Goal: Task Accomplishment & Management: Manage account settings

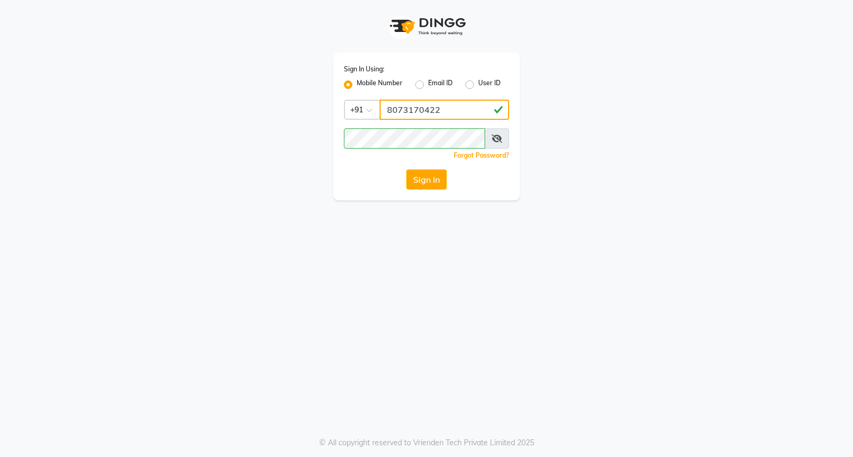
click at [446, 108] on input "8073170422" at bounding box center [445, 110] width 130 height 20
type input "7760179992"
click at [431, 179] on button "Sign In" at bounding box center [426, 180] width 41 height 20
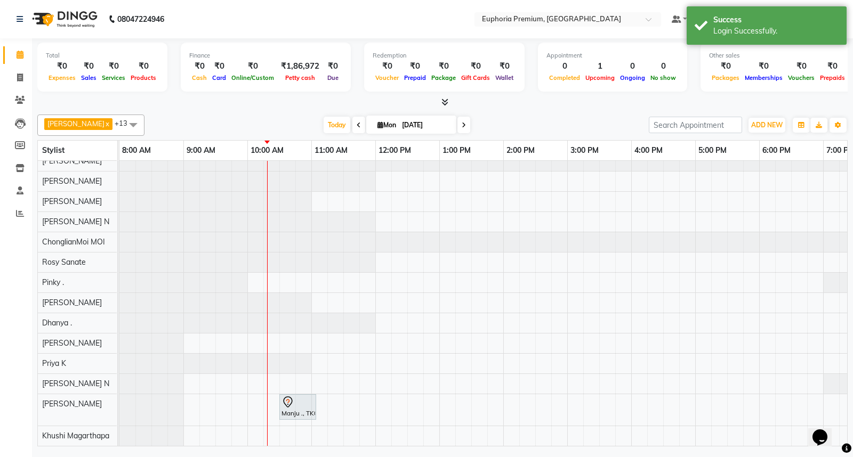
scroll to position [19, 0]
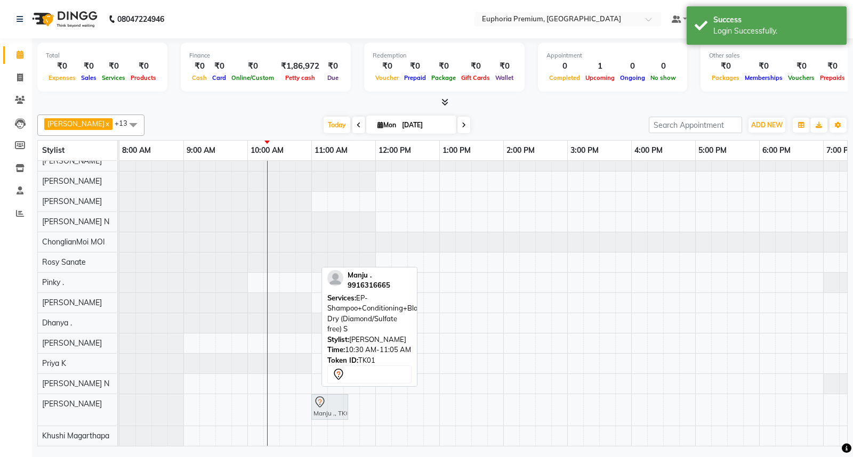
drag, startPoint x: 299, startPoint y: 395, endPoint x: 331, endPoint y: 395, distance: 31.5
click at [331, 395] on div "[PERSON_NAME] N x [PERSON_NAME] x Pinky . x Kishore K x ChonglianMoi MOI x Dhan…" at bounding box center [442, 278] width 810 height 336
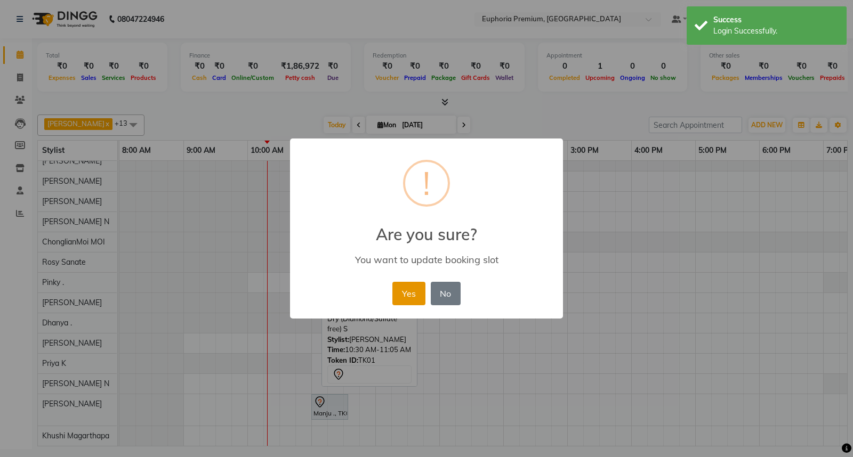
click at [409, 288] on button "Yes" at bounding box center [408, 293] width 33 height 23
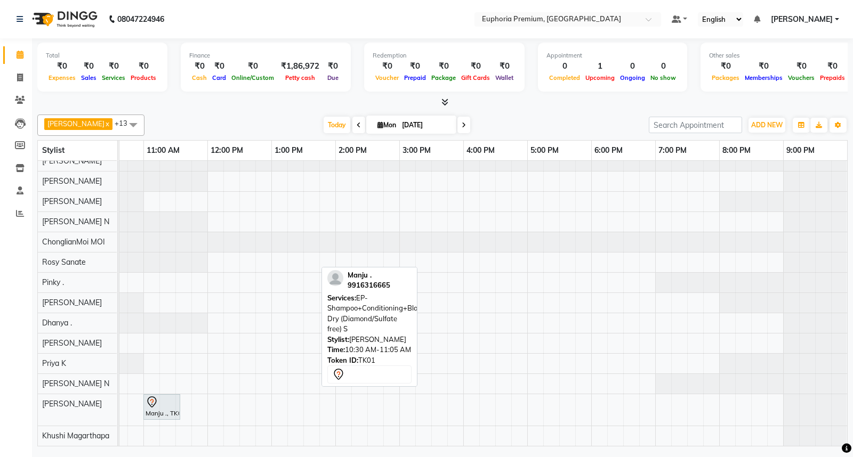
scroll to position [0, 37]
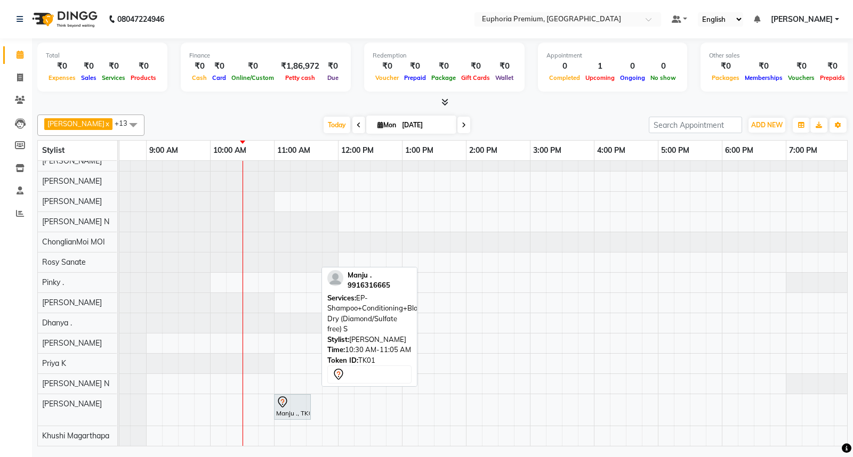
click at [536, 106] on div at bounding box center [442, 102] width 810 height 11
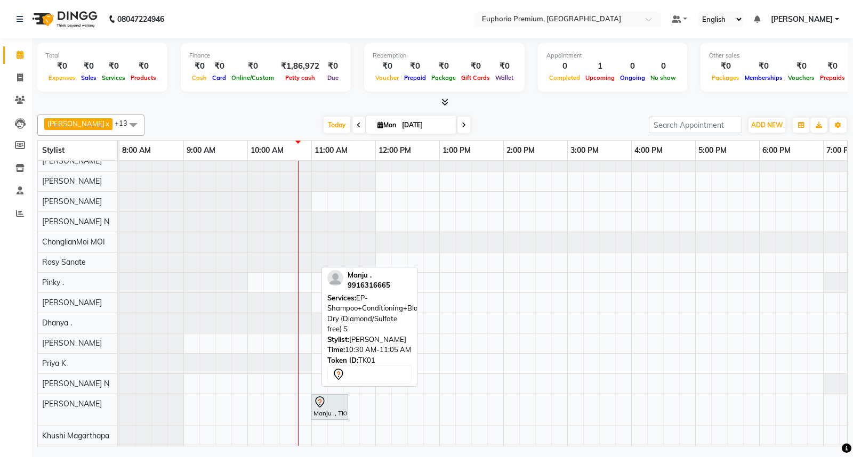
scroll to position [0, 0]
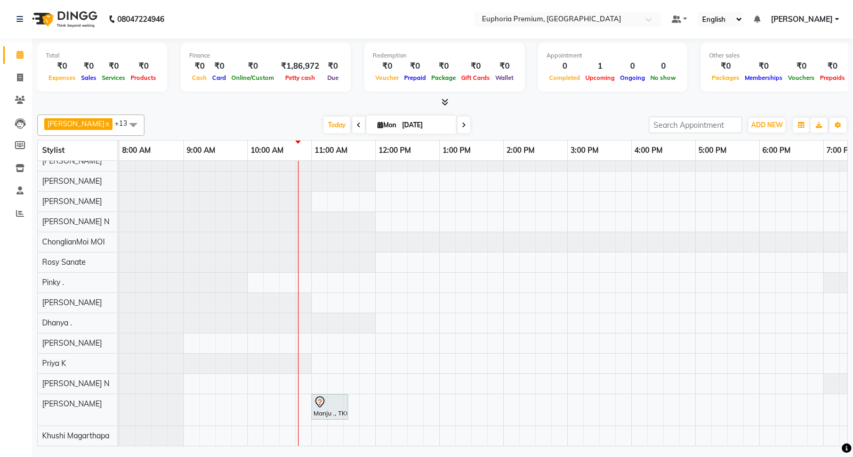
click at [300, 396] on div "Manju ., TK01, 11:00 AM-11:35 AM, EP-Shampoo+Conditioning+Blast Dry (Diamond/Su…" at bounding box center [567, 298] width 896 height 295
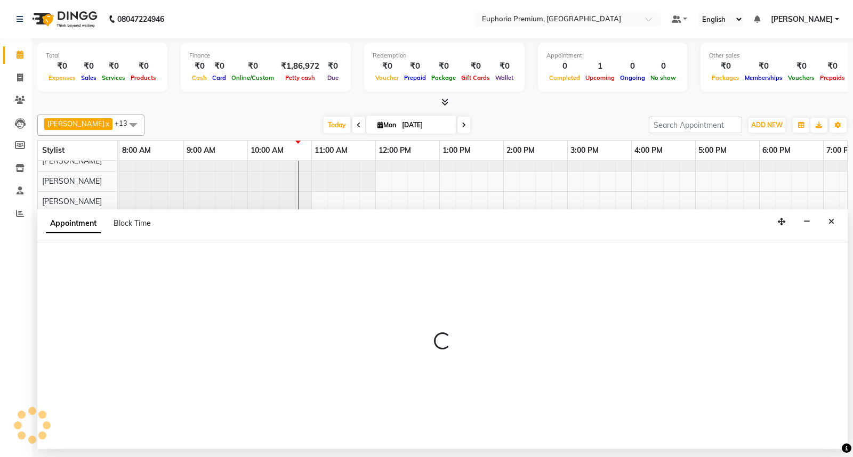
select select "88670"
select select "tentative"
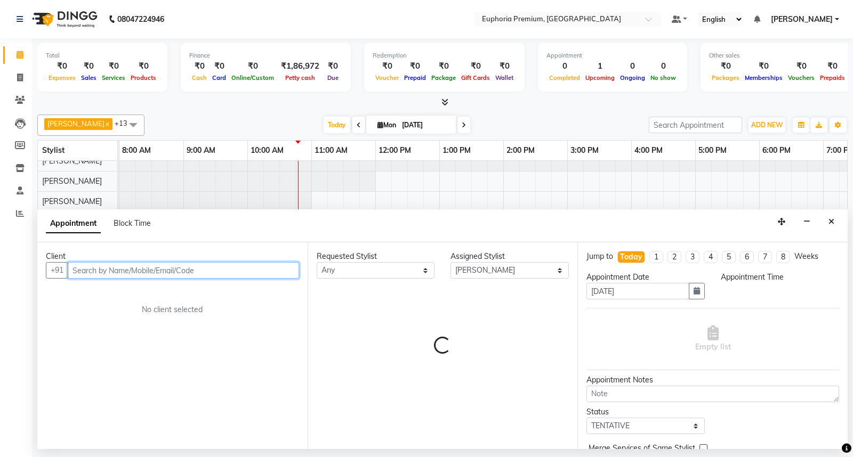
select select "645"
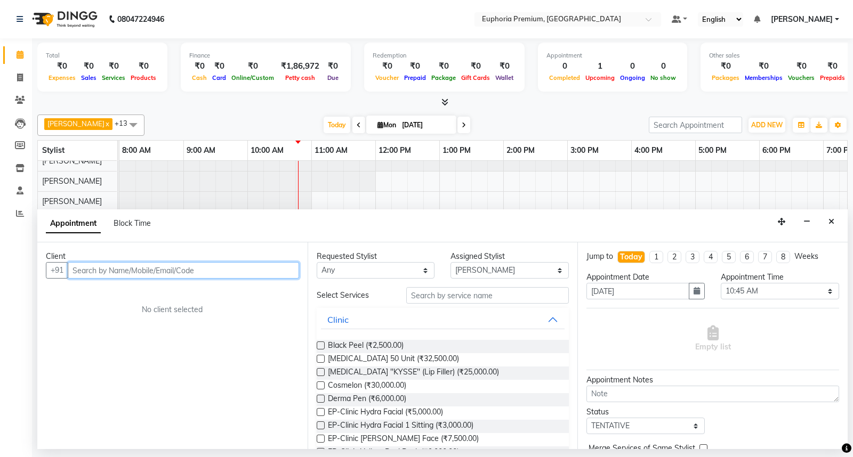
click at [240, 276] on input "text" at bounding box center [183, 270] width 231 height 17
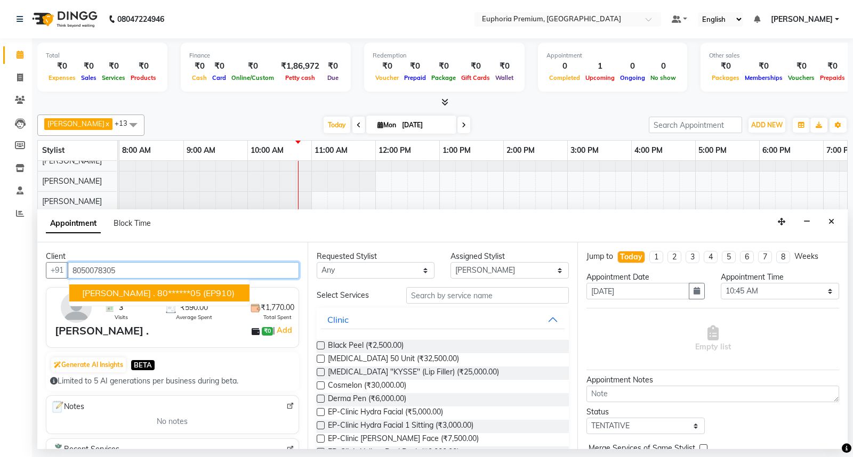
click at [203, 289] on span "(EP910)" at bounding box center [218, 293] width 31 height 11
type input "80******05"
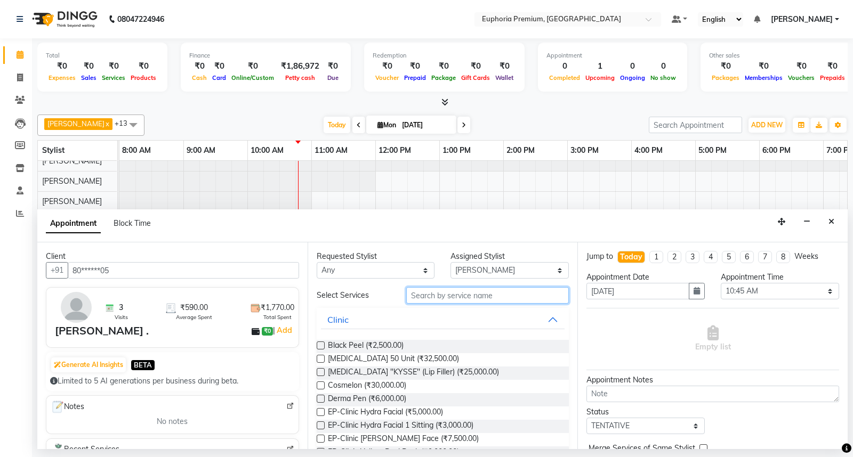
click at [474, 295] on input "text" at bounding box center [487, 295] width 163 height 17
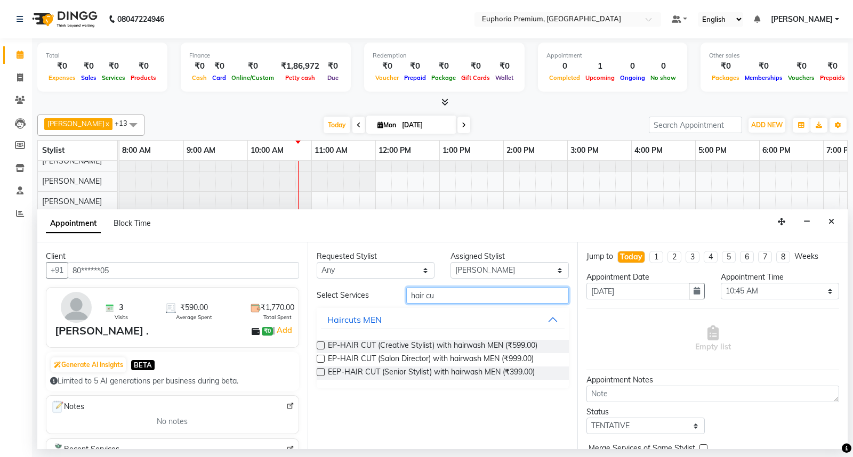
type input "hair cu"
click at [321, 367] on div "EEP-HAIR CUT (Senior Stylist) with hairwash MEN (₹399.00)" at bounding box center [443, 373] width 253 height 13
click at [317, 374] on label at bounding box center [321, 372] width 8 height 8
click at [317, 374] on input "checkbox" at bounding box center [320, 373] width 7 height 7
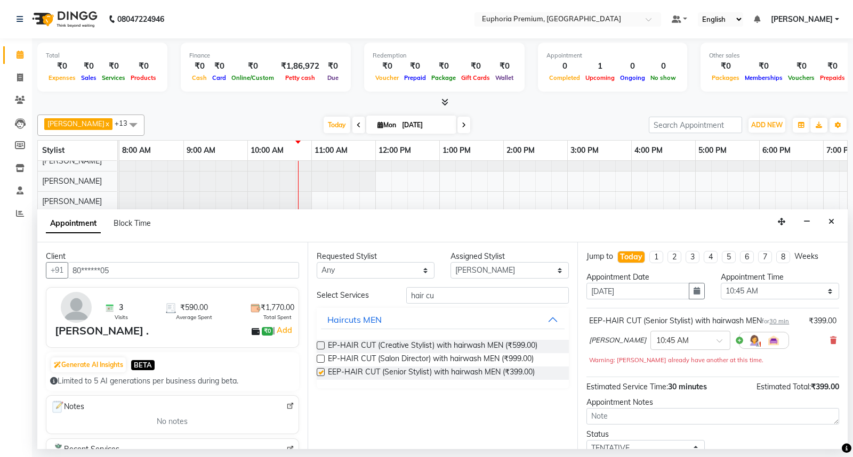
checkbox input "false"
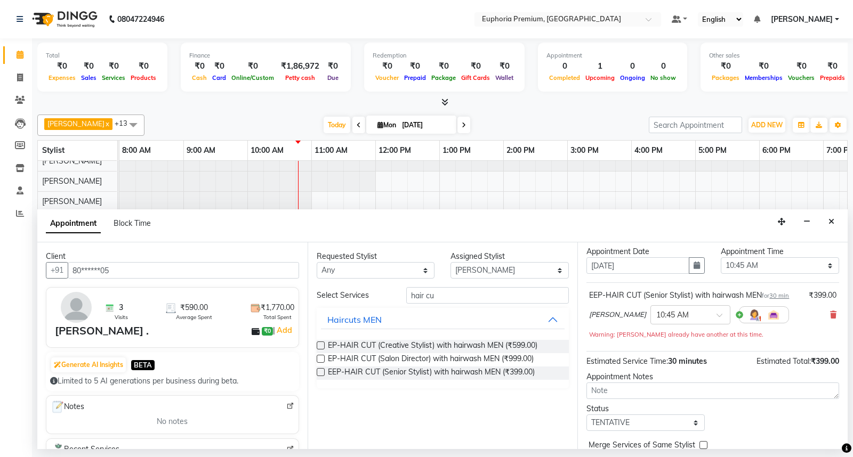
scroll to position [75, 0]
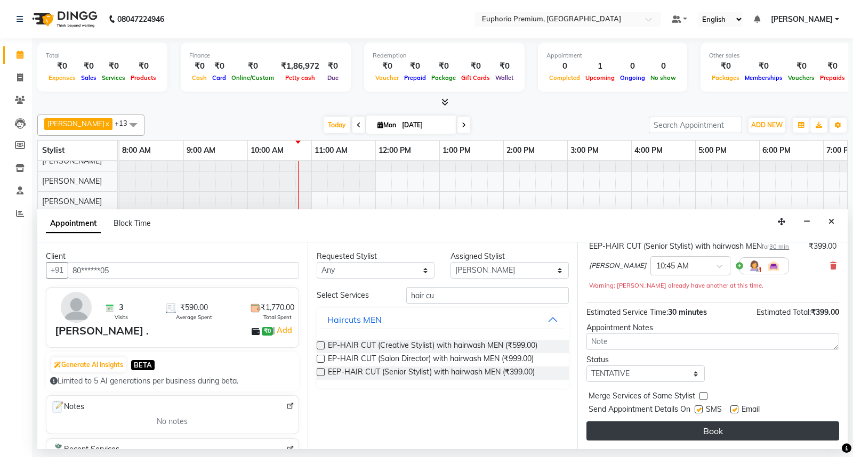
click at [735, 430] on button "Book" at bounding box center [712, 431] width 253 height 19
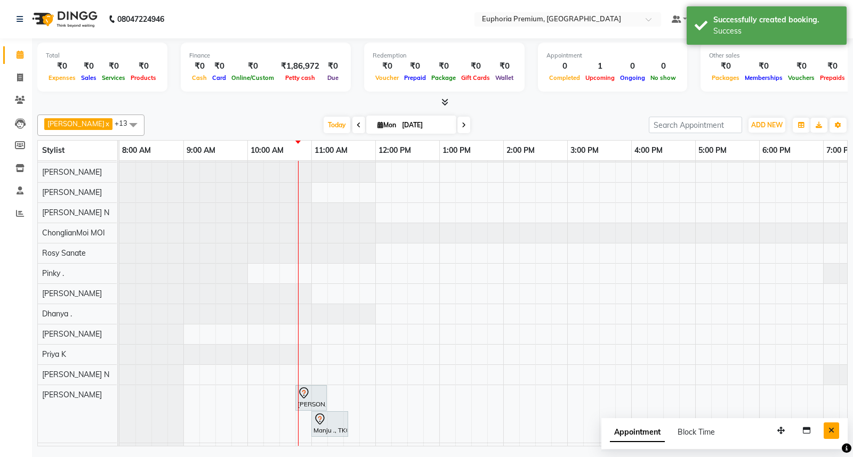
click at [833, 424] on button "Close" at bounding box center [831, 431] width 15 height 17
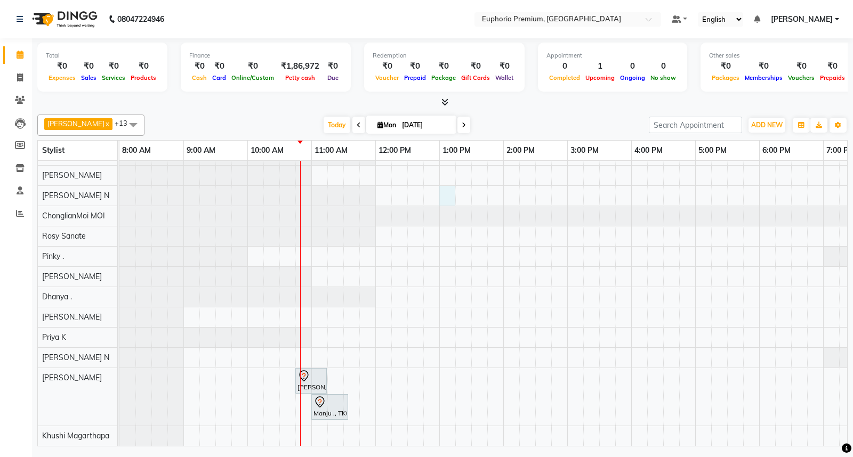
click at [441, 183] on div "[PERSON_NAME] ., TK02, 10:45 AM-11:15 AM, EEP-HAIR CUT (Senior Stylist) with ha…" at bounding box center [567, 285] width 896 height 321
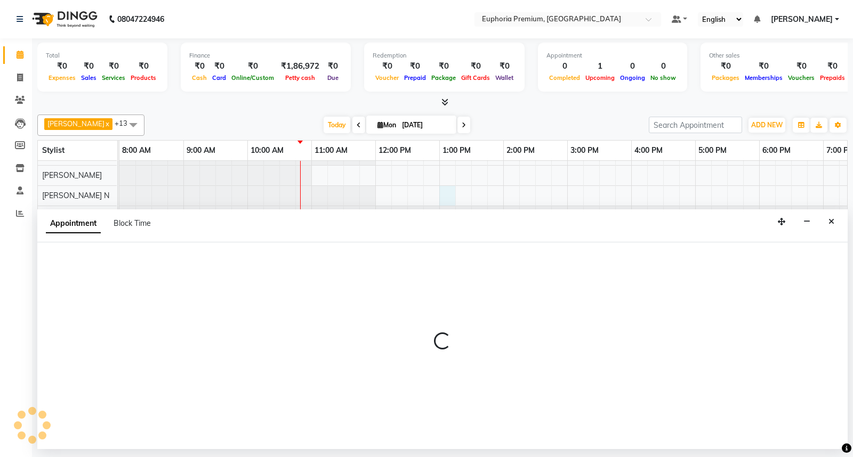
select select "71614"
select select "780"
select select "tentative"
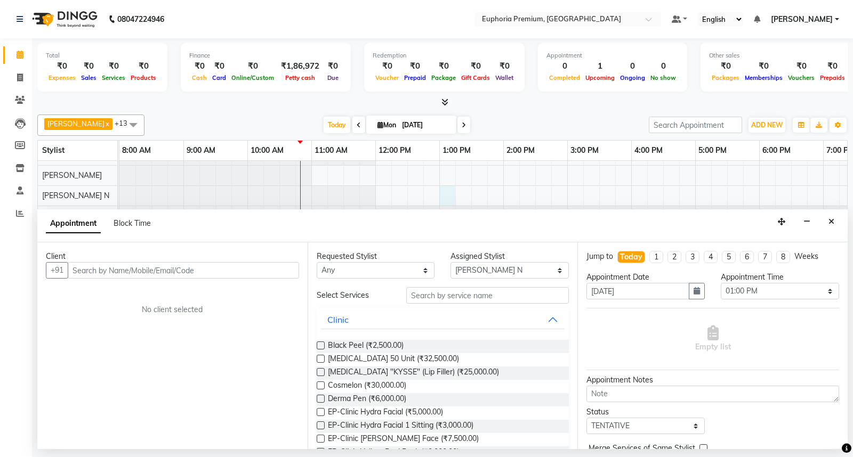
click at [162, 270] on input "text" at bounding box center [183, 270] width 231 height 17
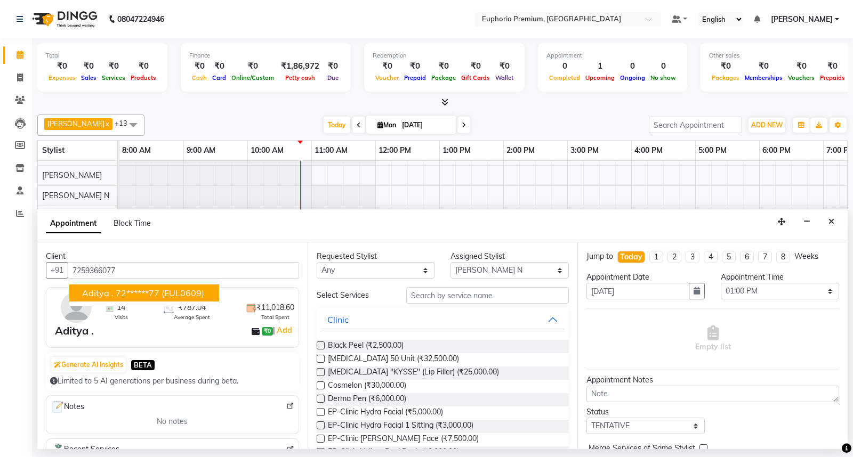
click at [163, 296] on span "(EUL0609)" at bounding box center [183, 293] width 43 height 11
type input "72******77"
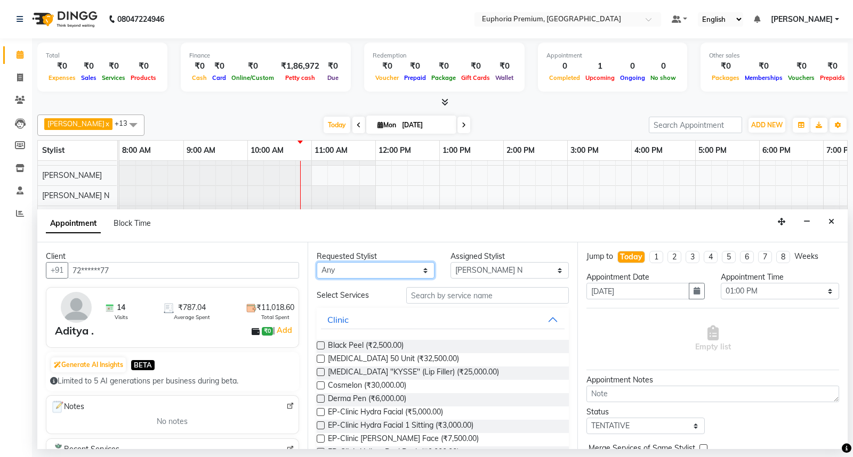
click at [401, 270] on select "Any Babu V Bharath N [PERSON_NAME] [PERSON_NAME] N Chiinthian [PERSON_NAME] MOI…" at bounding box center [376, 270] width 118 height 17
select select "71614"
click at [317, 262] on select "Any Babu V Bharath N [PERSON_NAME] [PERSON_NAME] N Chiinthian [PERSON_NAME] MOI…" at bounding box center [376, 270] width 118 height 17
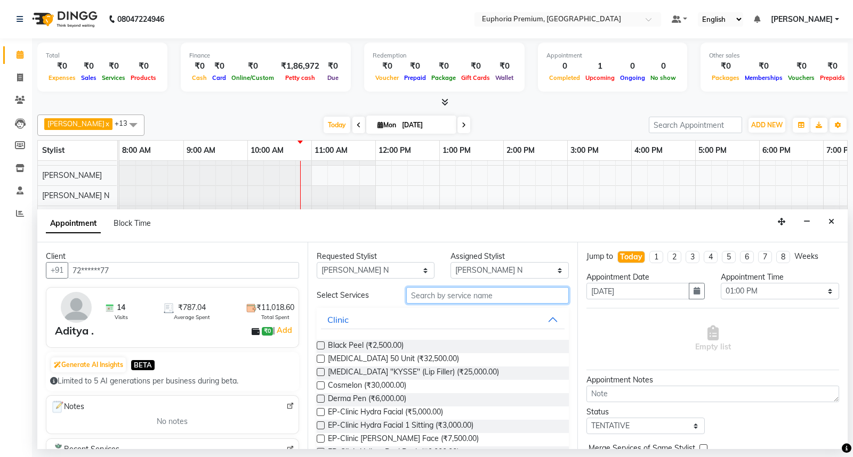
click at [441, 297] on input "text" at bounding box center [487, 295] width 163 height 17
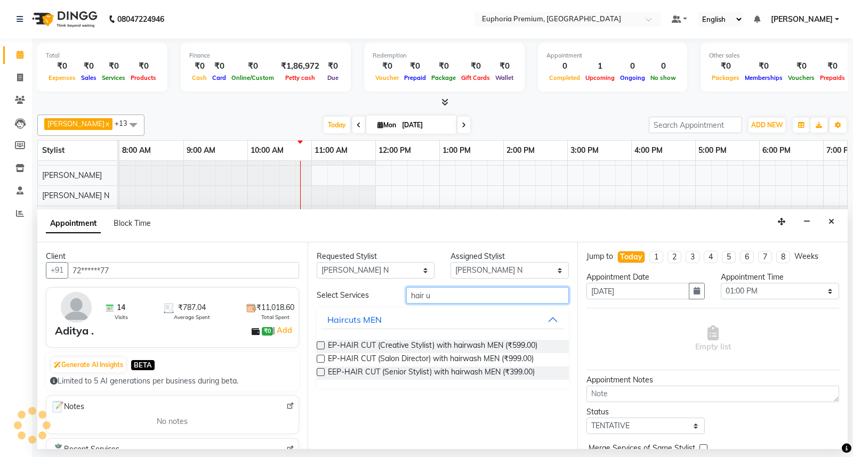
type input "hair u"
click at [318, 371] on label at bounding box center [321, 372] width 8 height 8
click at [318, 371] on input "checkbox" at bounding box center [320, 373] width 7 height 7
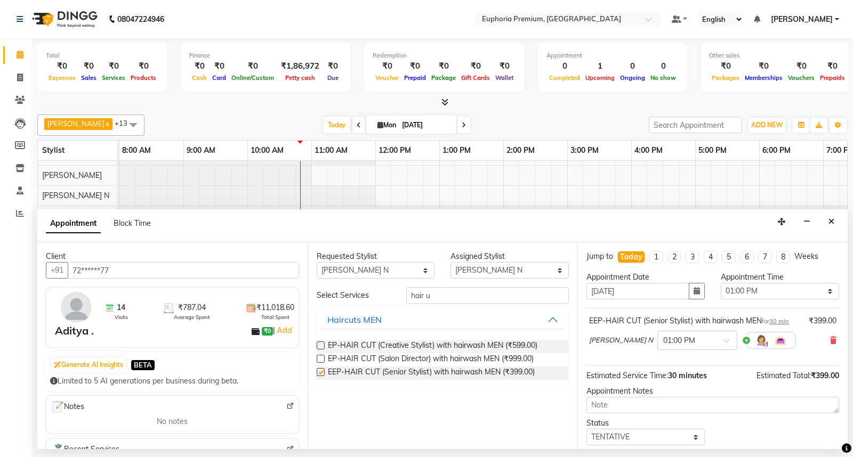
checkbox input "false"
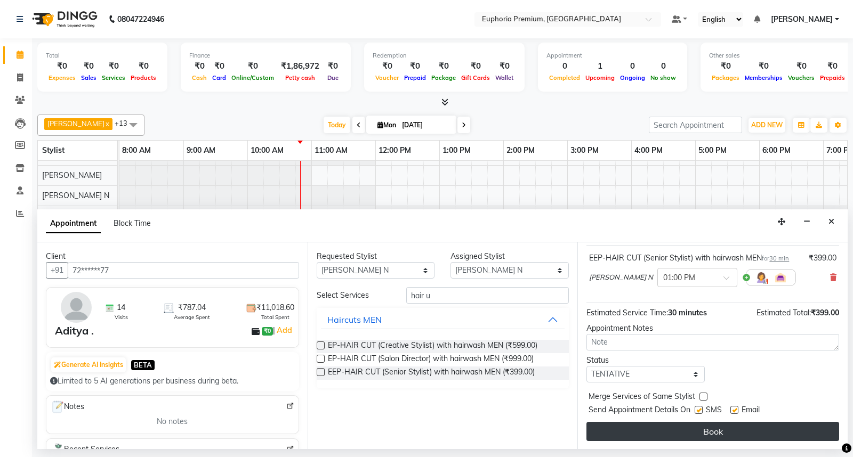
click at [730, 433] on button "Book" at bounding box center [712, 431] width 253 height 19
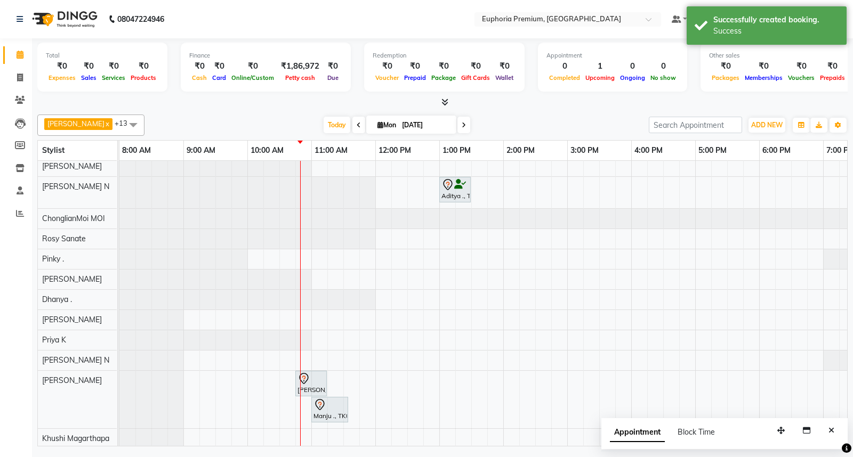
click at [837, 436] on button "Close" at bounding box center [831, 431] width 15 height 17
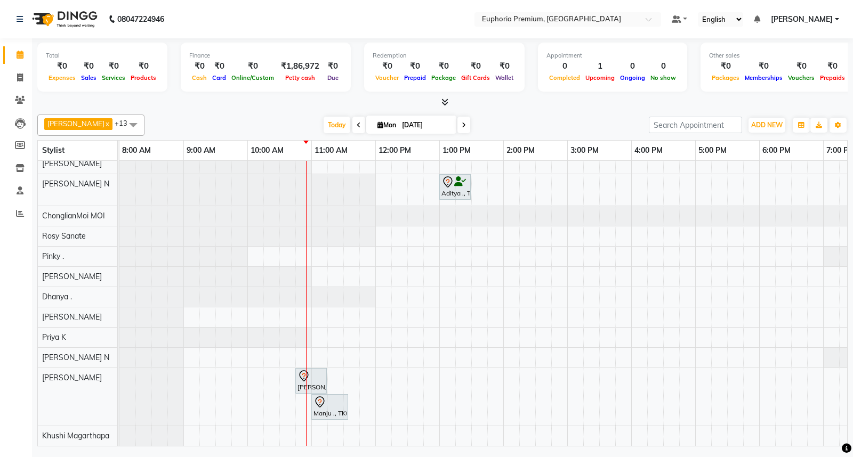
scroll to position [57, 0]
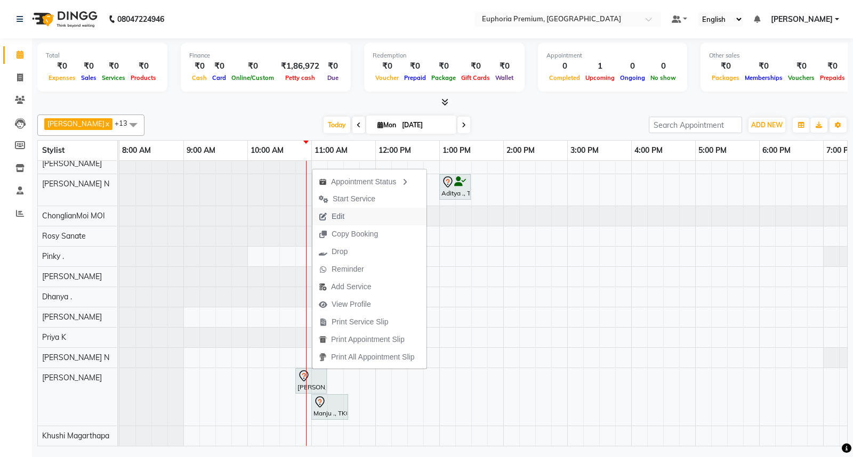
click at [342, 215] on span "Edit" at bounding box center [338, 216] width 13 height 11
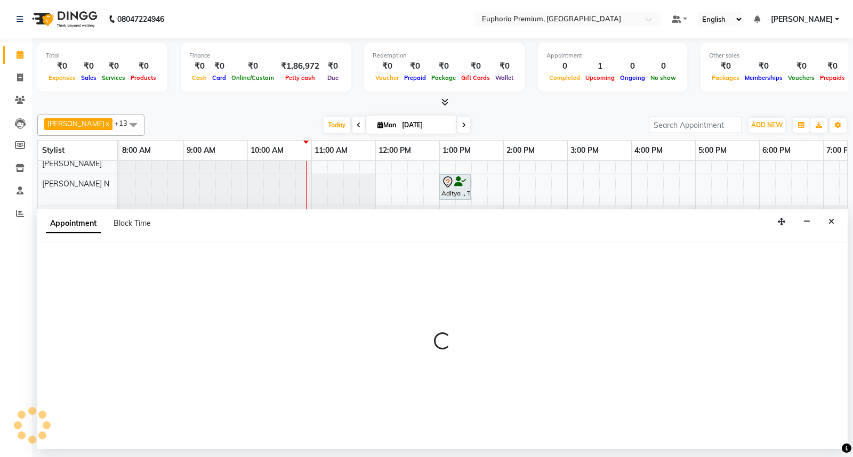
select select "tentative"
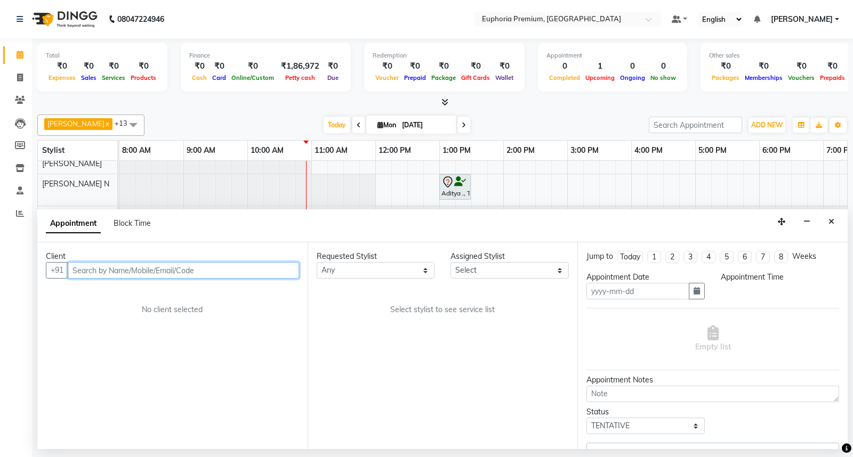
type input "[DATE]"
select select "88670"
select select "645"
select select "4006"
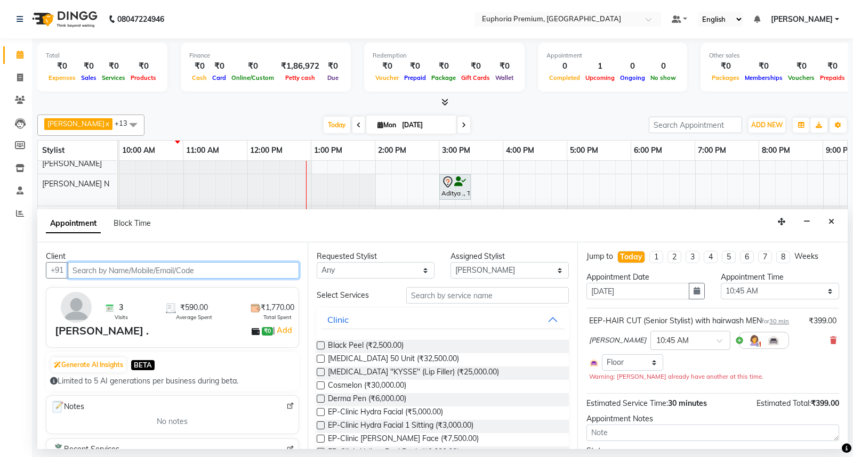
scroll to position [57, 128]
click at [251, 273] on input "text" at bounding box center [183, 270] width 231 height 17
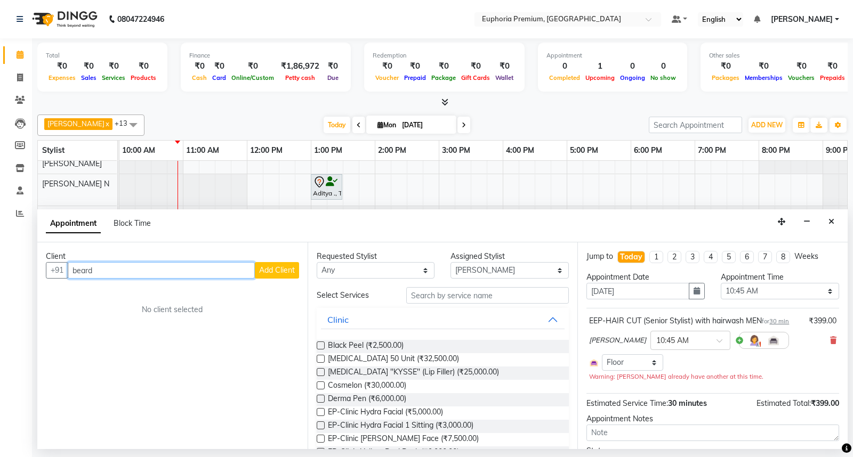
click at [240, 270] on input "beard" at bounding box center [161, 270] width 187 height 17
type input "b"
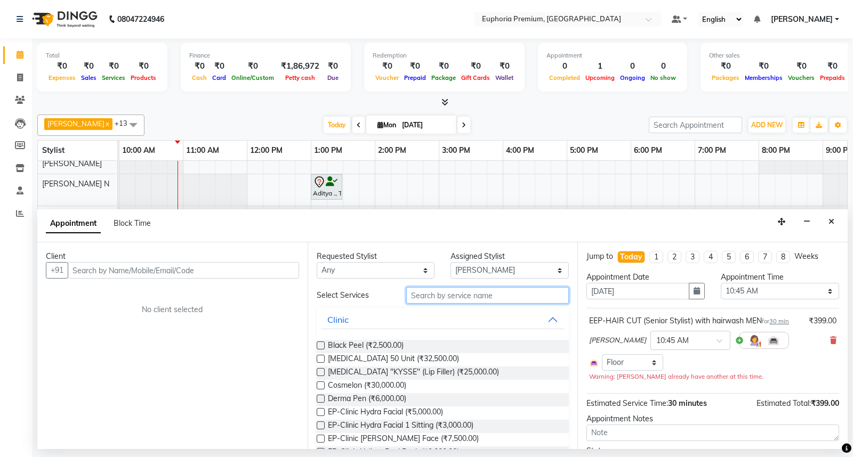
click at [446, 296] on input "text" at bounding box center [487, 295] width 163 height 17
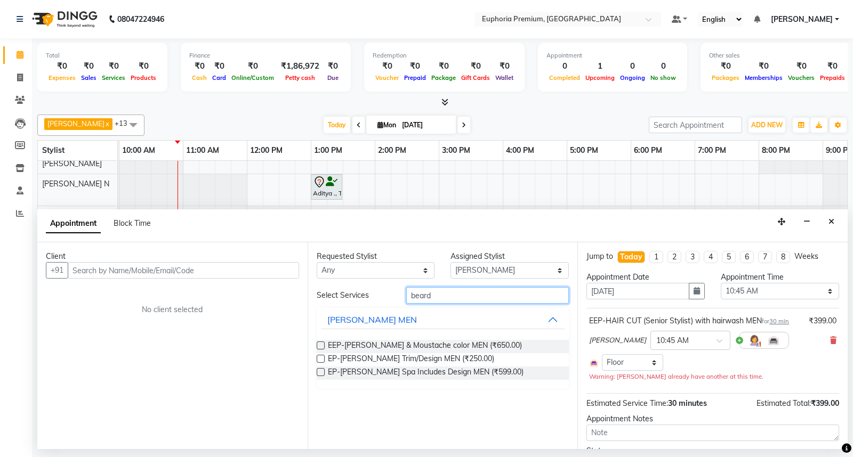
type input "beard"
click at [318, 359] on label at bounding box center [321, 359] width 8 height 8
click at [318, 359] on input "checkbox" at bounding box center [320, 360] width 7 height 7
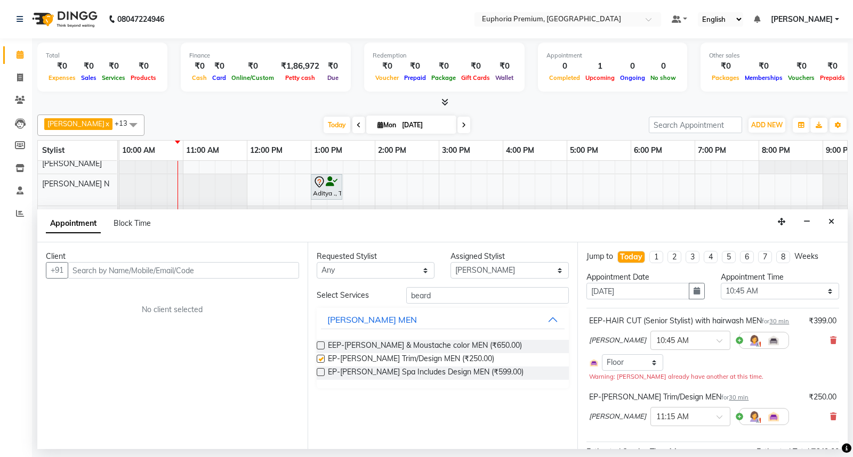
checkbox input "false"
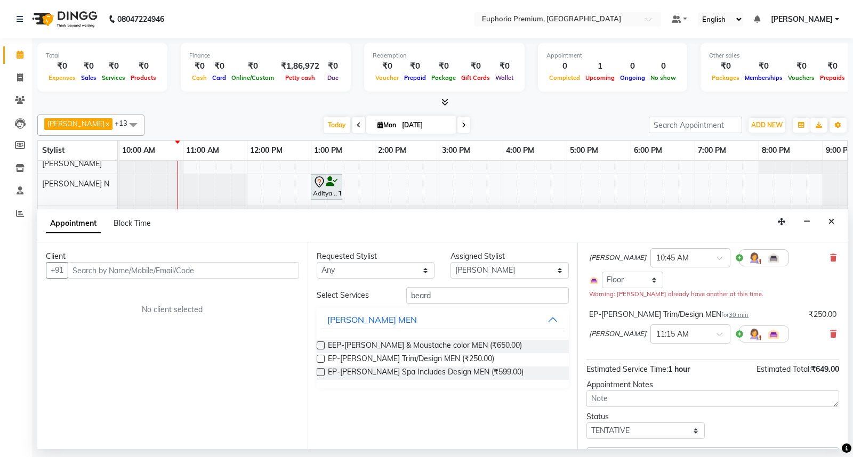
scroll to position [110, 0]
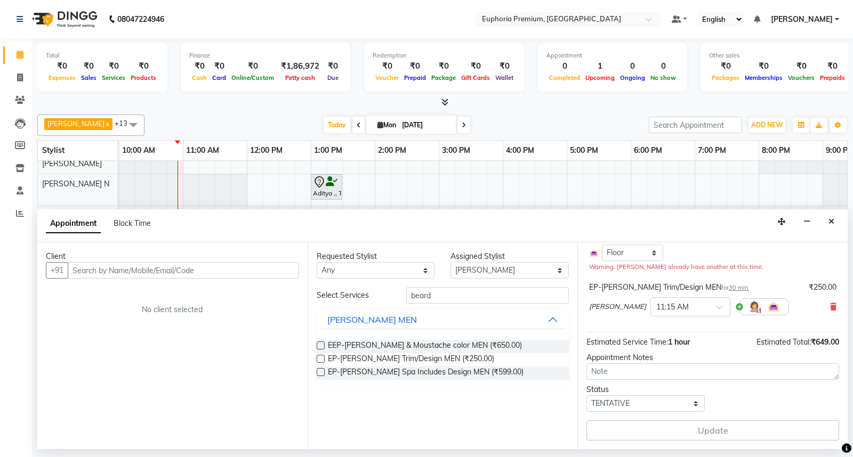
click at [734, 429] on div "Update" at bounding box center [712, 431] width 253 height 20
click at [733, 429] on div "Update" at bounding box center [712, 431] width 253 height 20
click at [840, 219] on div "Appointment Block Time" at bounding box center [442, 226] width 810 height 33
click at [834, 222] on icon "Close" at bounding box center [831, 221] width 6 height 7
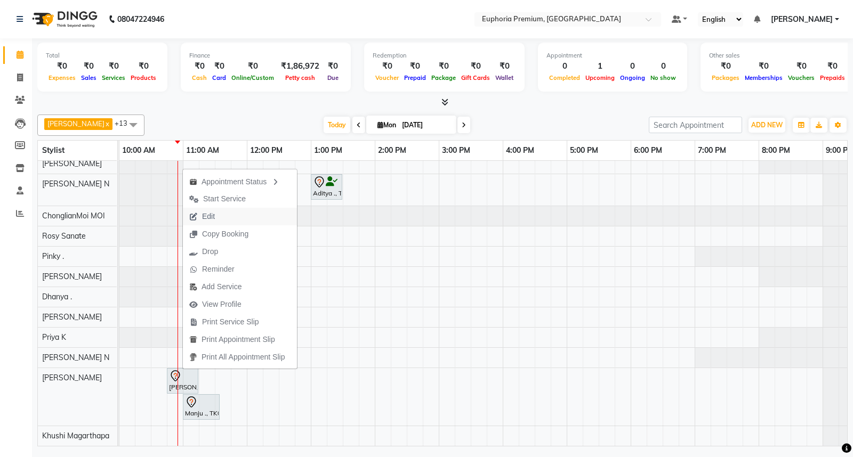
click at [222, 210] on button "Edit" at bounding box center [240, 217] width 114 height 18
select select "88670"
select select "645"
select select "tentative"
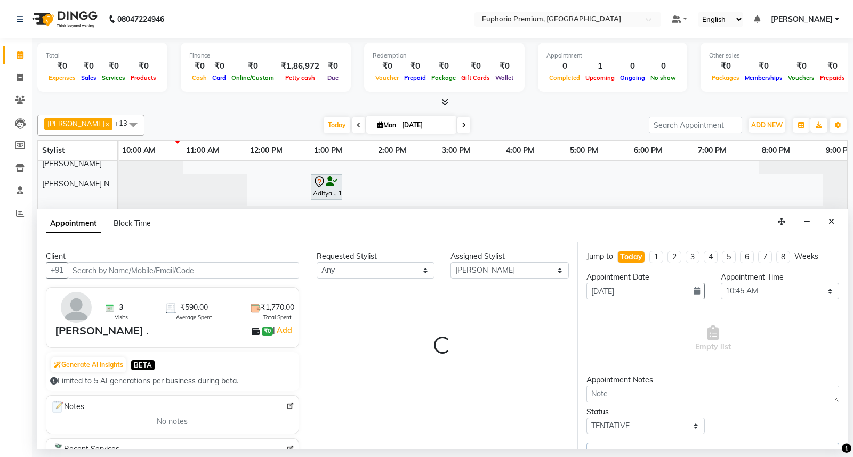
scroll to position [57, 128]
select select "4006"
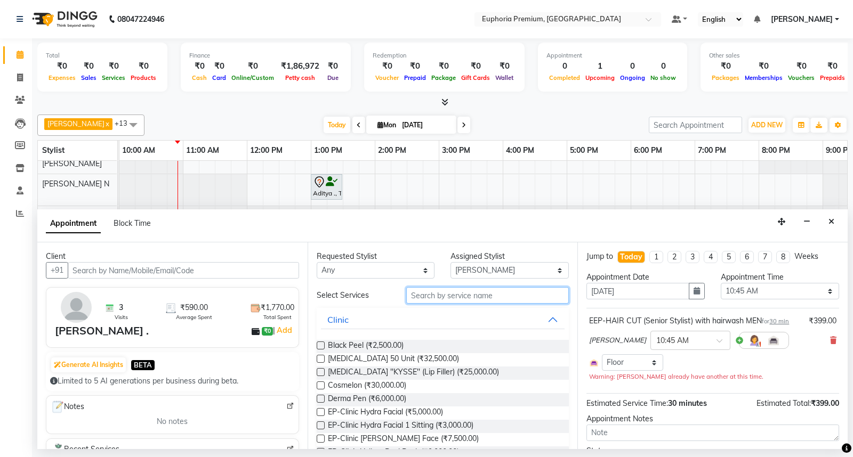
click at [434, 293] on input "text" at bounding box center [487, 295] width 163 height 17
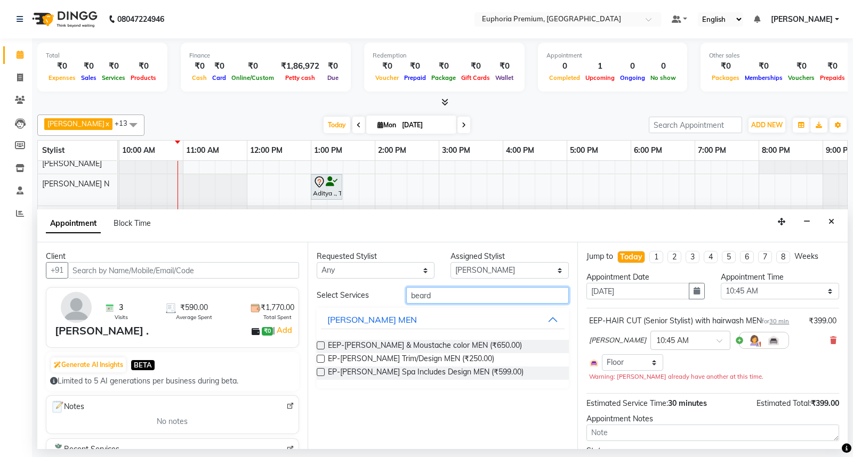
type input "beard"
click at [318, 359] on label at bounding box center [321, 359] width 8 height 8
click at [318, 359] on input "checkbox" at bounding box center [320, 360] width 7 height 7
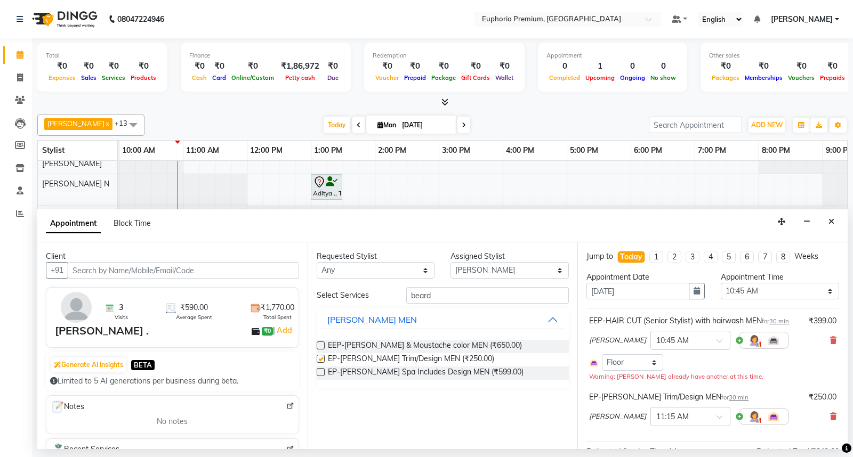
checkbox input "false"
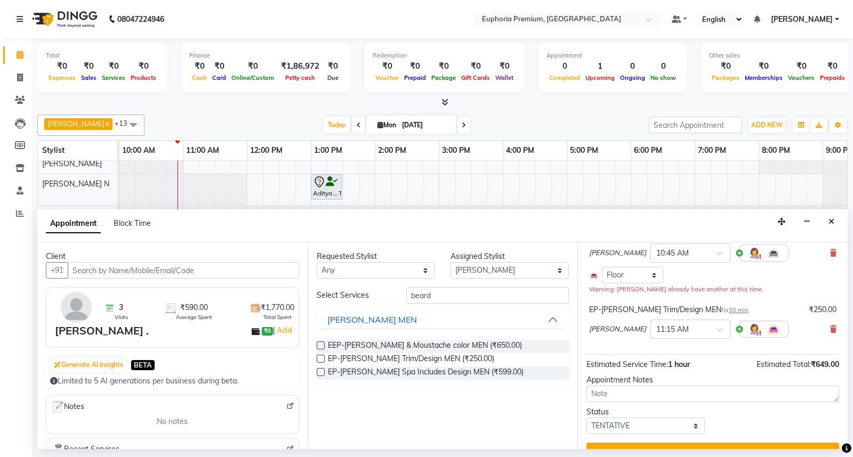
scroll to position [109, 0]
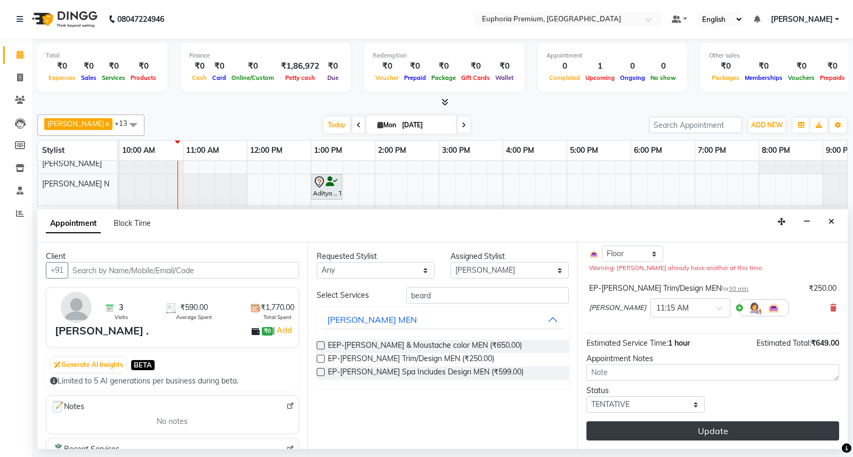
click at [691, 424] on button "Update" at bounding box center [712, 431] width 253 height 19
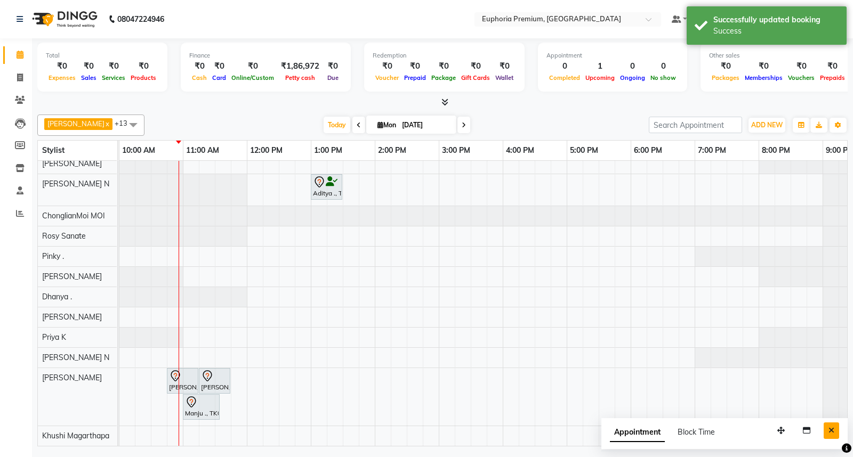
click at [830, 433] on icon "Close" at bounding box center [831, 430] width 6 height 7
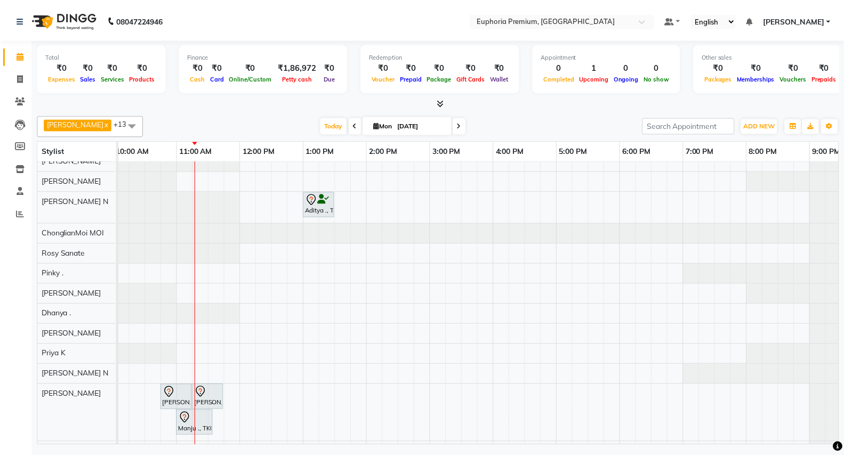
scroll to position [57, 0]
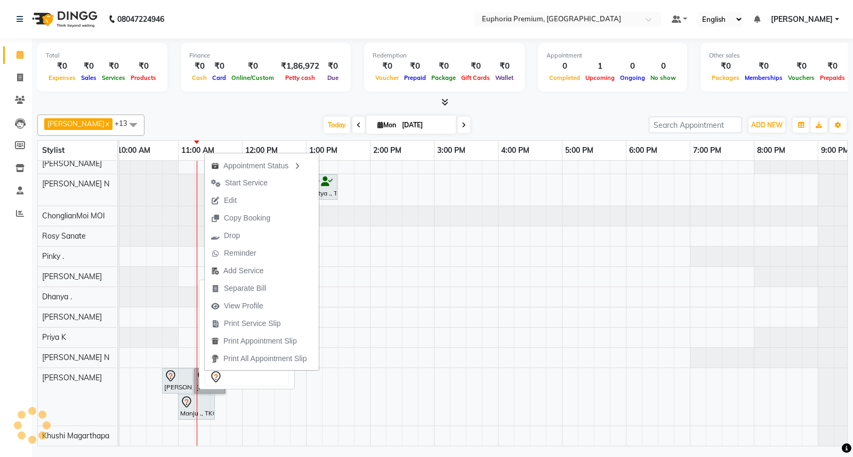
click at [176, 372] on icon at bounding box center [170, 376] width 13 height 13
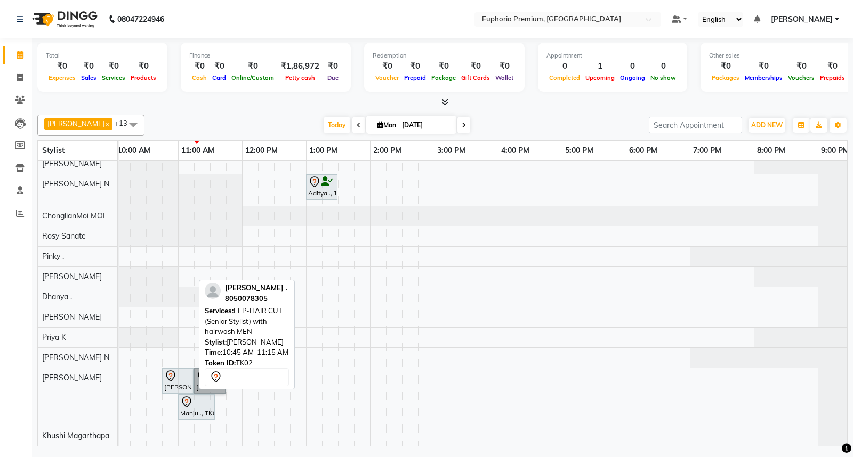
click at [175, 371] on icon at bounding box center [170, 376] width 13 height 13
select select "7"
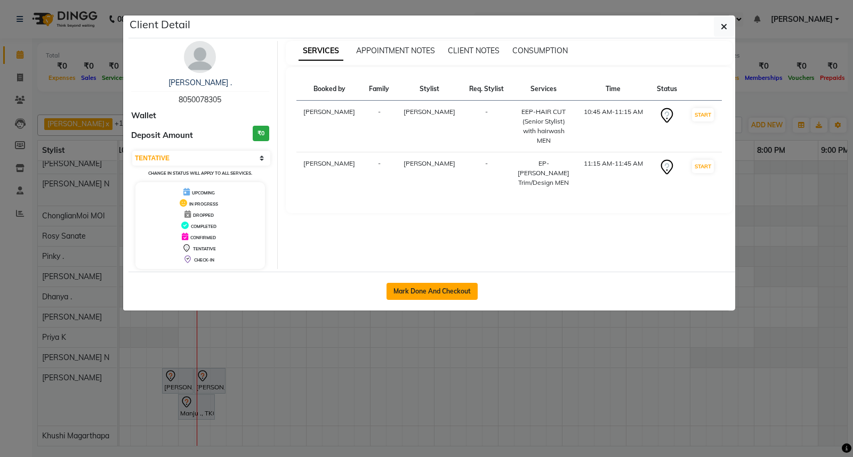
click at [432, 289] on button "Mark Done And Checkout" at bounding box center [431, 291] width 91 height 17
select select "service"
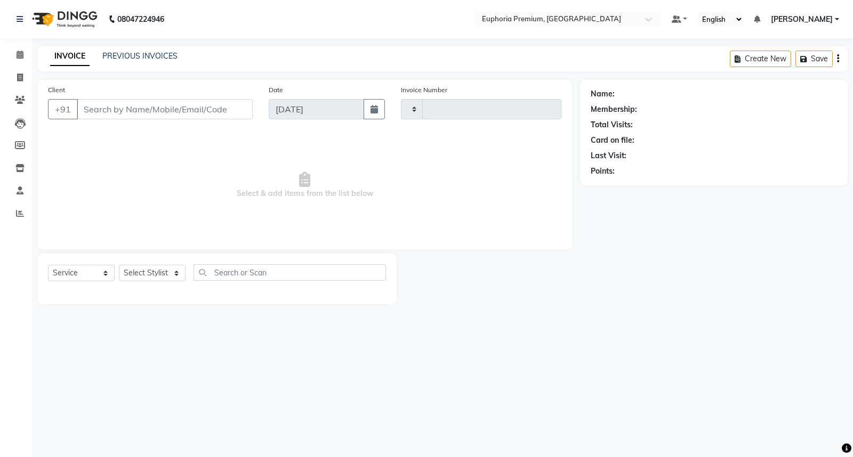
type input "2618"
select select "7925"
type input "80******05"
select select "88670"
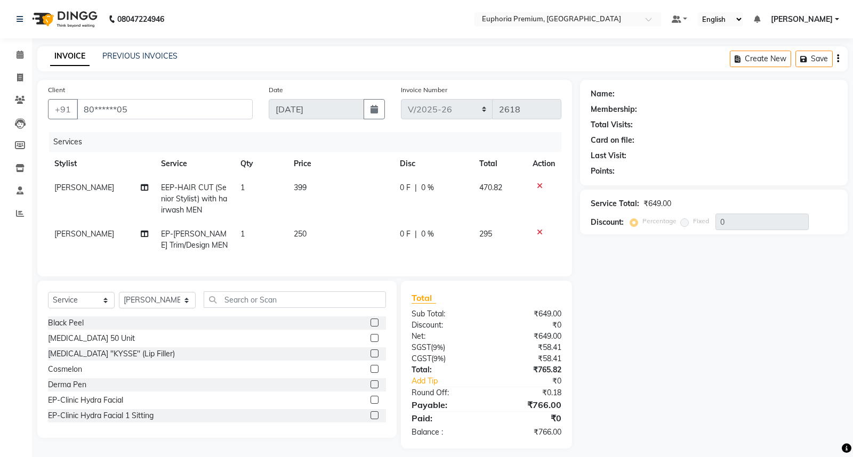
select select "1: Object"
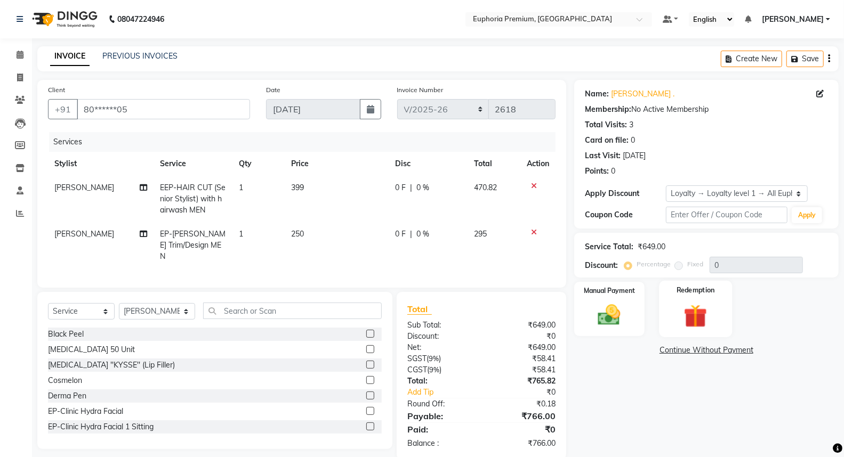
click at [683, 317] on img at bounding box center [695, 316] width 38 height 29
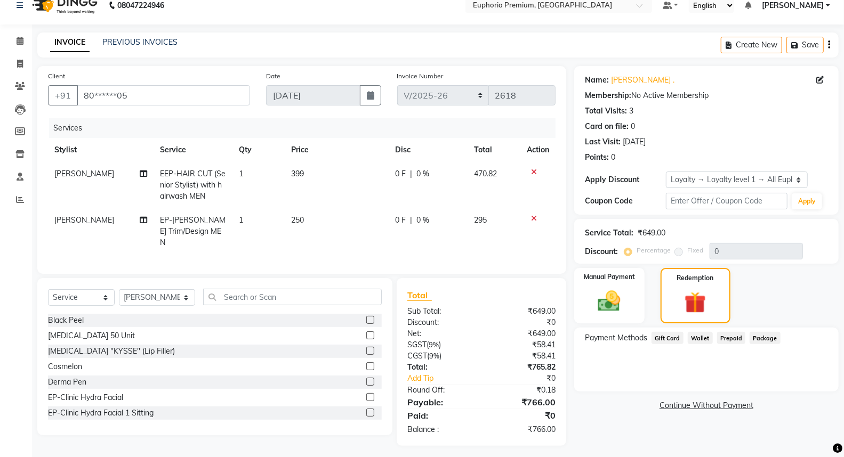
scroll to position [16, 0]
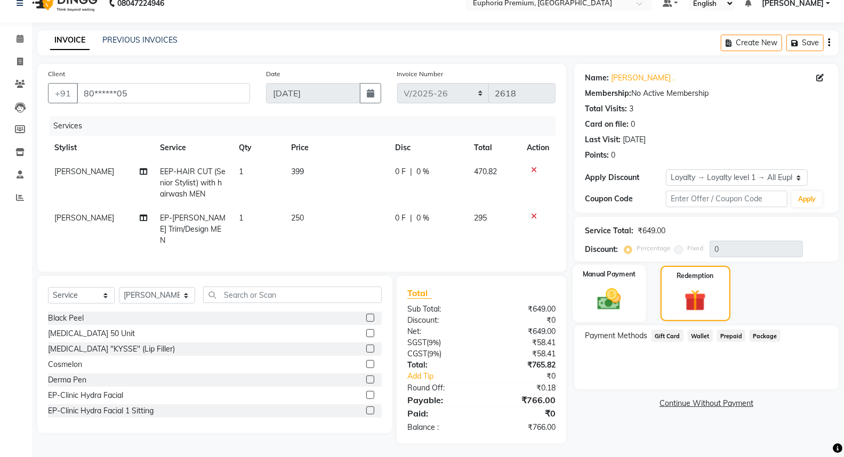
click at [611, 292] on img at bounding box center [609, 299] width 38 height 27
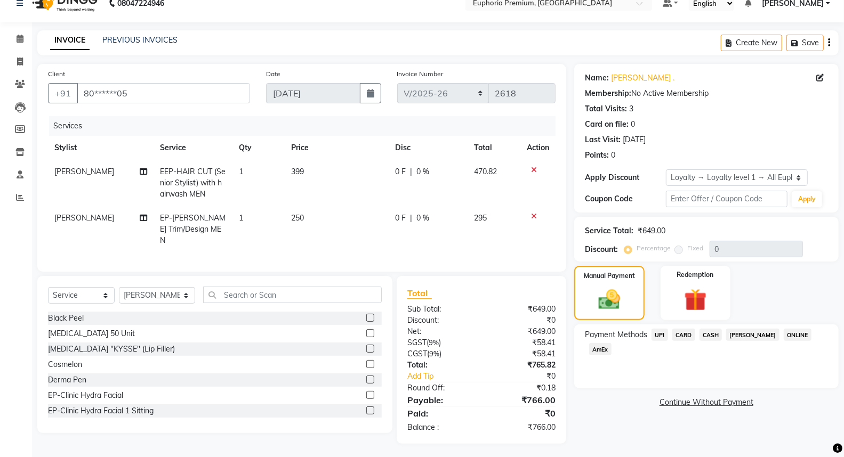
click at [710, 336] on span "CASH" at bounding box center [710, 335] width 23 height 12
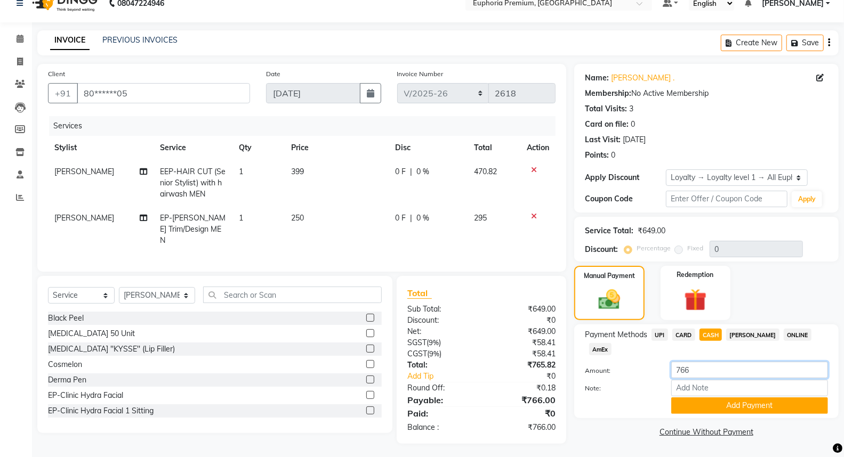
click at [697, 362] on input "766" at bounding box center [749, 370] width 157 height 17
type input "7"
type input "500"
click at [729, 398] on button "Add Payment" at bounding box center [749, 406] width 157 height 17
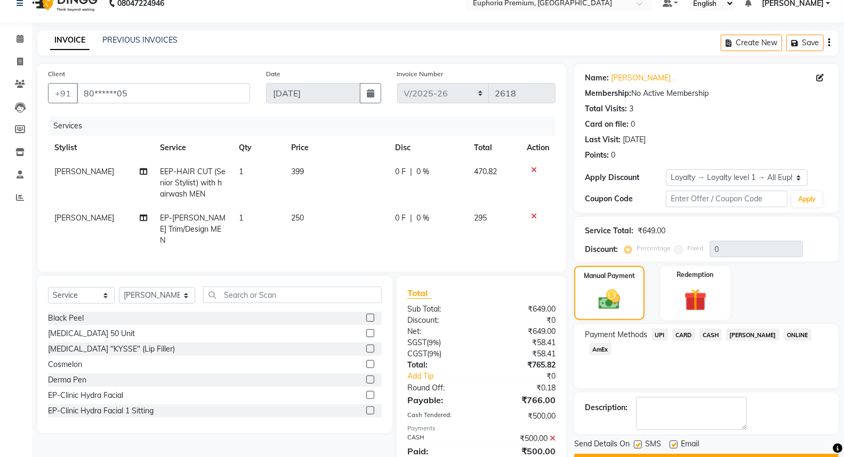
click at [657, 332] on span "UPI" at bounding box center [659, 335] width 17 height 12
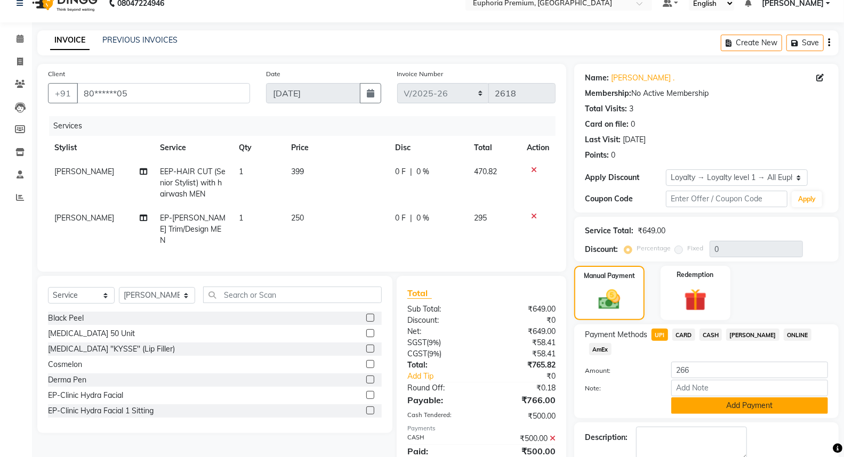
click at [752, 398] on button "Add Payment" at bounding box center [749, 406] width 157 height 17
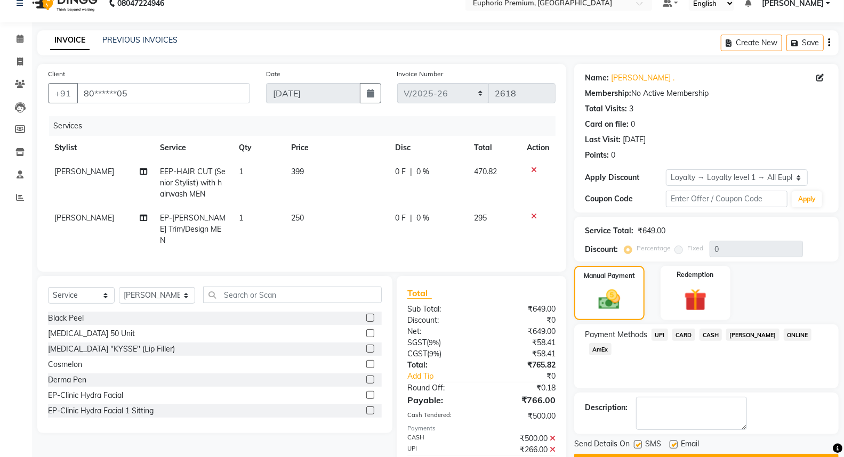
scroll to position [118, 0]
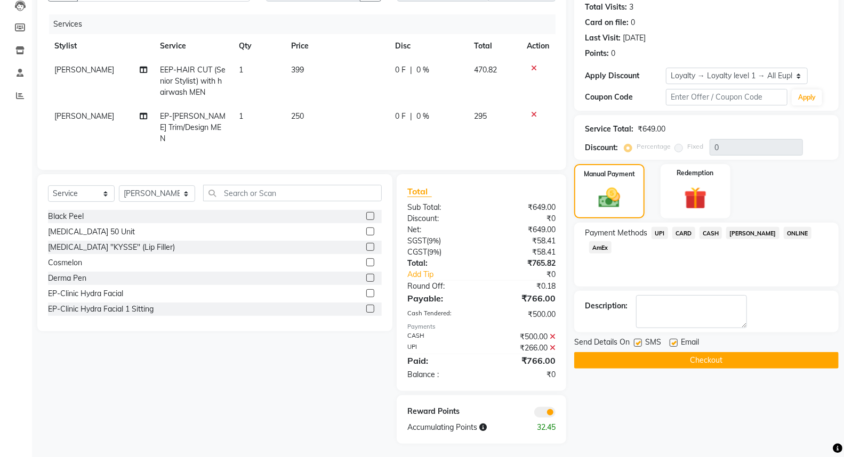
click at [707, 363] on button "Checkout" at bounding box center [706, 360] width 264 height 17
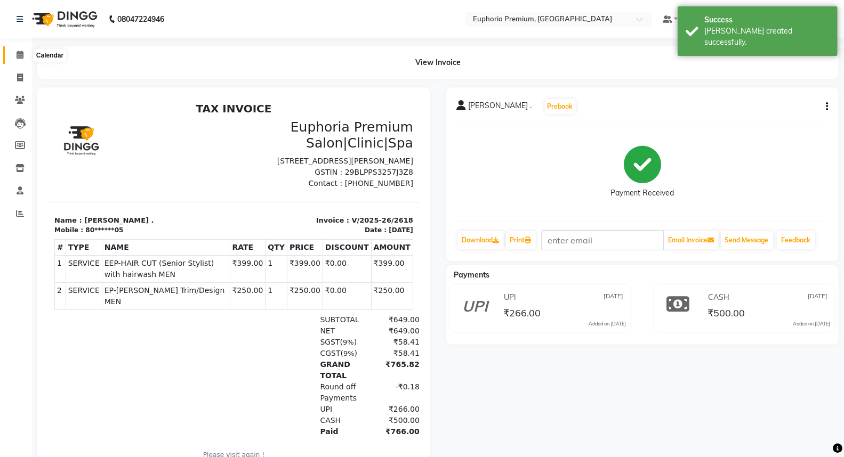
click at [17, 55] on icon at bounding box center [20, 55] width 7 height 8
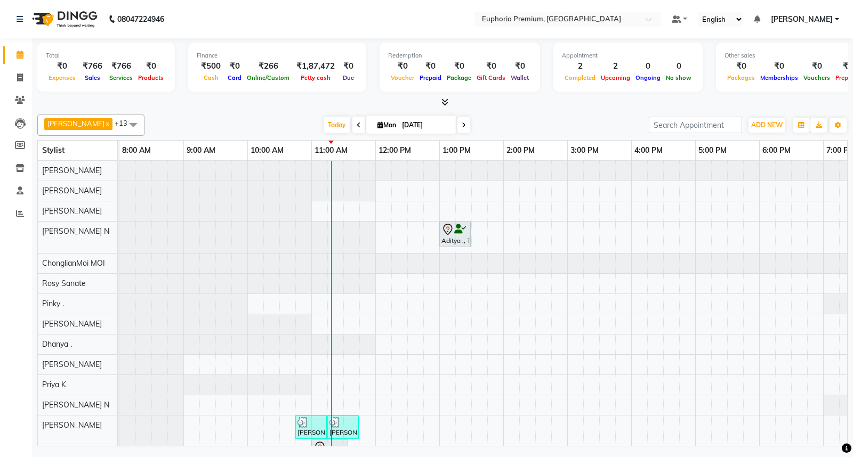
scroll to position [0, 24]
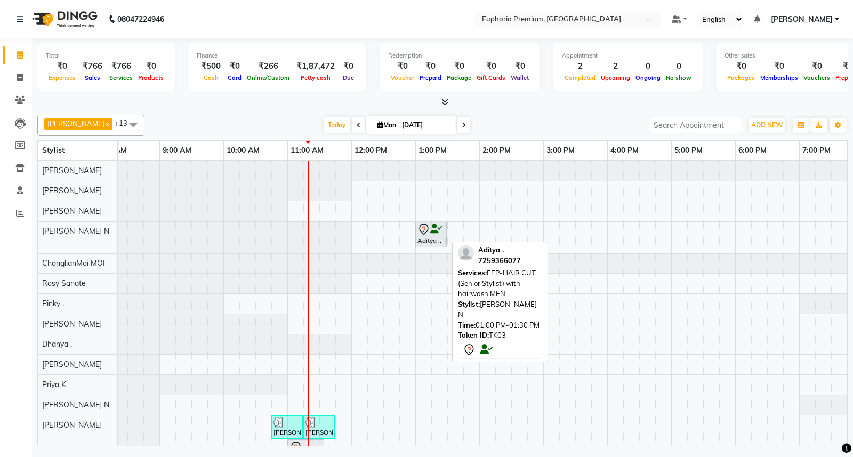
click at [429, 236] on div "Aditya ., TK03, 01:00 PM-01:30 PM, EEP-HAIR CUT (Senior Stylist) with hairwash …" at bounding box center [430, 234] width 29 height 22
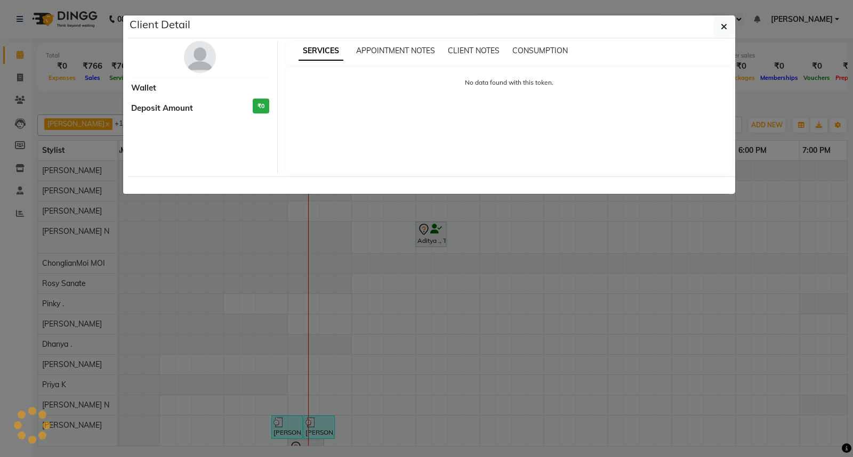
select select "7"
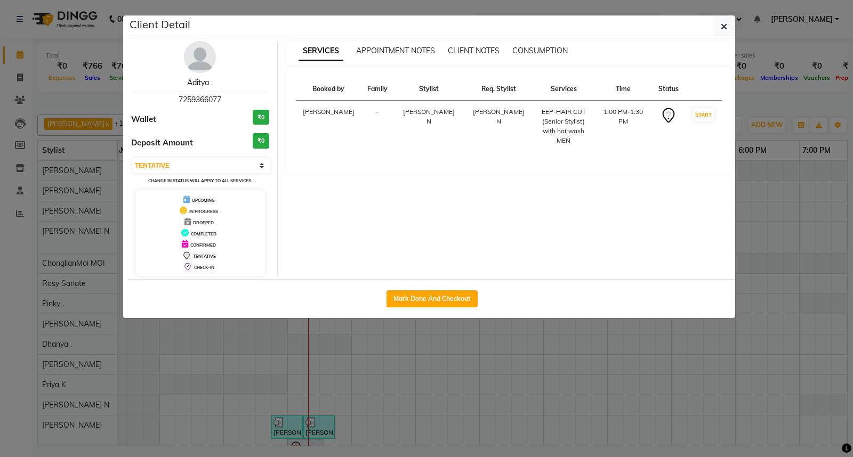
click at [204, 80] on link "Aditya ." at bounding box center [200, 83] width 26 height 10
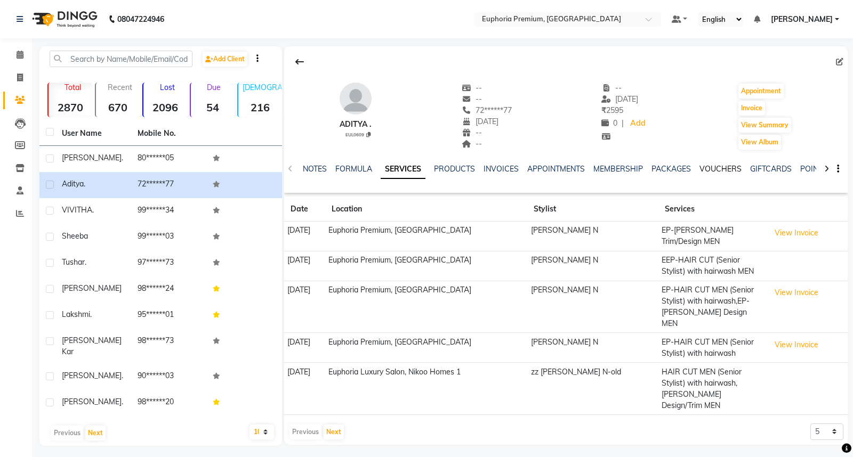
click at [719, 166] on link "VOUCHERS" at bounding box center [720, 169] width 42 height 10
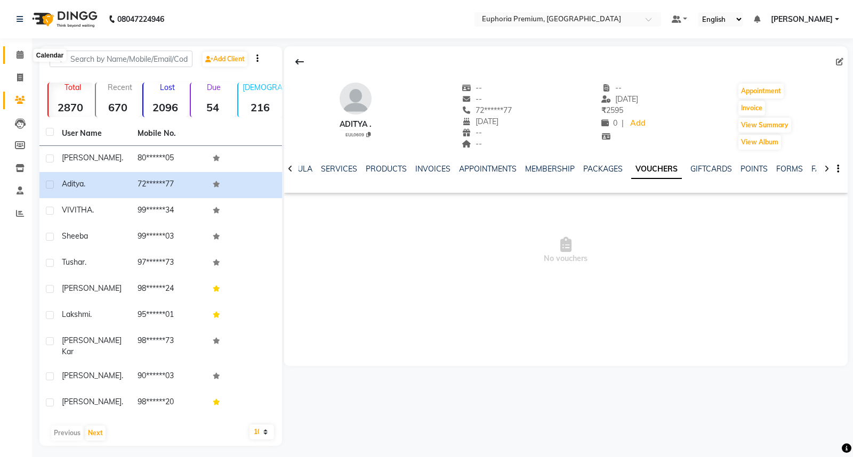
click at [22, 50] on span at bounding box center [20, 55] width 19 height 12
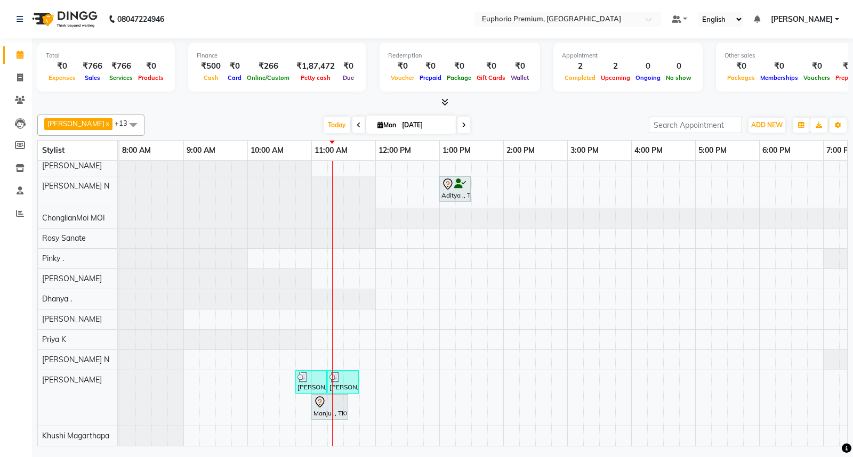
scroll to position [18, 0]
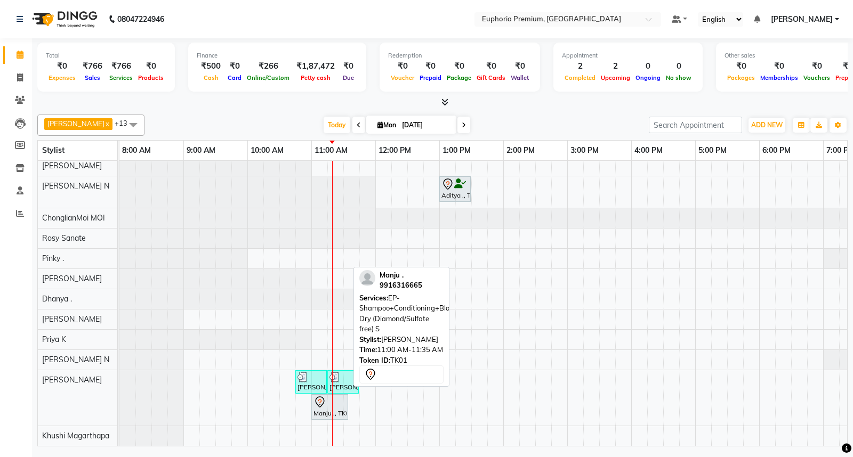
click at [333, 399] on div at bounding box center [329, 402] width 33 height 13
select select "7"
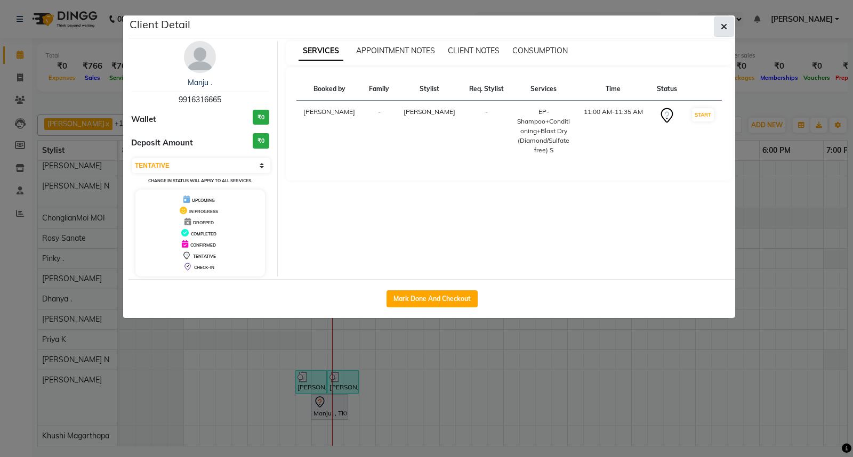
click at [719, 28] on button "button" at bounding box center [724, 27] width 20 height 20
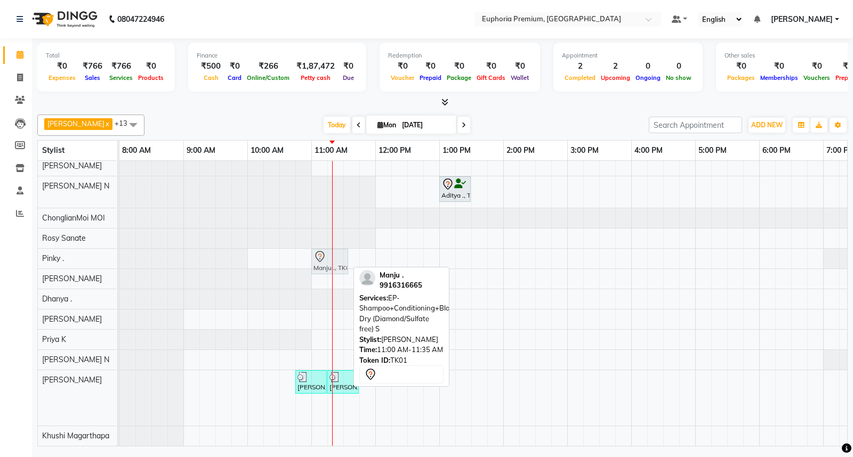
drag, startPoint x: 328, startPoint y: 401, endPoint x: 332, endPoint y: 261, distance: 140.3
click at [328, 252] on tbody "Aditya ., TK03, 01:00 PM-01:30 PM, EEP-HAIR CUT (Senior Stylist) with hairwash …" at bounding box center [567, 281] width 896 height 331
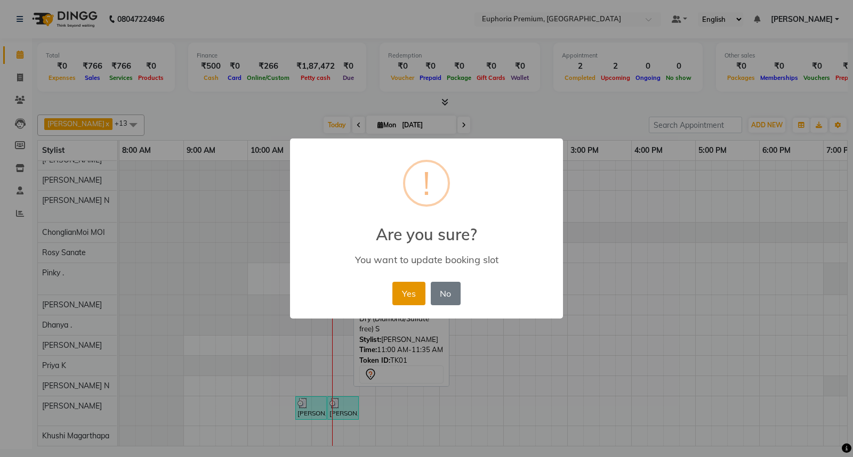
click at [397, 295] on button "Yes" at bounding box center [408, 293] width 33 height 23
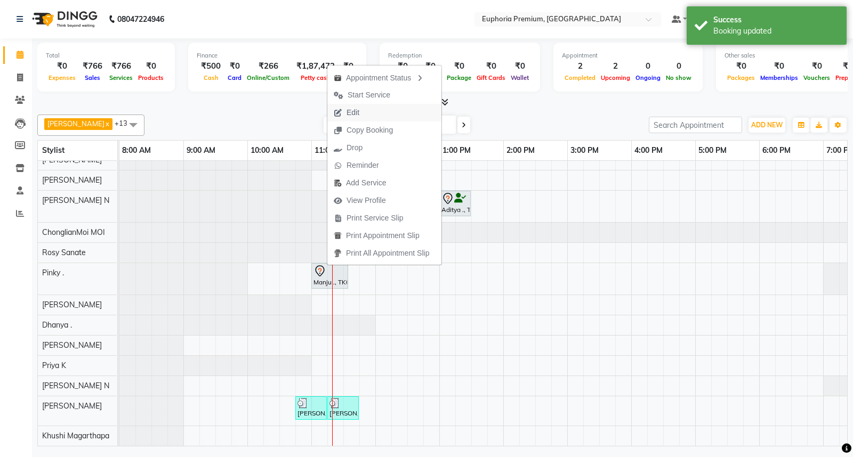
click at [370, 118] on button "Edit" at bounding box center [384, 113] width 114 height 18
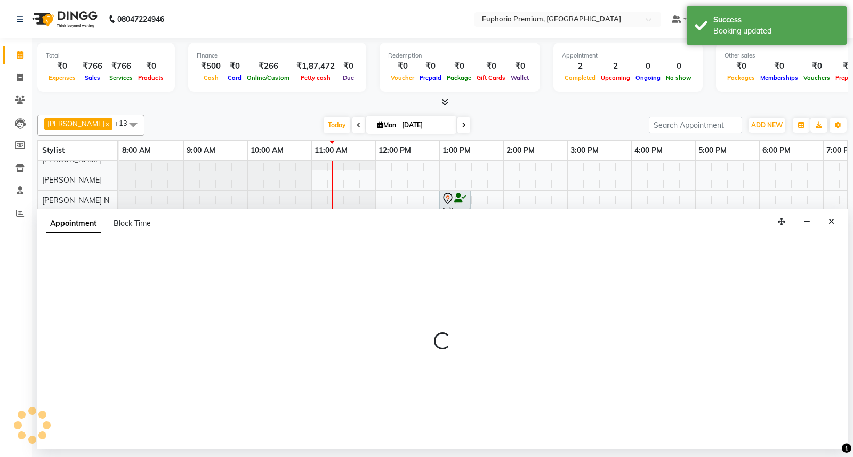
select select "tentative"
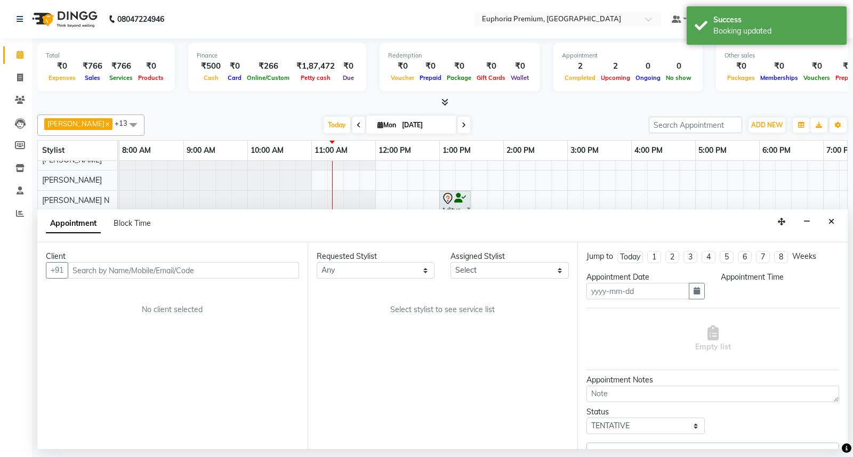
type input "[DATE]"
select select "660"
select select "71596"
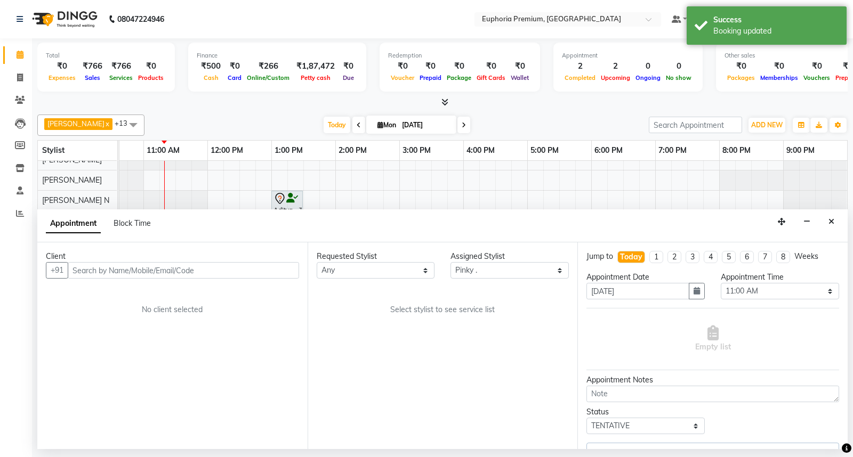
select select "4006"
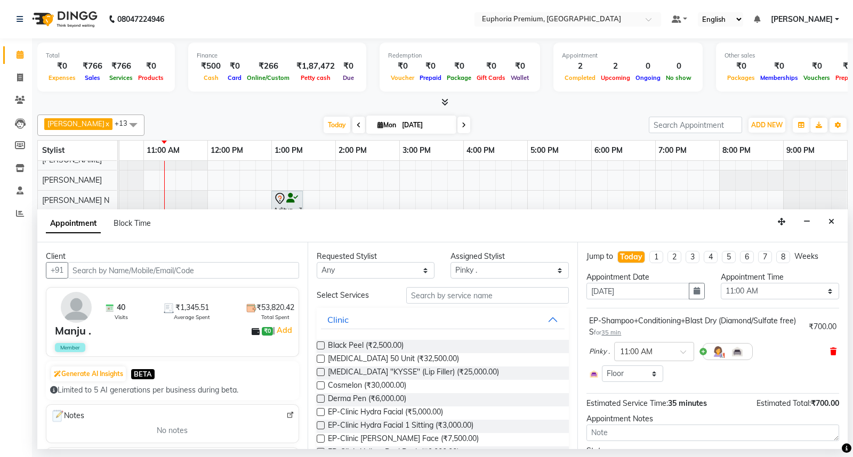
click at [830, 350] on icon at bounding box center [833, 351] width 6 height 7
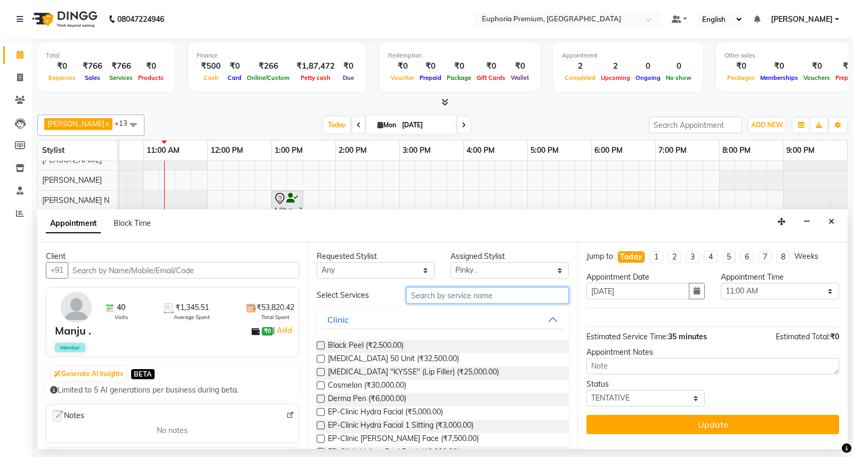
click at [486, 294] on input "text" at bounding box center [487, 295] width 163 height 17
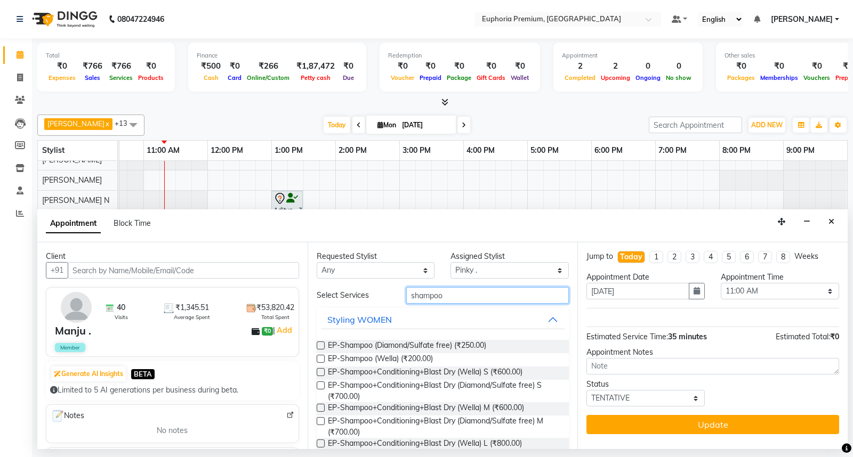
type input "shampoo"
click at [321, 407] on label at bounding box center [321, 408] width 8 height 8
click at [321, 407] on input "checkbox" at bounding box center [320, 409] width 7 height 7
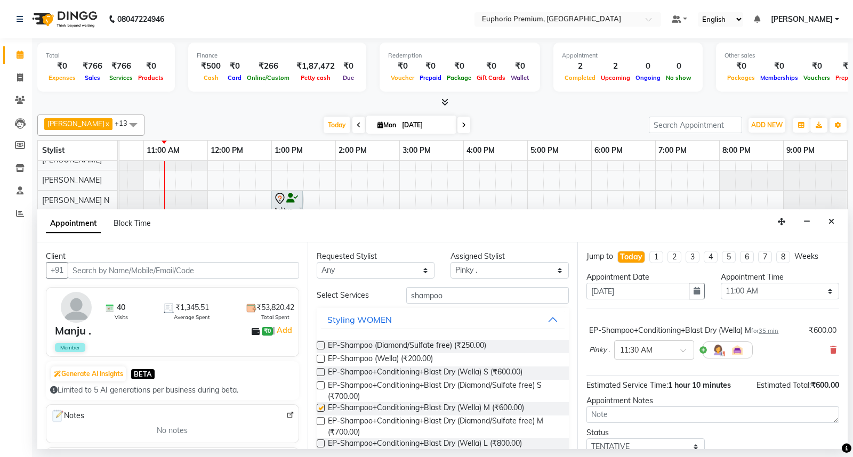
checkbox input "false"
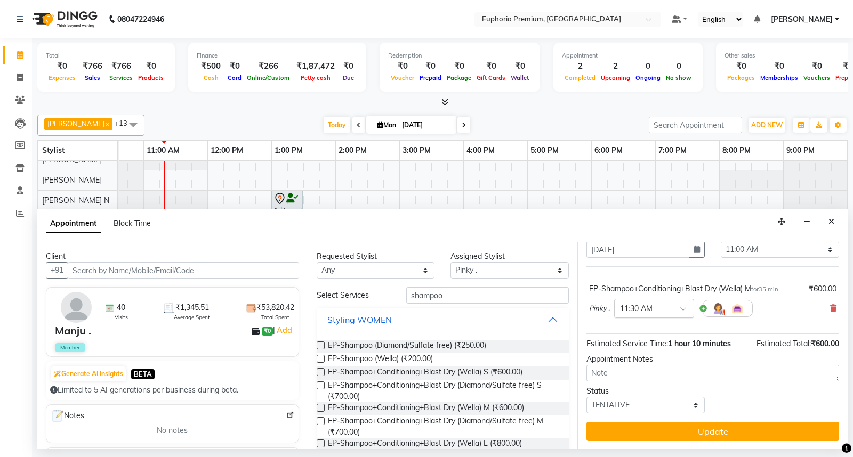
click at [689, 308] on span at bounding box center [686, 312] width 13 height 11
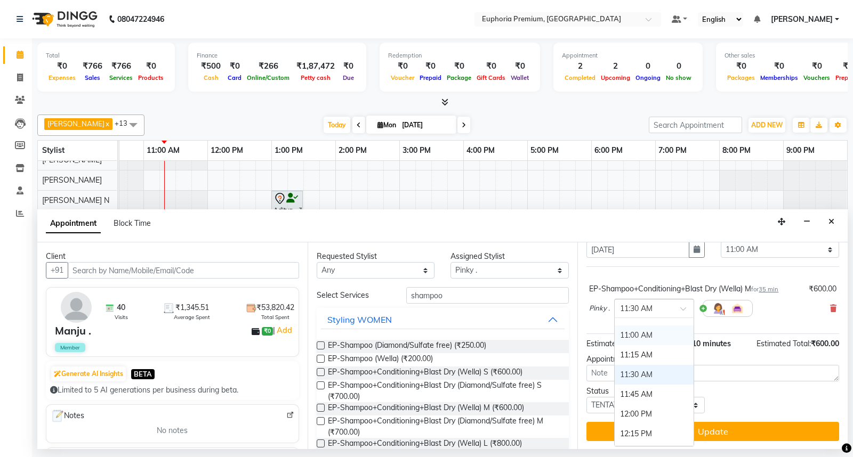
click at [651, 334] on div "11:00 AM" at bounding box center [654, 336] width 79 height 20
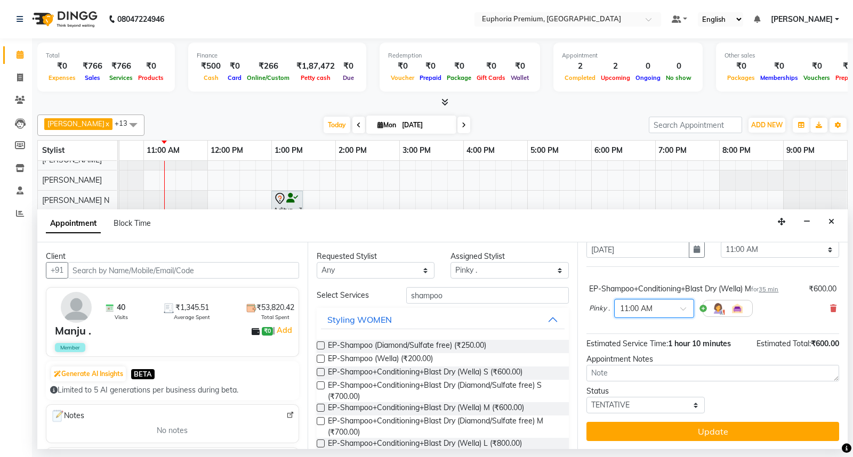
click at [601, 321] on div "Pinky . × 11:00 AM" at bounding box center [671, 309] width 164 height 28
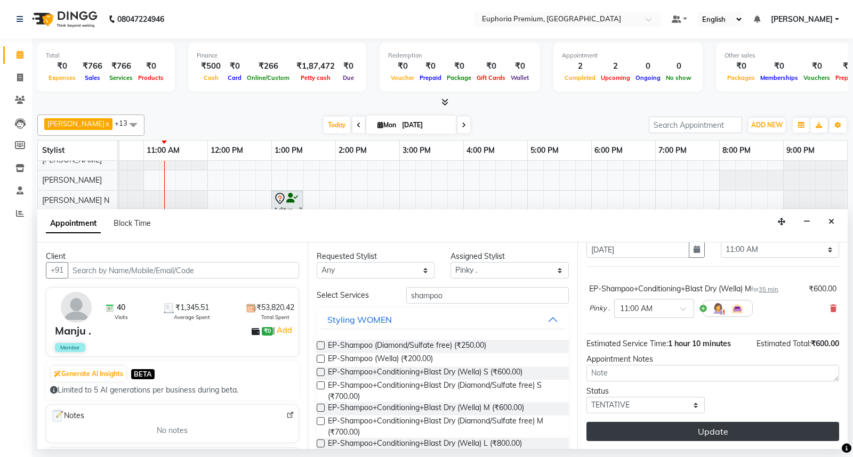
click at [722, 431] on button "Update" at bounding box center [712, 431] width 253 height 19
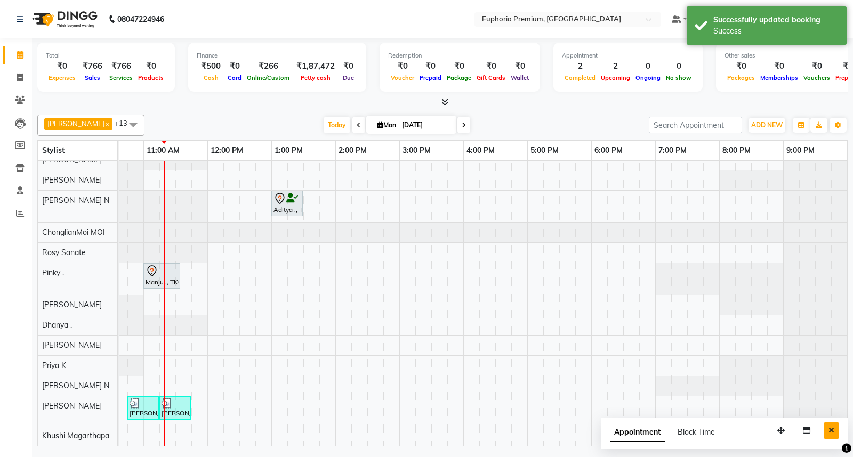
click at [834, 427] on button "Close" at bounding box center [831, 431] width 15 height 17
click at [707, 436] on div "Aditya ., TK03, 01:00 PM-01:30 PM, EEP-HAIR CUT (Senior Stylist) with hairwash …" at bounding box center [399, 288] width 896 height 316
select select "86606"
select select "1185"
select select "tentative"
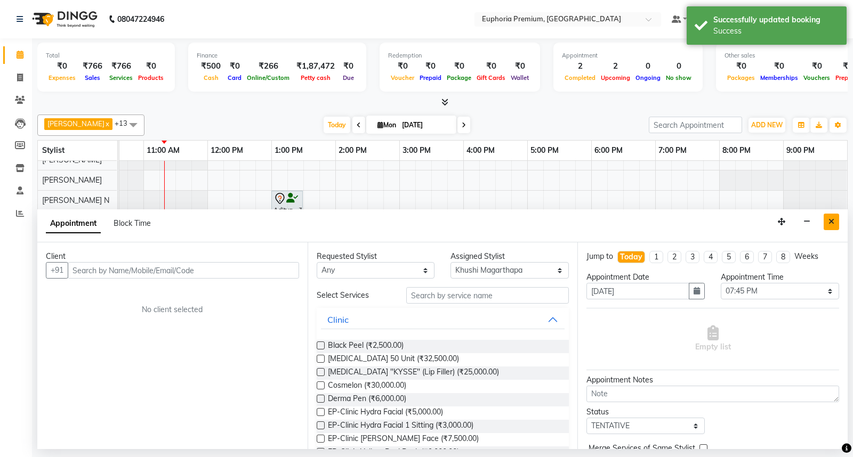
click at [837, 225] on button "Close" at bounding box center [831, 222] width 15 height 17
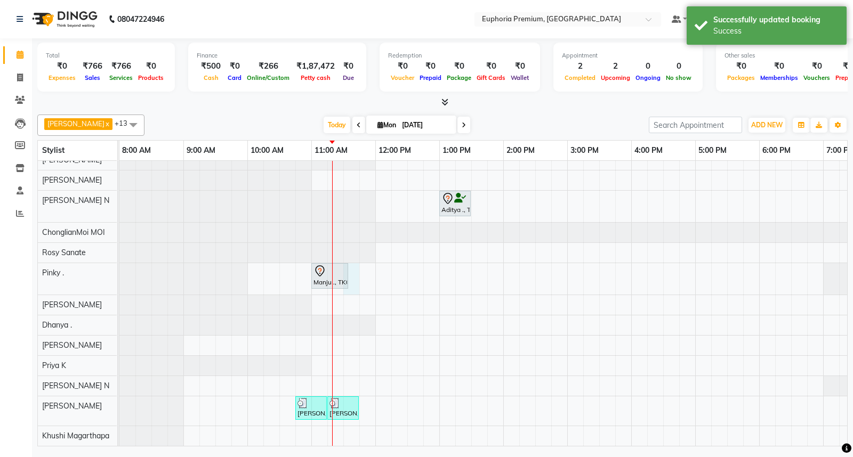
click at [348, 265] on div "Manju ., TK01, 11:00 AM-11:35 AM, EP-Shampoo+Conditioning+Blast Dry (Wella) M" at bounding box center [329, 276] width 37 height 26
select select "71596"
select select "690"
select select "tentative"
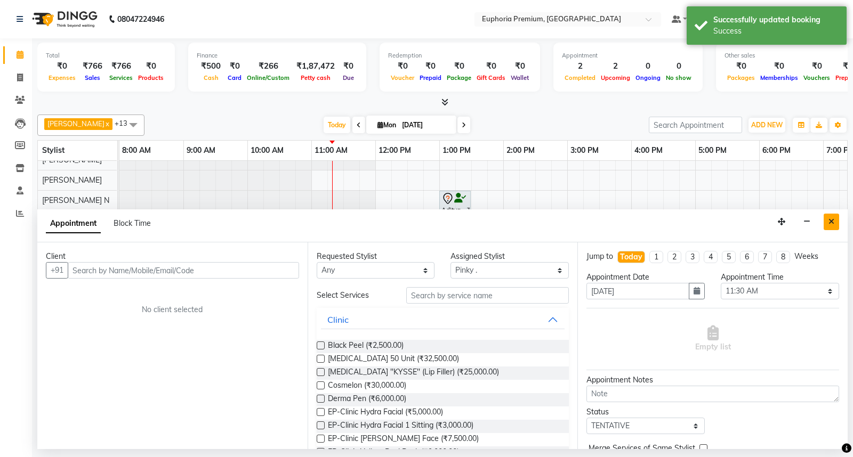
click at [832, 222] on icon "Close" at bounding box center [831, 221] width 6 height 7
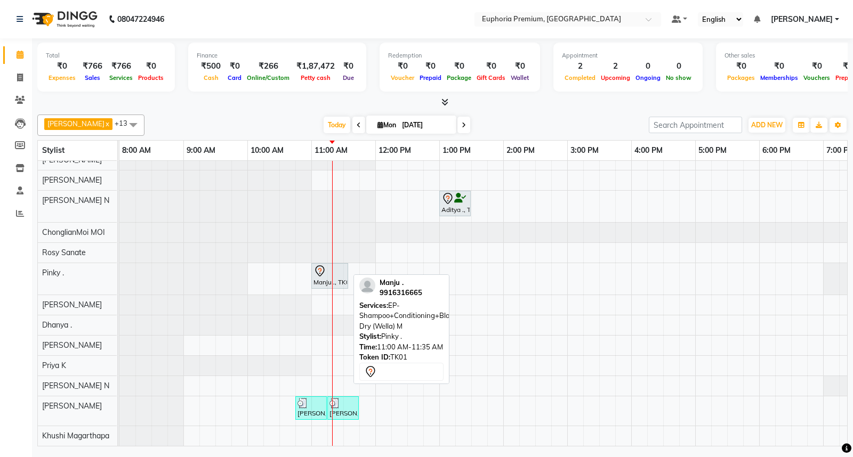
click at [322, 268] on icon at bounding box center [319, 271] width 13 height 13
select select "7"
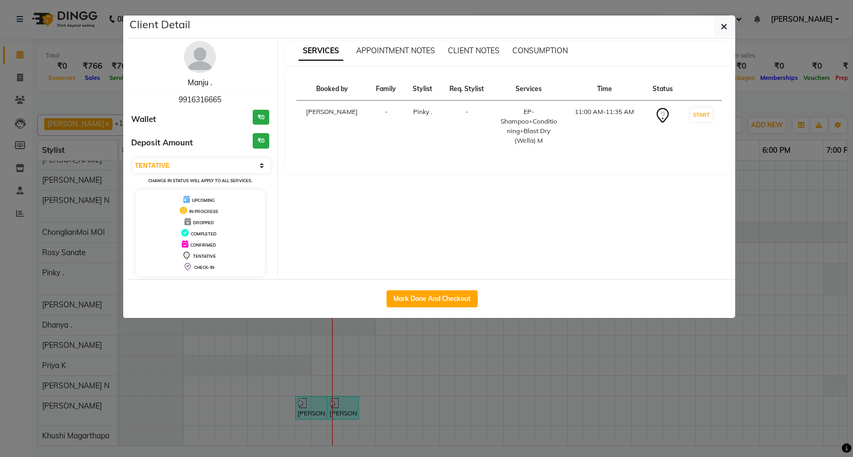
click at [196, 87] on link "Manju ." at bounding box center [200, 83] width 25 height 10
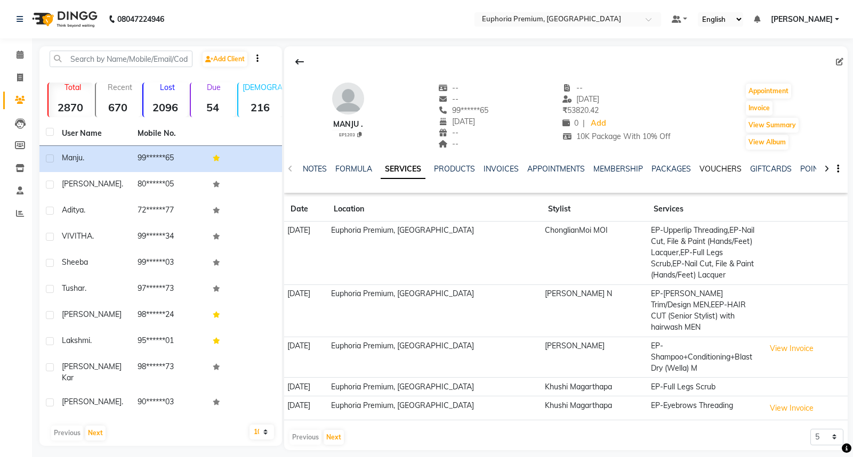
click at [714, 168] on link "VOUCHERS" at bounding box center [720, 169] width 42 height 10
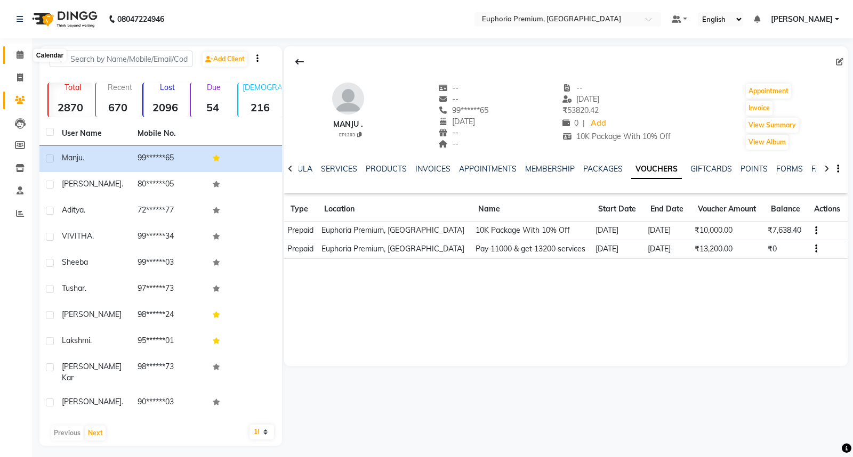
click at [27, 49] on span at bounding box center [20, 55] width 19 height 12
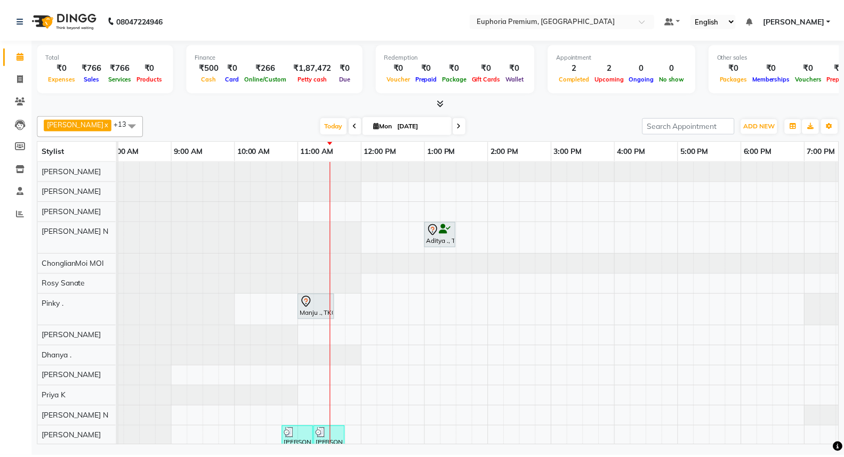
scroll to position [40, 0]
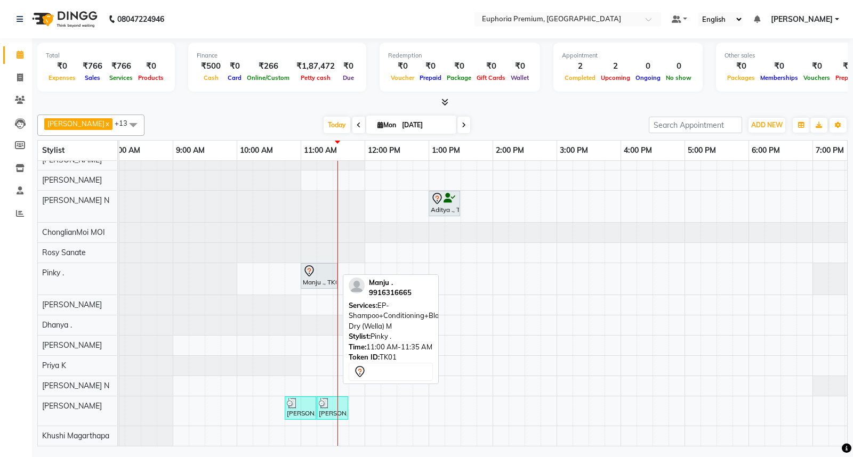
click at [315, 269] on div "Manju ., TK01, 11:00 AM-11:35 AM, EP-Shampoo+Conditioning+Blast Dry (Wella) M" at bounding box center [319, 276] width 35 height 22
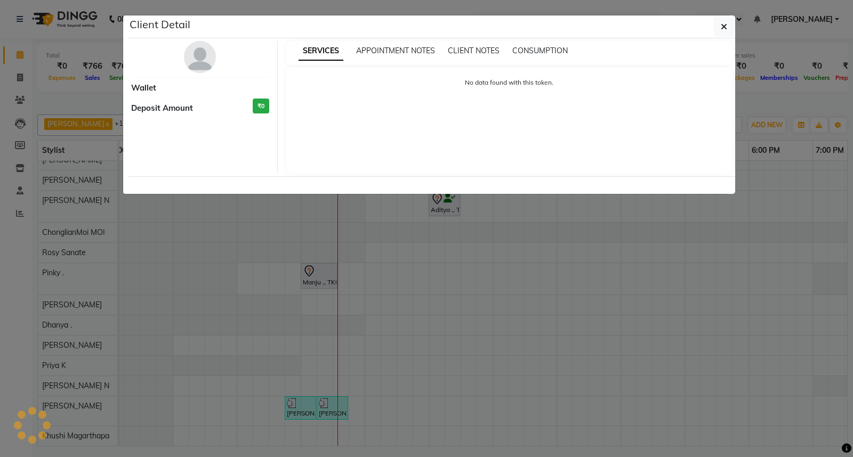
select select "7"
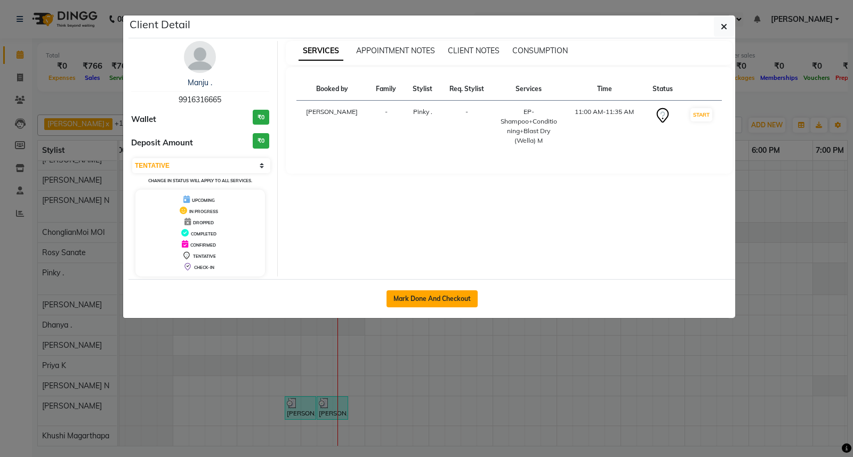
click at [432, 301] on button "Mark Done And Checkout" at bounding box center [431, 299] width 91 height 17
select select "service"
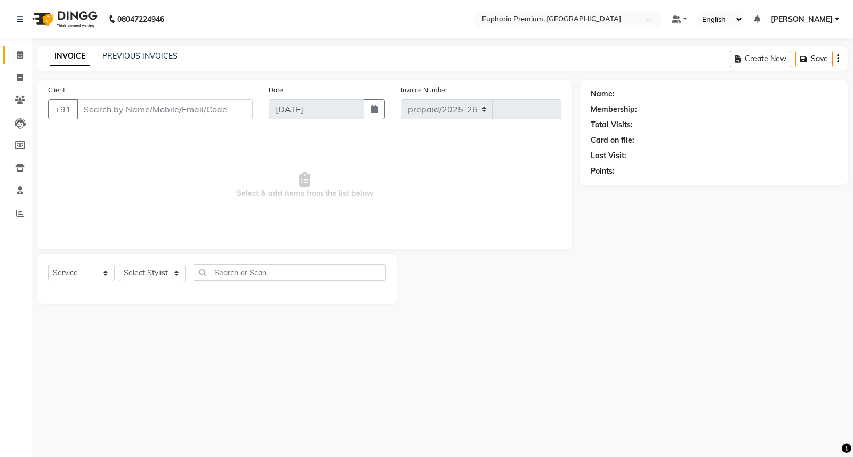
select select "7925"
type input "2619"
type input "99******65"
select select "71596"
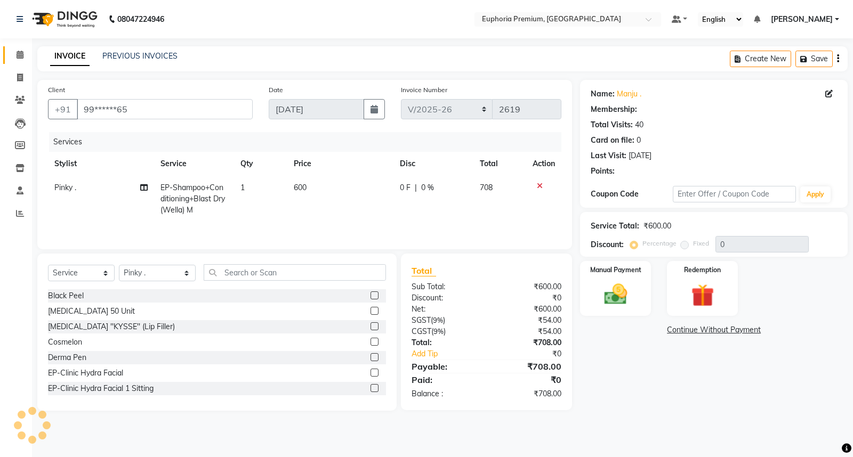
select select "2: Object"
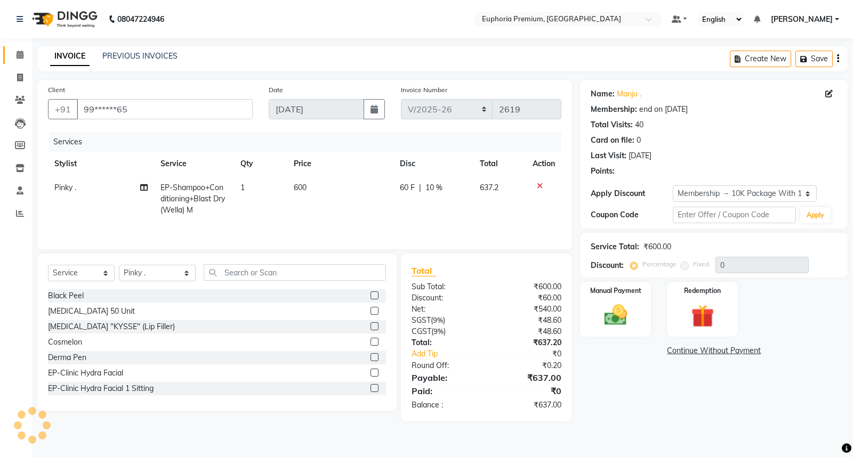
type input "10"
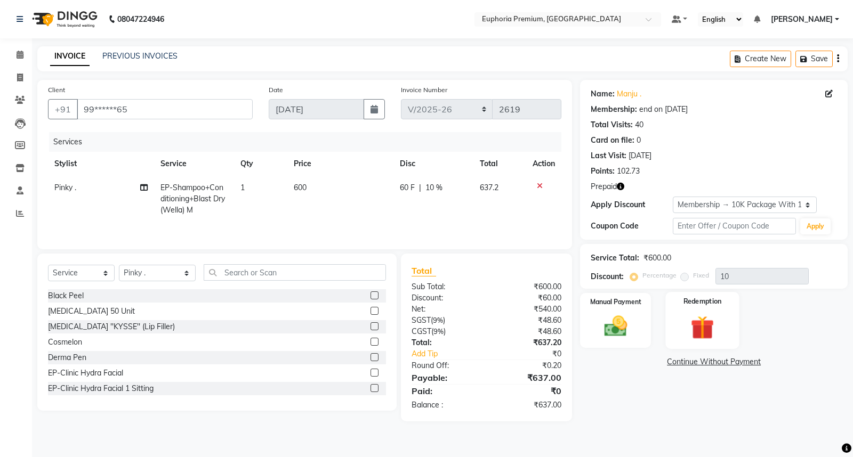
click at [694, 323] on img at bounding box center [702, 327] width 38 height 29
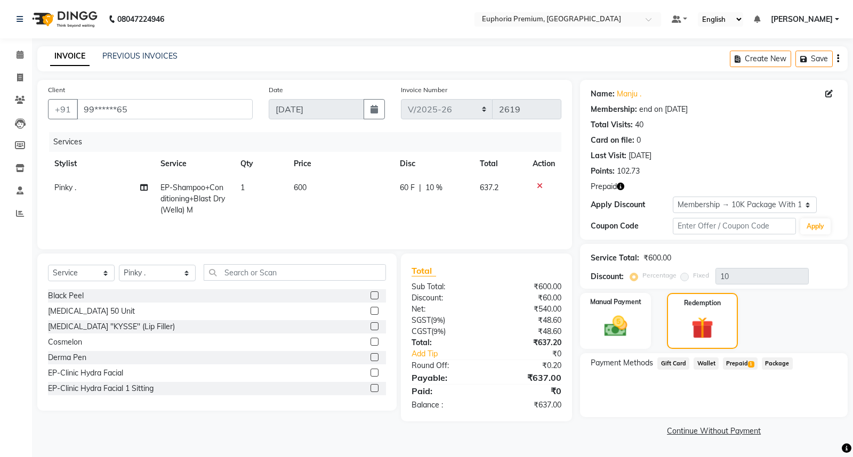
click at [733, 359] on span "Prepaid 1" at bounding box center [740, 364] width 35 height 12
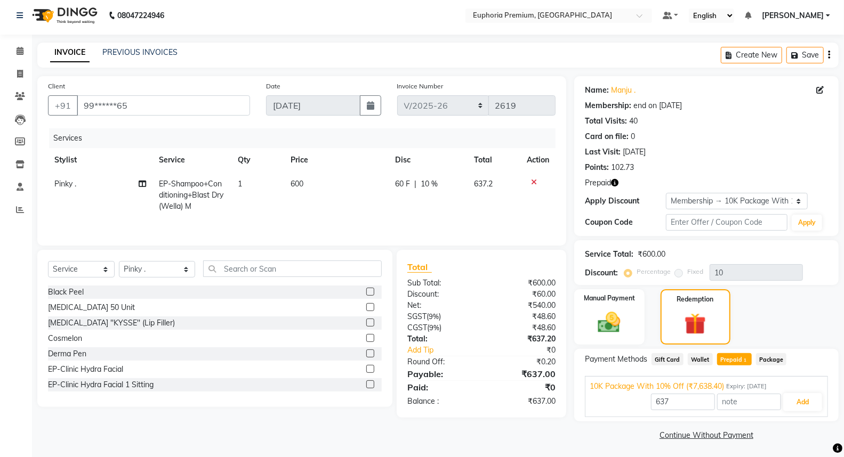
scroll to position [5, 0]
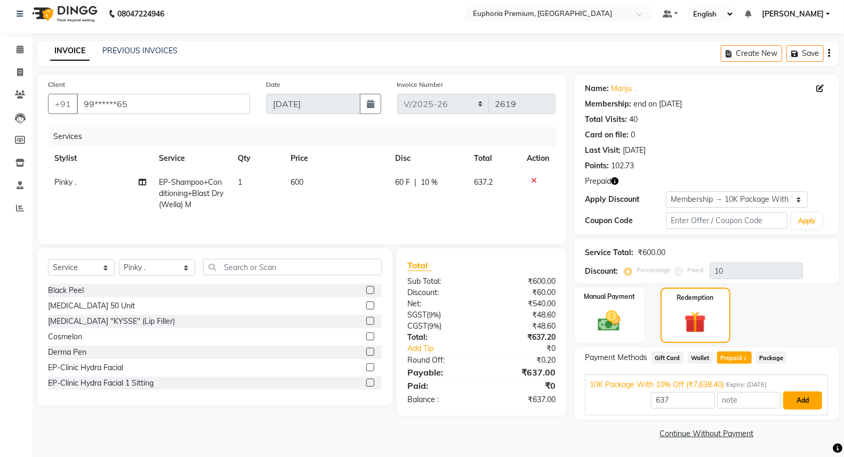
click at [797, 400] on button "Add" at bounding box center [802, 401] width 39 height 18
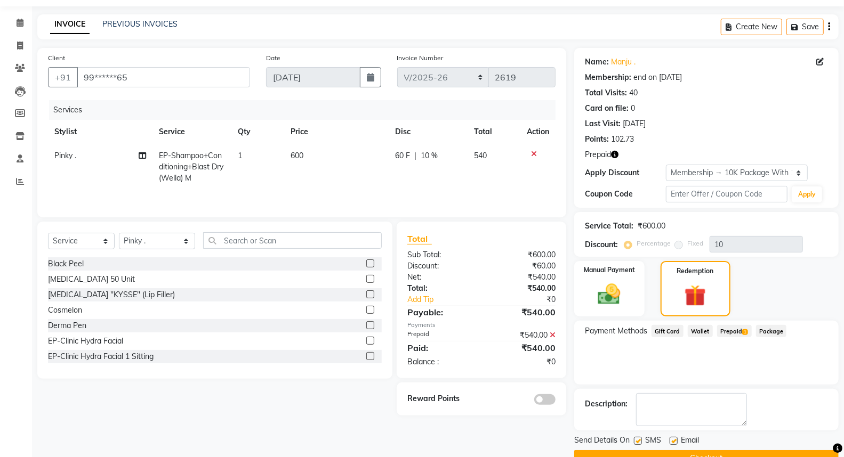
scroll to position [57, 0]
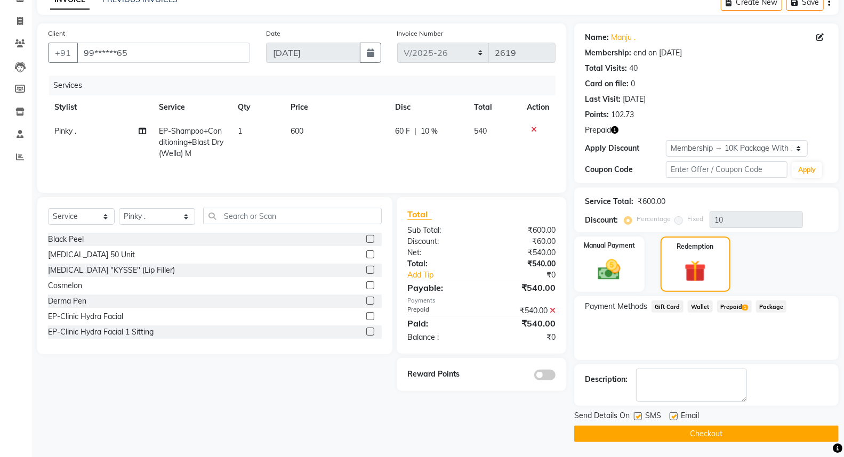
click at [707, 432] on button "Checkout" at bounding box center [706, 434] width 264 height 17
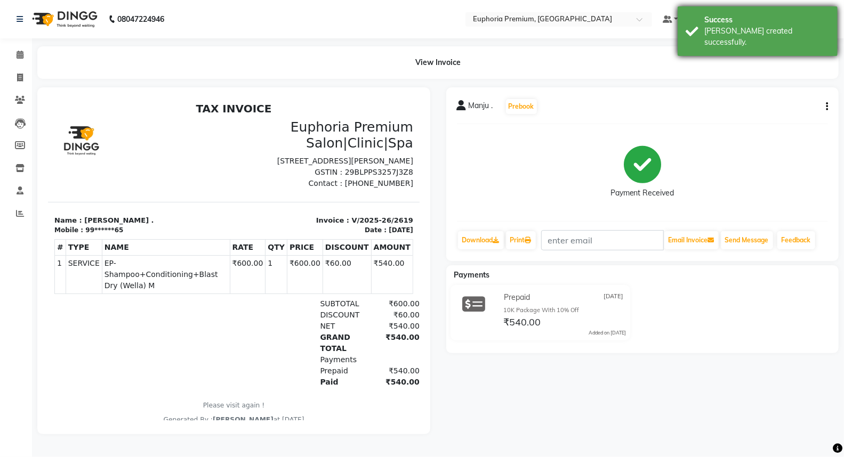
click at [791, 35] on div "[PERSON_NAME] created successfully." at bounding box center [766, 37] width 125 height 22
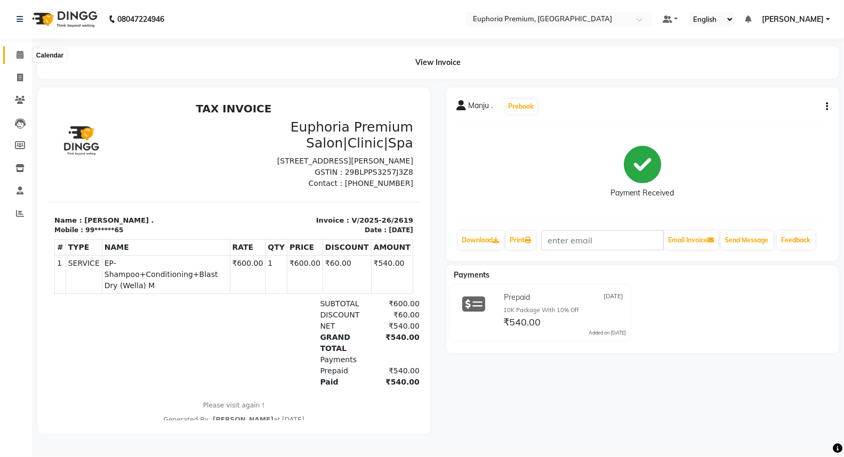
click at [23, 51] on span at bounding box center [20, 55] width 19 height 12
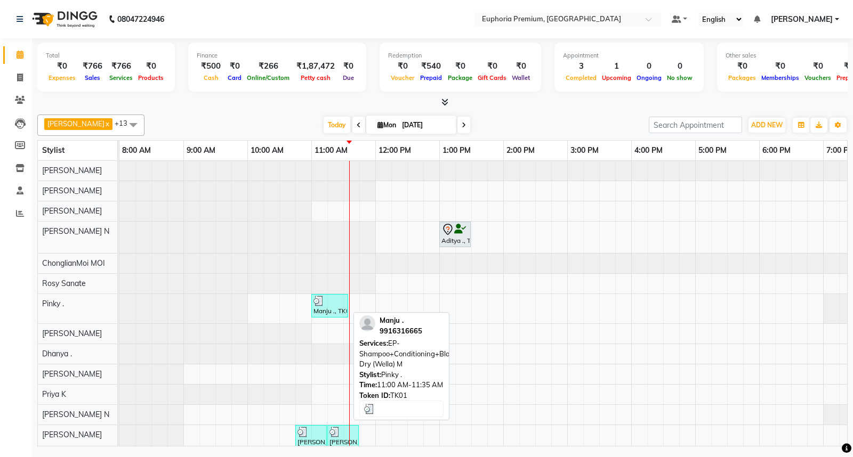
click at [331, 307] on div "Manju ., TK01, 11:00 AM-11:35 AM, EP-Shampoo+Conditioning+Blast Dry (Wella) M" at bounding box center [329, 306] width 35 height 20
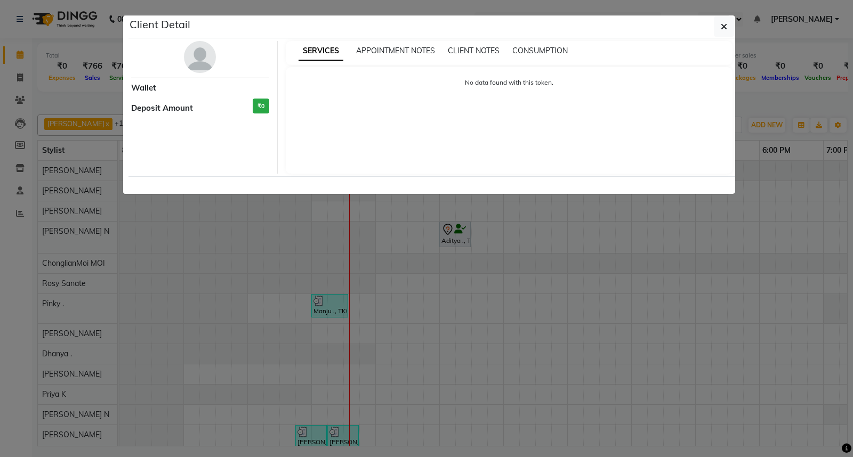
select select "3"
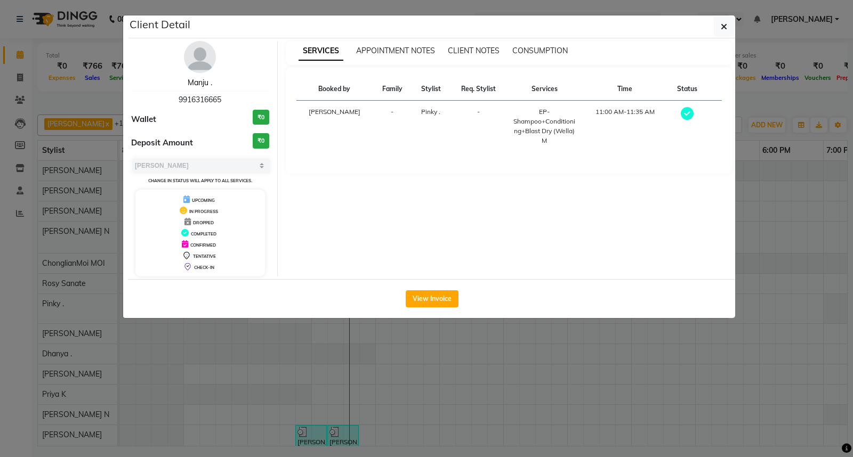
click at [202, 86] on link "Manju ." at bounding box center [200, 83] width 25 height 10
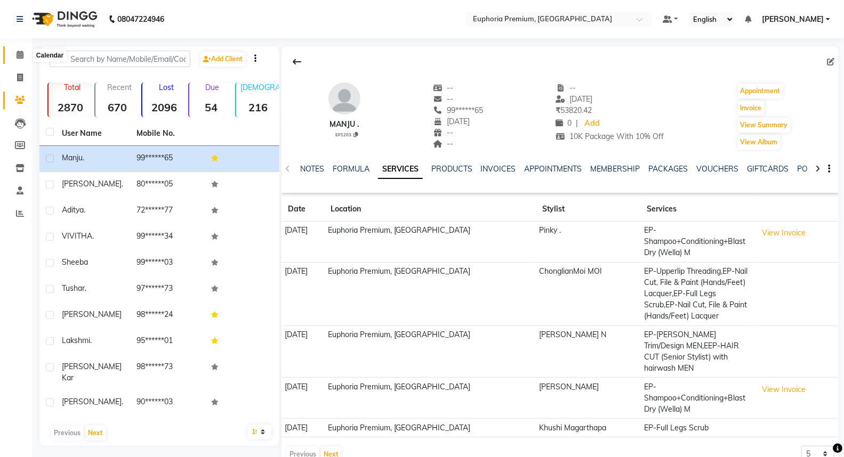
click at [20, 58] on icon at bounding box center [20, 55] width 7 height 8
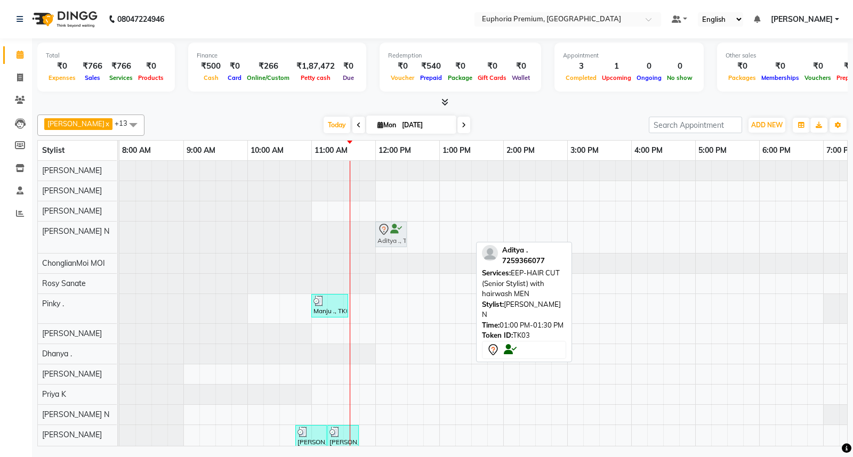
drag, startPoint x: 462, startPoint y: 233, endPoint x: 397, endPoint y: 232, distance: 64.5
click at [119, 232] on div "Aditya ., TK03, 01:00 PM-01:30 PM, EEP-HAIR CUT (Senior Stylist) with hairwash …" at bounding box center [119, 237] width 0 height 31
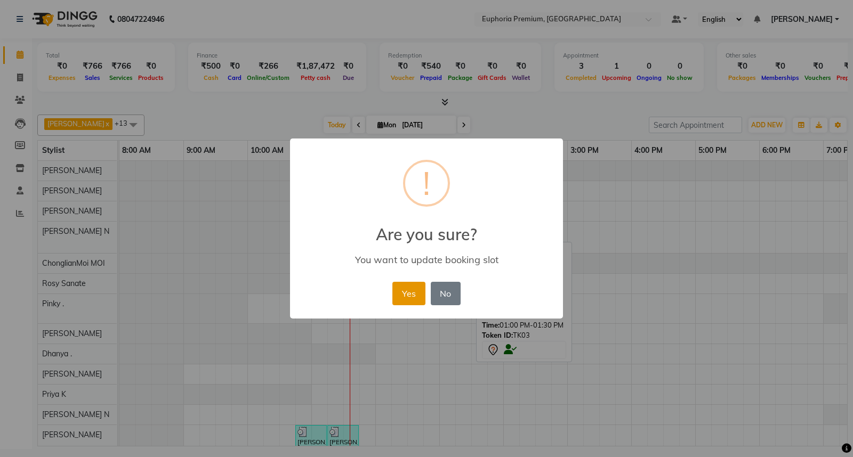
click at [404, 286] on button "Yes" at bounding box center [408, 293] width 33 height 23
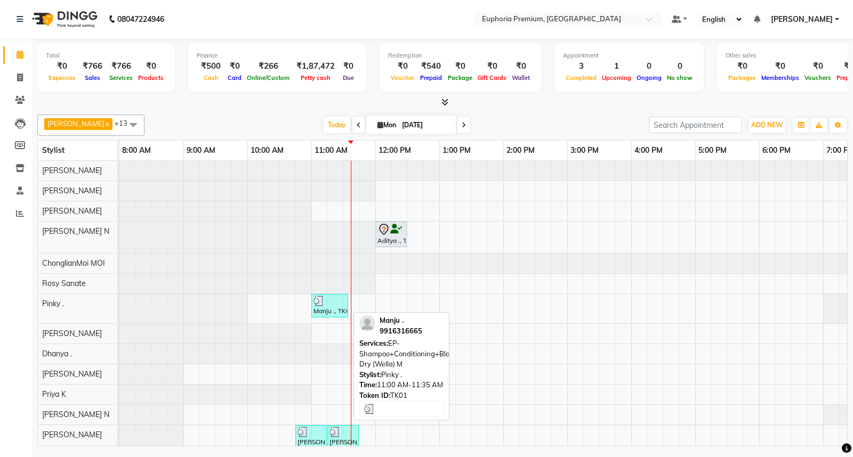
click at [326, 302] on div at bounding box center [329, 301] width 33 height 11
click at [329, 304] on div at bounding box center [329, 301] width 33 height 11
select select "3"
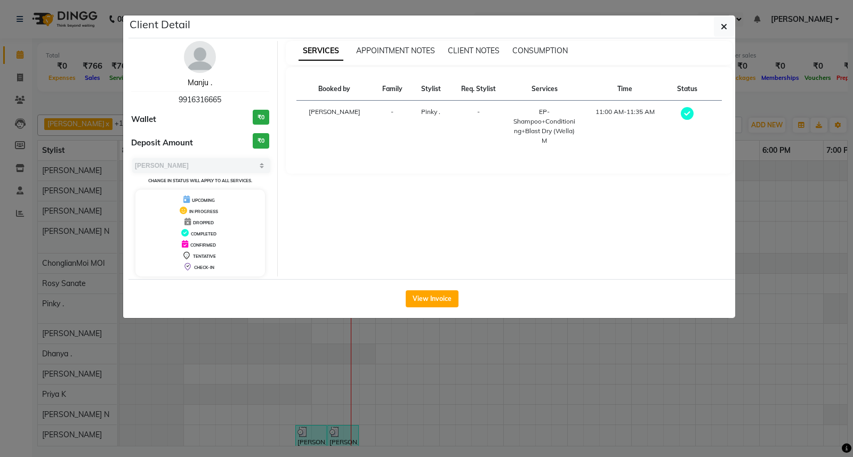
click at [203, 82] on link "Manju ." at bounding box center [200, 83] width 25 height 10
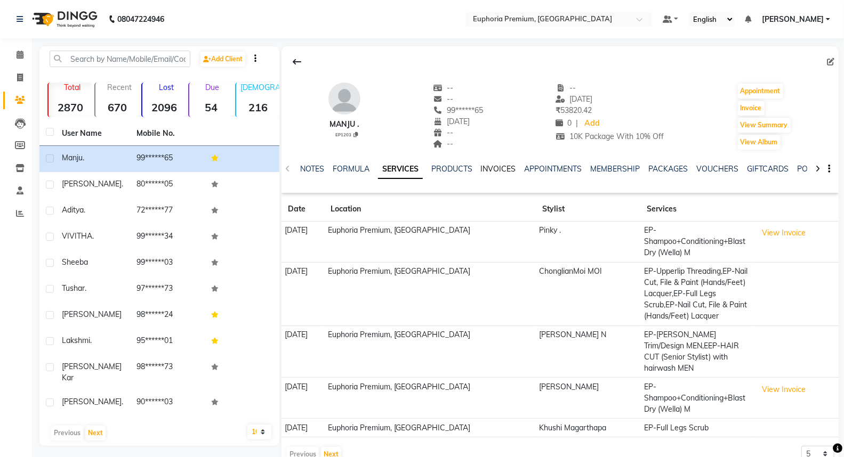
click at [509, 164] on link "INVOICES" at bounding box center [498, 169] width 35 height 10
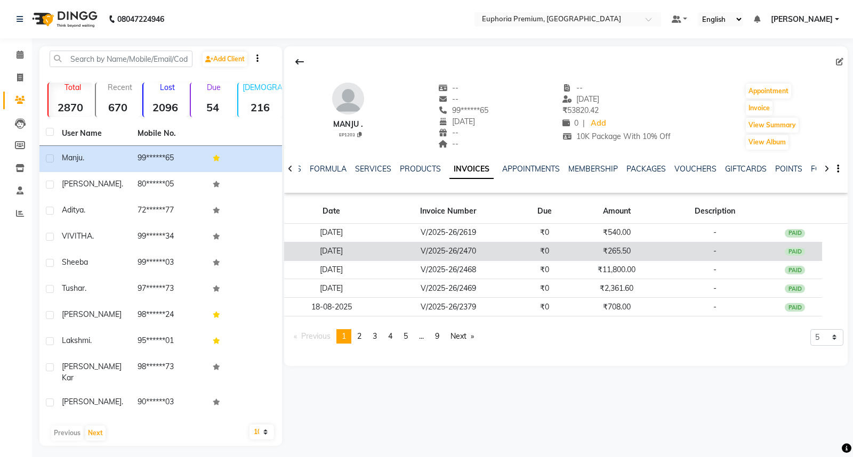
click at [800, 248] on div "PAID" at bounding box center [795, 252] width 20 height 9
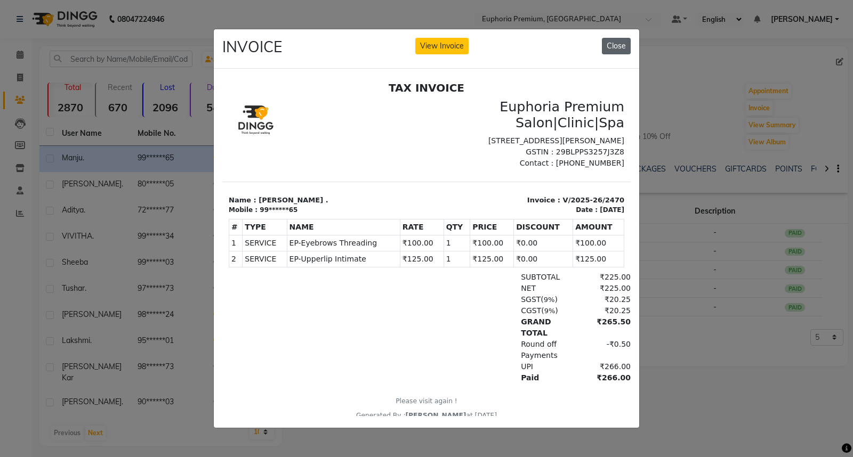
click at [618, 44] on button "Close" at bounding box center [616, 46] width 29 height 17
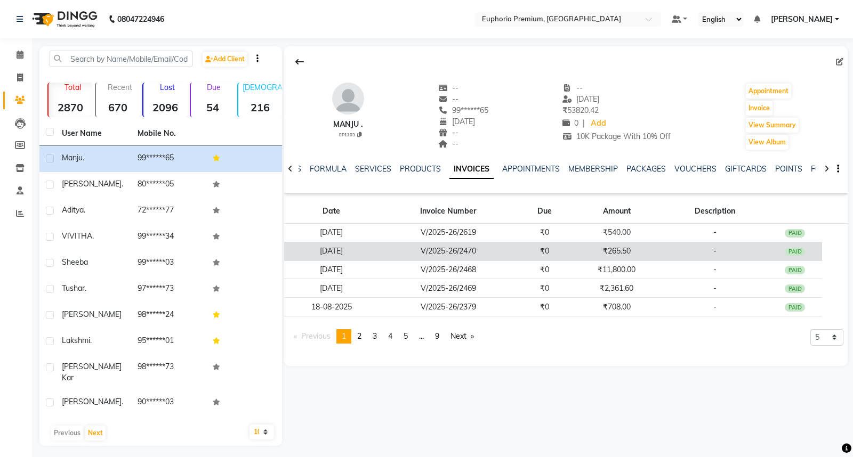
click at [798, 249] on div "PAID" at bounding box center [795, 252] width 20 height 9
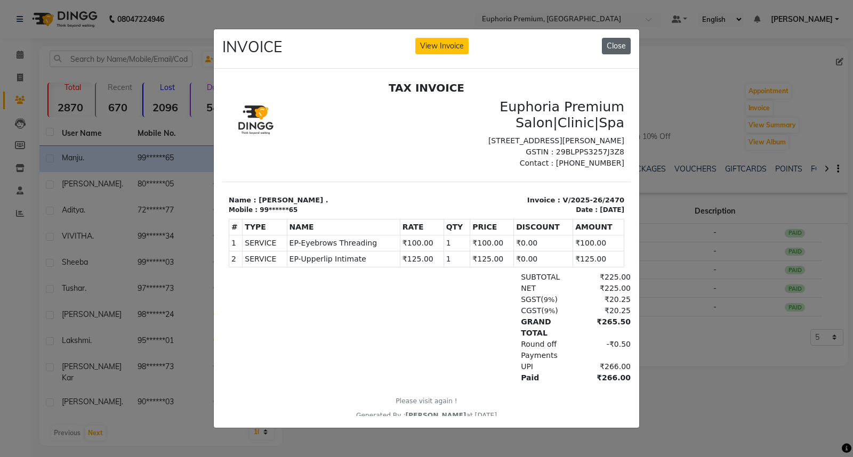
click at [612, 40] on button "Close" at bounding box center [616, 46] width 29 height 17
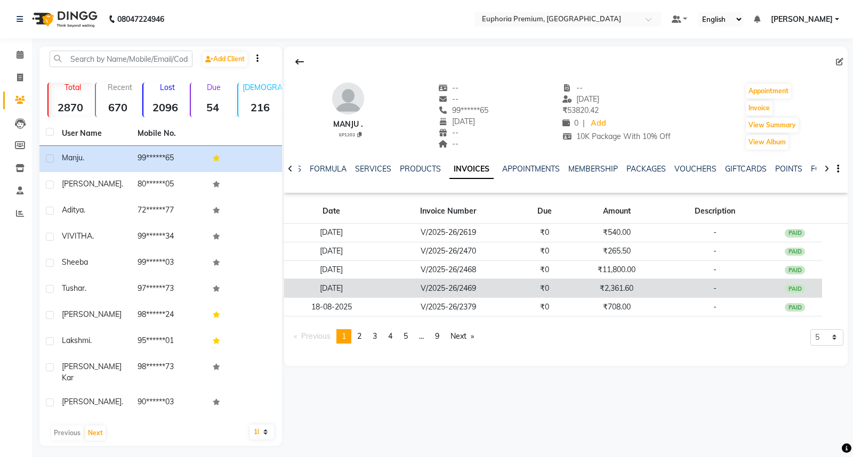
click at [796, 285] on div "PAID" at bounding box center [795, 289] width 20 height 9
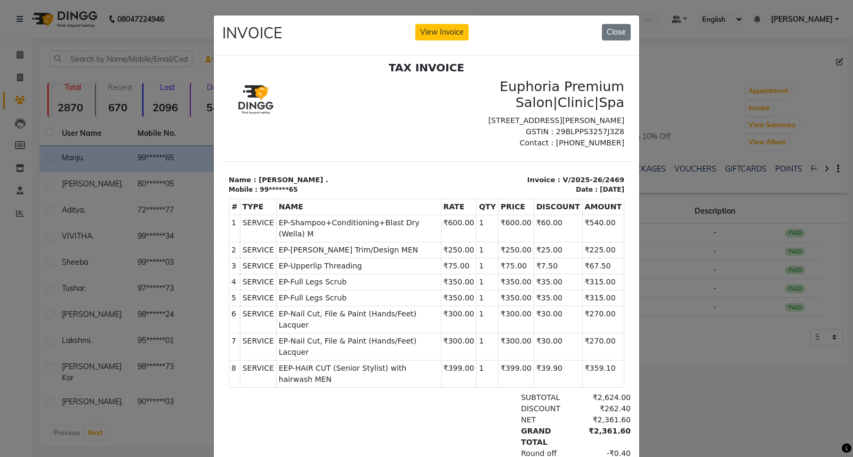
scroll to position [9, 0]
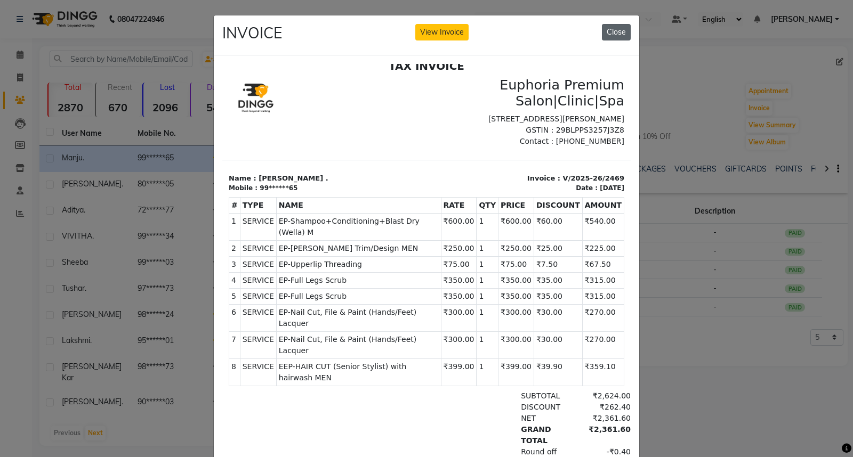
click at [614, 33] on button "Close" at bounding box center [616, 32] width 29 height 17
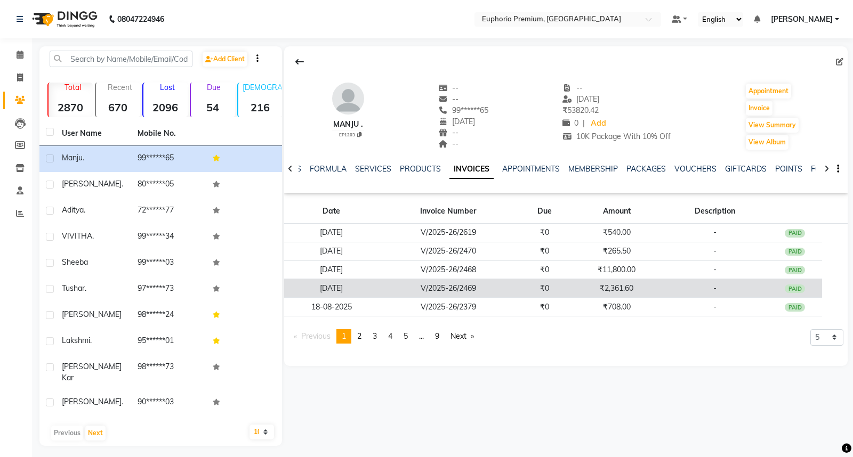
click at [796, 286] on div "PAID" at bounding box center [795, 289] width 20 height 9
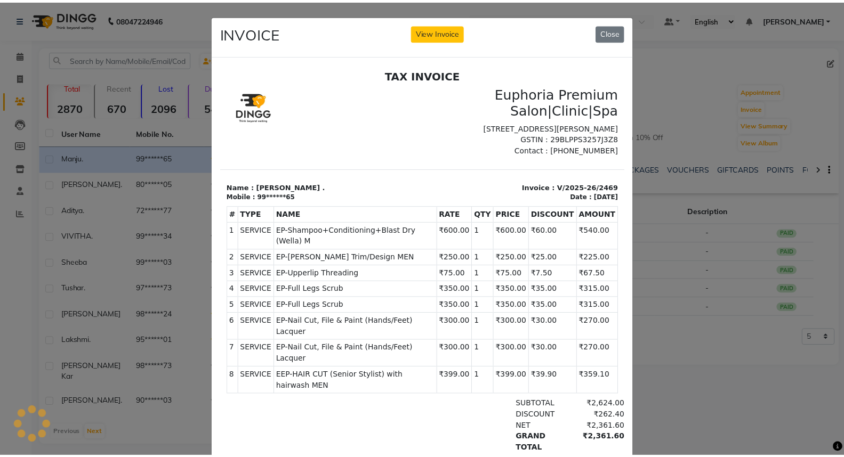
scroll to position [0, 0]
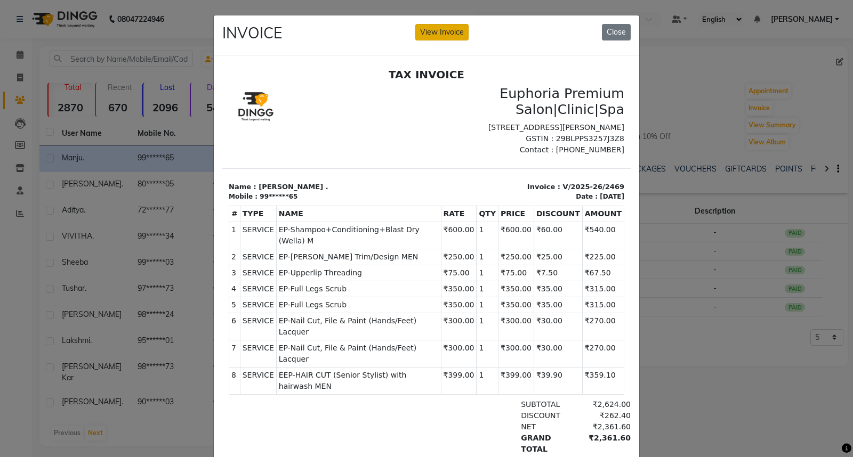
click at [430, 30] on button "View Invoice" at bounding box center [441, 32] width 53 height 17
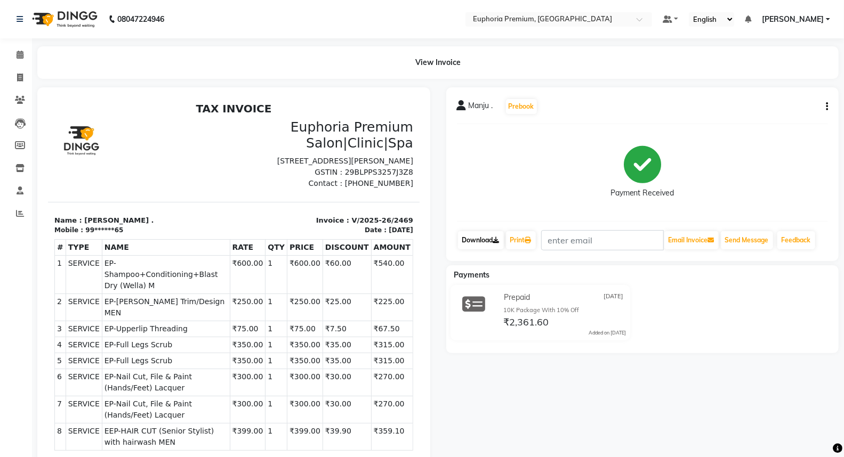
click at [476, 237] on link "Download" at bounding box center [481, 240] width 46 height 18
drag, startPoint x: 16, startPoint y: 59, endPoint x: 48, endPoint y: 58, distance: 32.0
click at [17, 58] on icon at bounding box center [20, 55] width 7 height 8
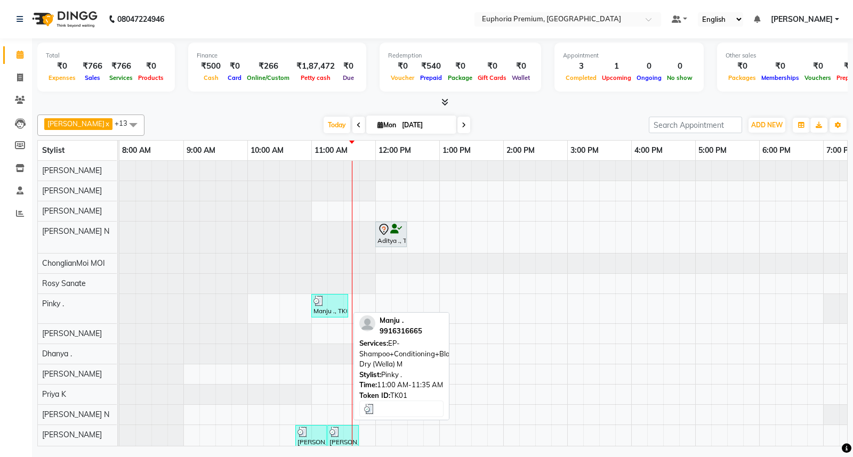
click at [340, 302] on div at bounding box center [329, 301] width 33 height 11
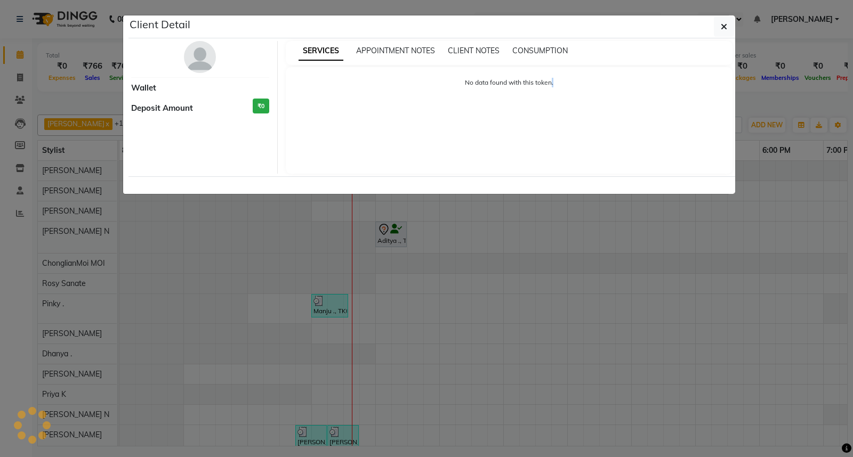
click at [340, 302] on ngb-modal-window "Client Detail Wallet Deposit Amount ₹0 SERVICES APPOINTMENT NOTES CLIENT NOTES …" at bounding box center [426, 228] width 853 height 457
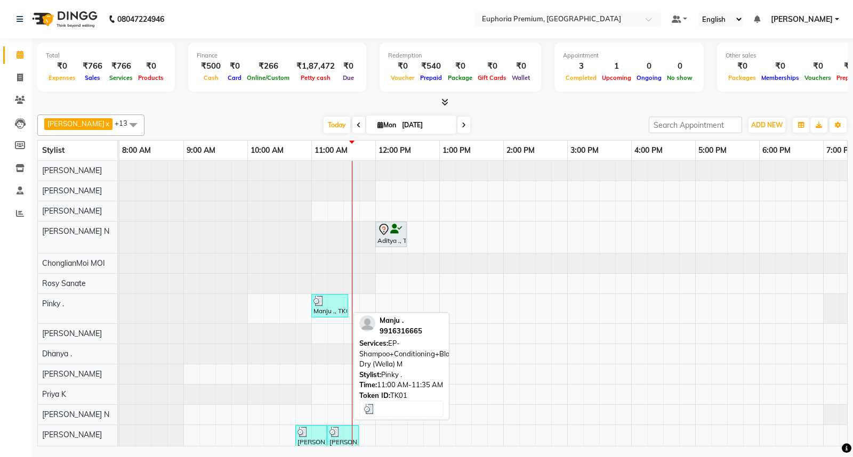
click at [326, 299] on div at bounding box center [329, 301] width 33 height 11
select select "3"
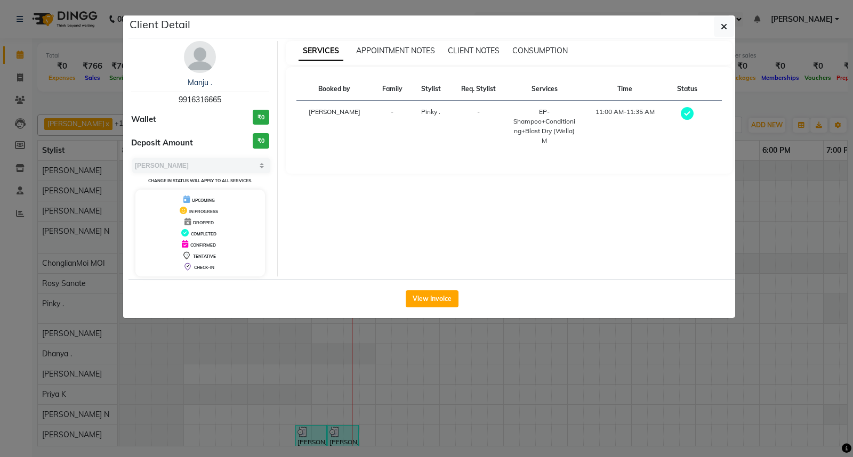
click at [205, 99] on span "9916316665" at bounding box center [200, 100] width 43 height 10
click at [205, 98] on span "9916316665" at bounding box center [200, 100] width 43 height 10
copy span "9916316665"
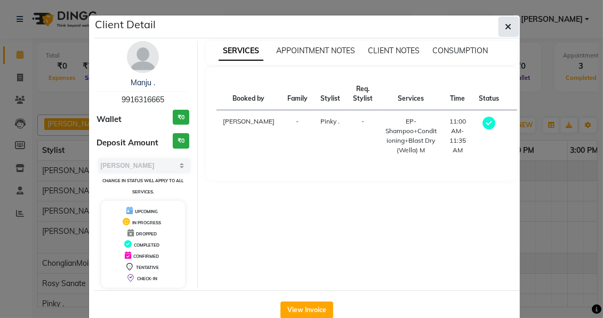
click at [505, 25] on icon "button" at bounding box center [508, 26] width 6 height 9
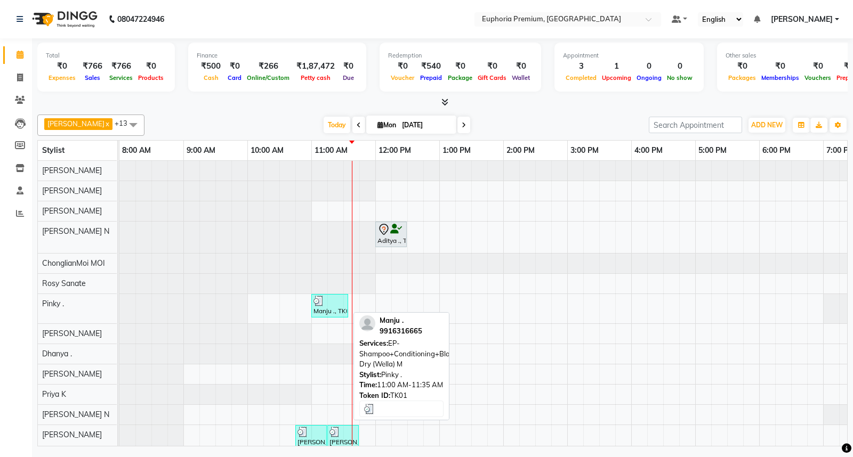
click at [338, 297] on div at bounding box center [329, 301] width 33 height 11
select select "3"
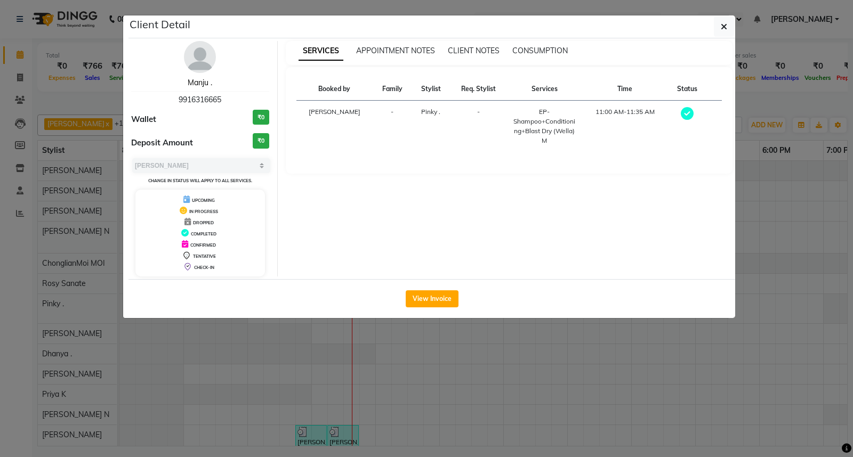
click at [199, 80] on link "Manju ." at bounding box center [200, 83] width 25 height 10
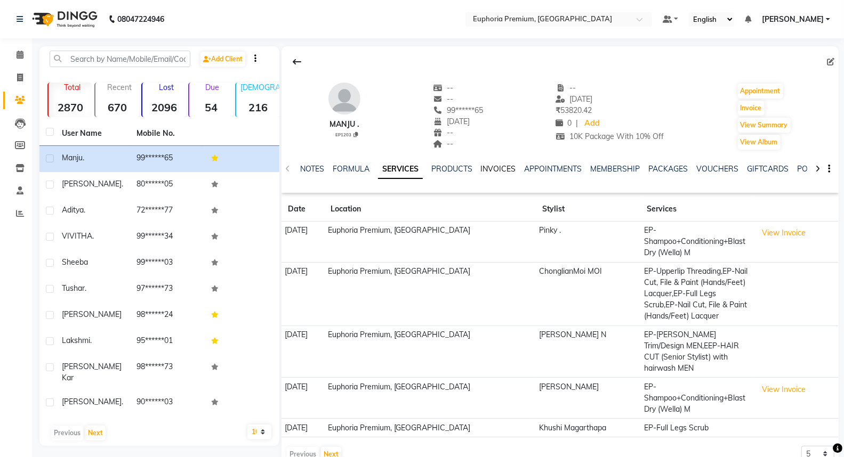
click at [494, 167] on link "INVOICES" at bounding box center [498, 169] width 35 height 10
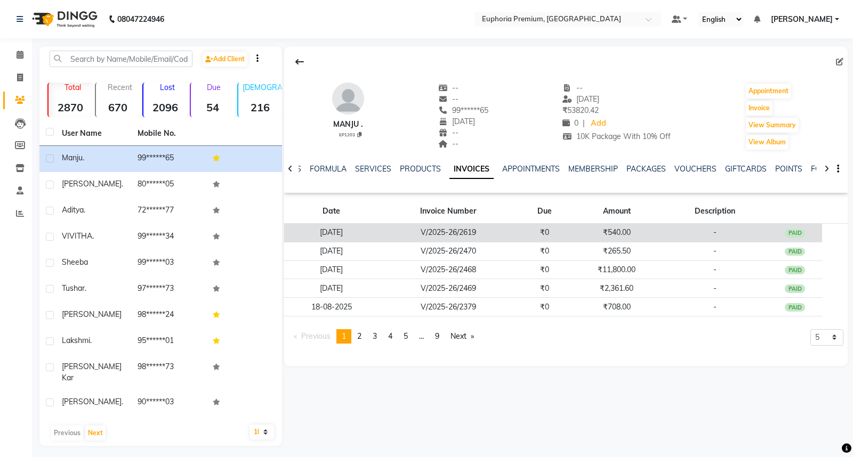
click at [795, 233] on div "PAID" at bounding box center [795, 233] width 20 height 9
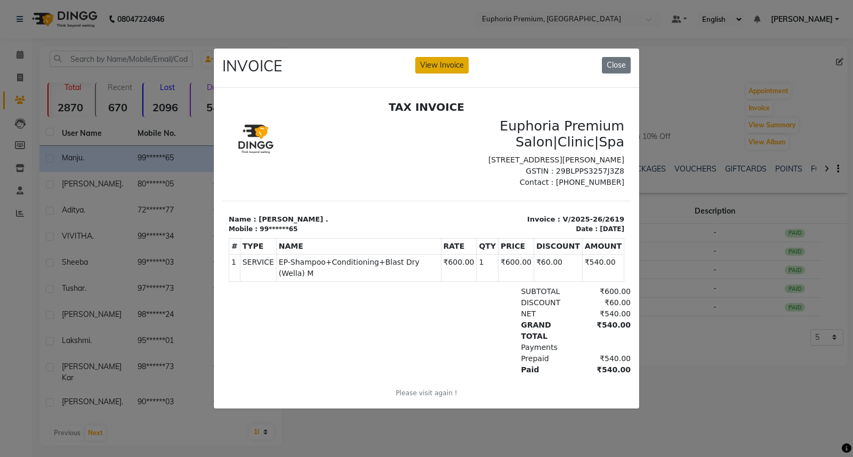
click at [445, 58] on button "View Invoice" at bounding box center [441, 65] width 53 height 17
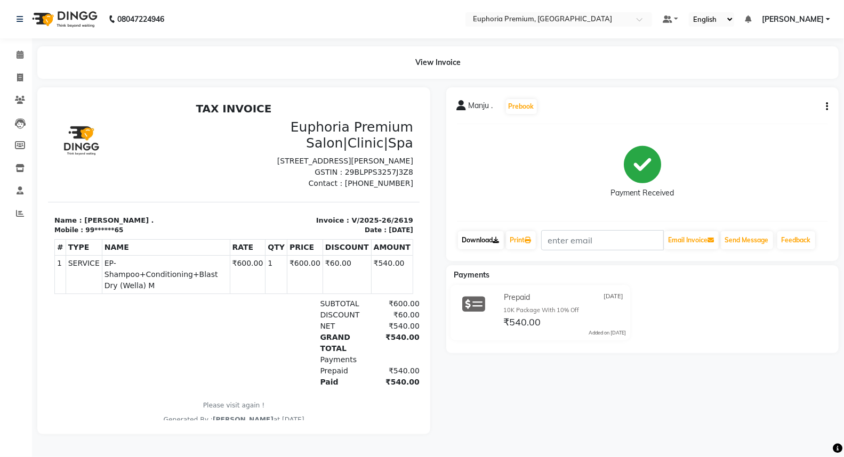
click at [481, 241] on link "Download" at bounding box center [481, 240] width 46 height 18
drag, startPoint x: 21, startPoint y: 52, endPoint x: 43, endPoint y: 61, distance: 23.5
click at [21, 52] on icon at bounding box center [20, 55] width 7 height 8
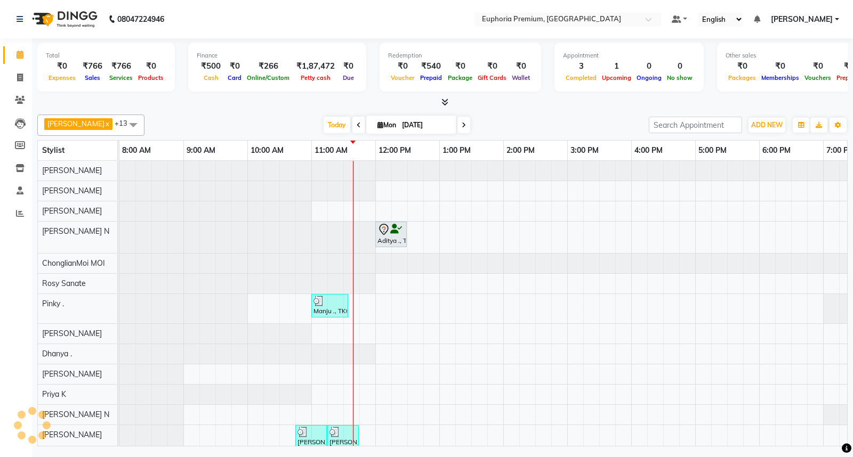
scroll to position [0, 168]
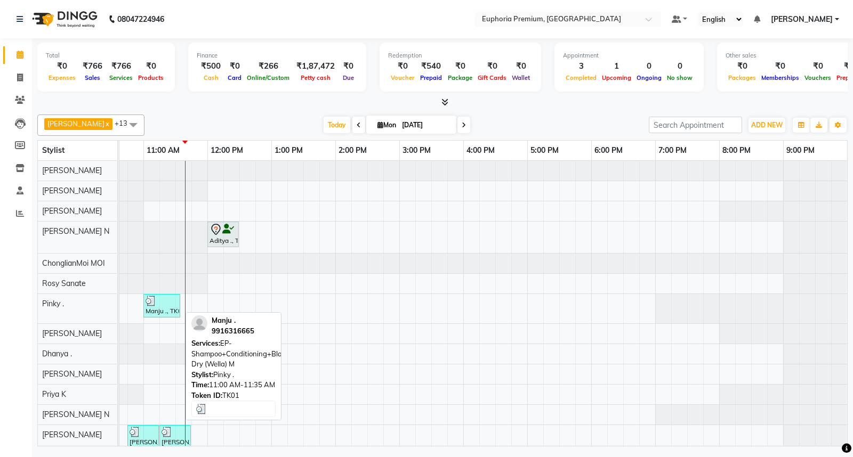
click at [150, 315] on div "Manju ., TK01, 11:00 AM-11:35 AM, EP-Shampoo+Conditioning+Blast Dry (Wella) M" at bounding box center [161, 306] width 35 height 20
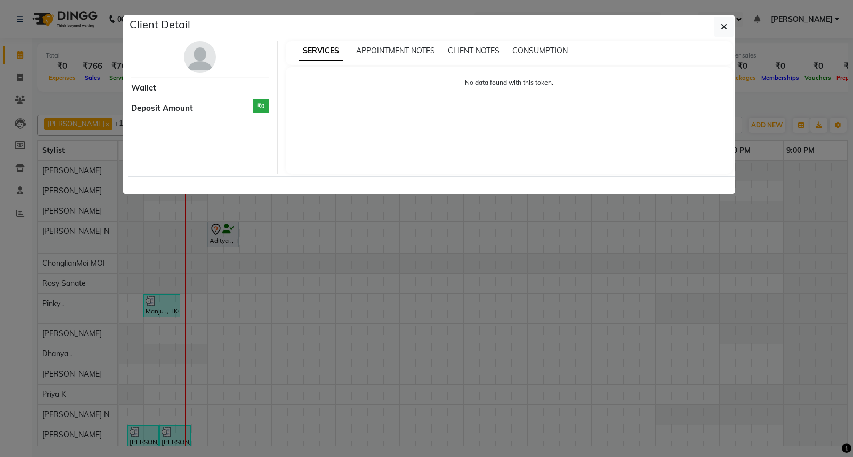
select select "3"
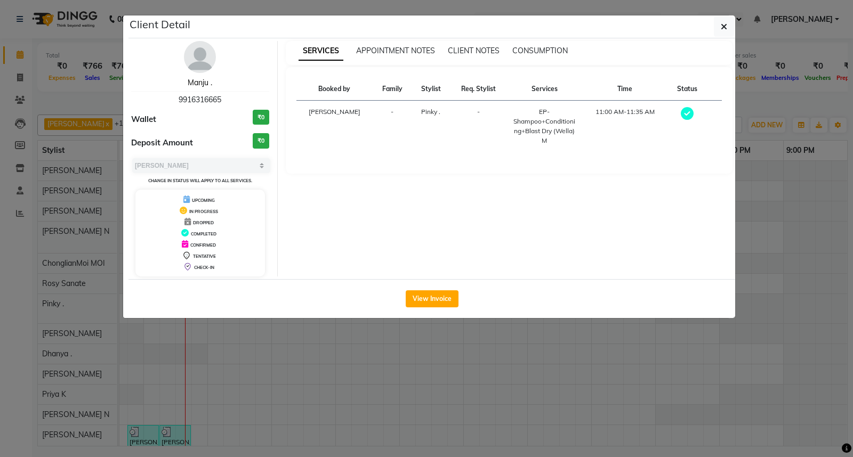
click at [198, 81] on link "Manju ." at bounding box center [200, 83] width 25 height 10
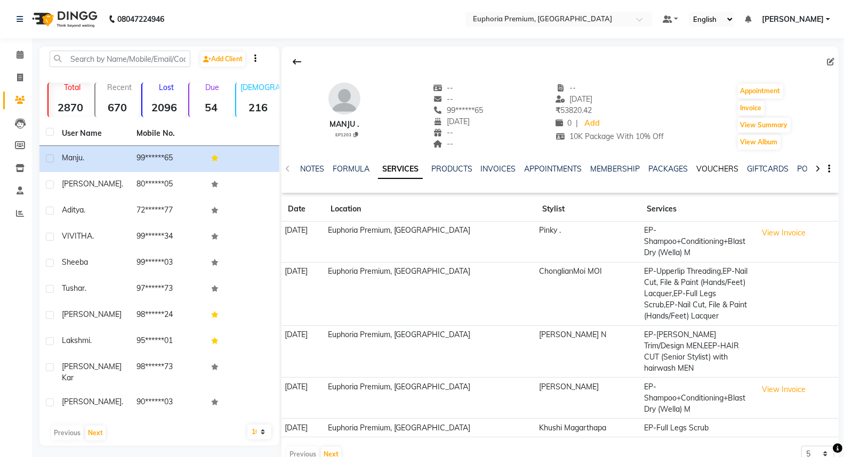
click at [712, 167] on link "VOUCHERS" at bounding box center [718, 169] width 42 height 10
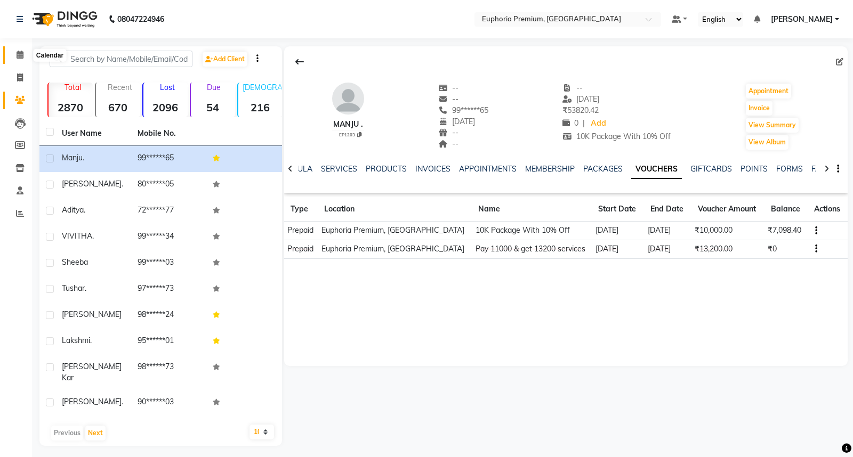
click at [17, 59] on icon at bounding box center [20, 55] width 7 height 8
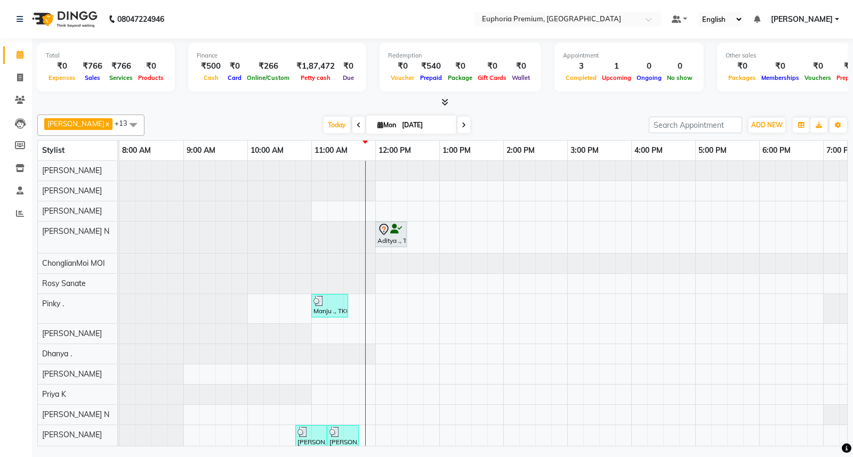
click at [542, 118] on div "[DATE] [DATE]" at bounding box center [397, 125] width 494 height 16
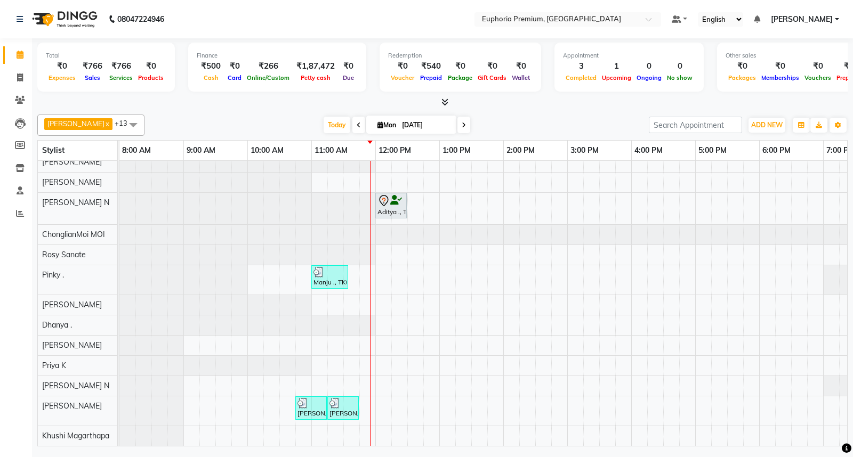
click at [445, 104] on icon at bounding box center [444, 102] width 7 height 8
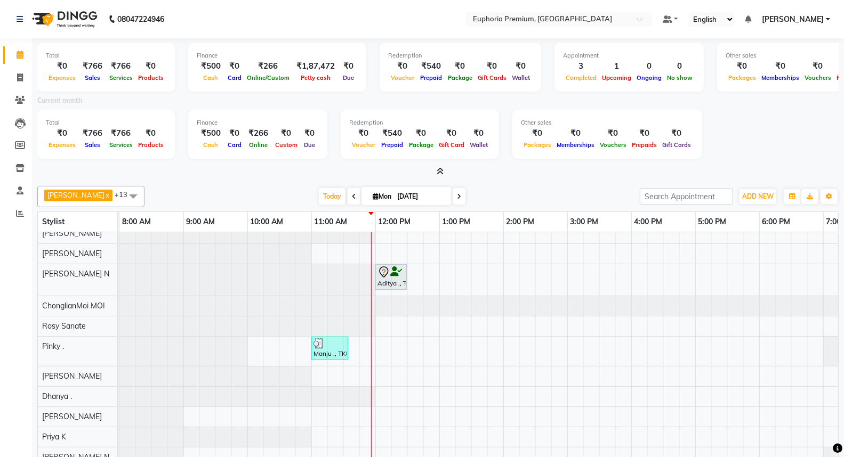
click at [442, 171] on icon at bounding box center [440, 171] width 7 height 8
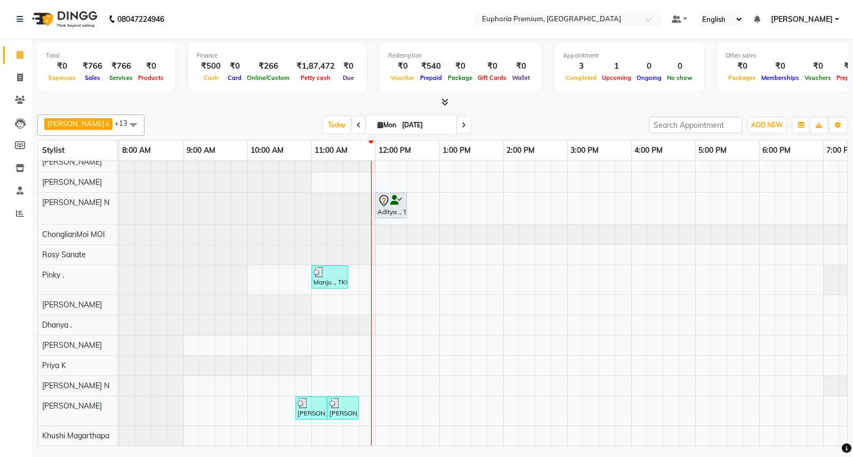
click at [352, 119] on span at bounding box center [358, 125] width 13 height 17
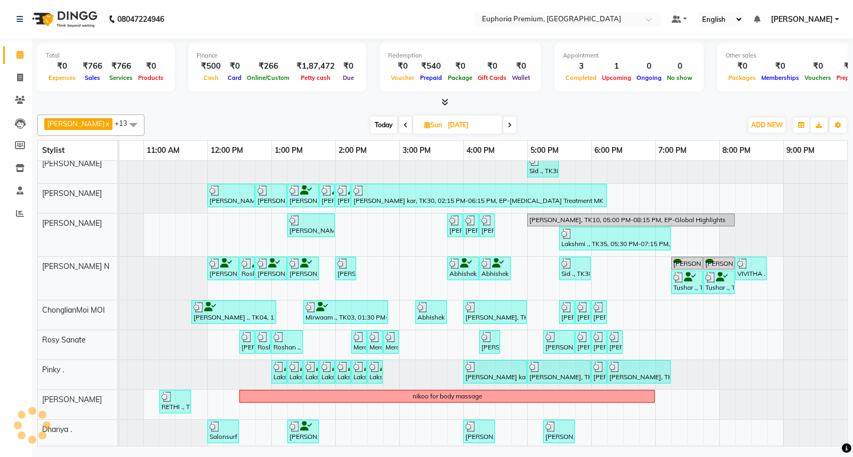
scroll to position [38, 177]
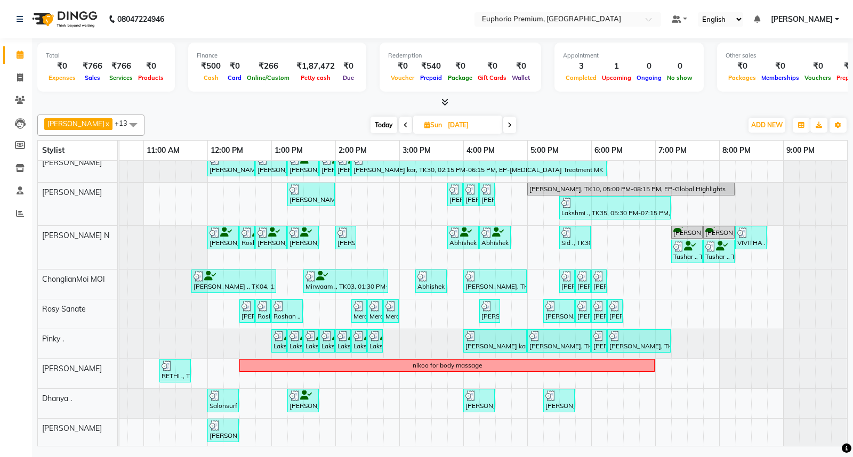
click at [445, 101] on icon at bounding box center [444, 102] width 7 height 8
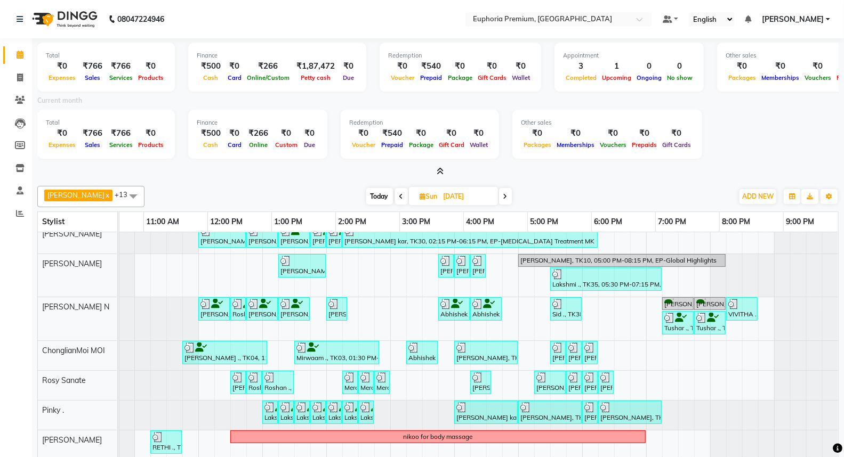
click at [444, 164] on div "Total ₹0 Expenses ₹766 Sales ₹766 Services ₹0 Products Finance ₹500 Cash ₹0 Car…" at bounding box center [437, 107] width 801 height 139
click at [437, 167] on icon at bounding box center [440, 171] width 7 height 8
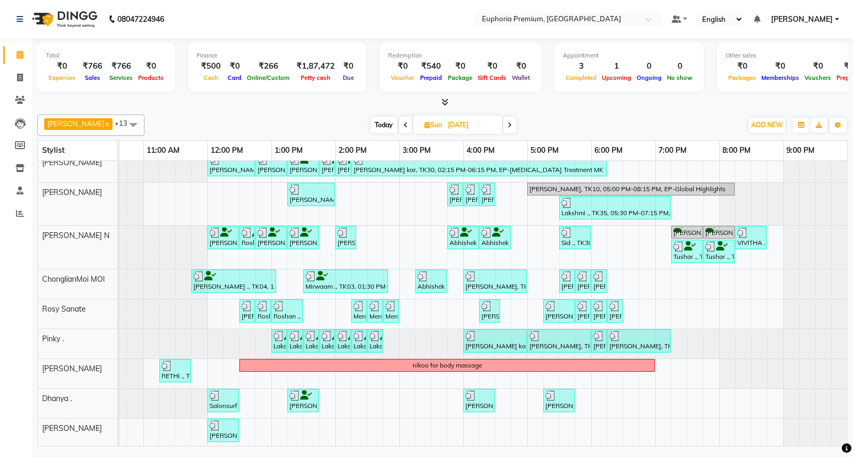
click at [508, 125] on icon at bounding box center [510, 125] width 4 height 6
type input "[DATE]"
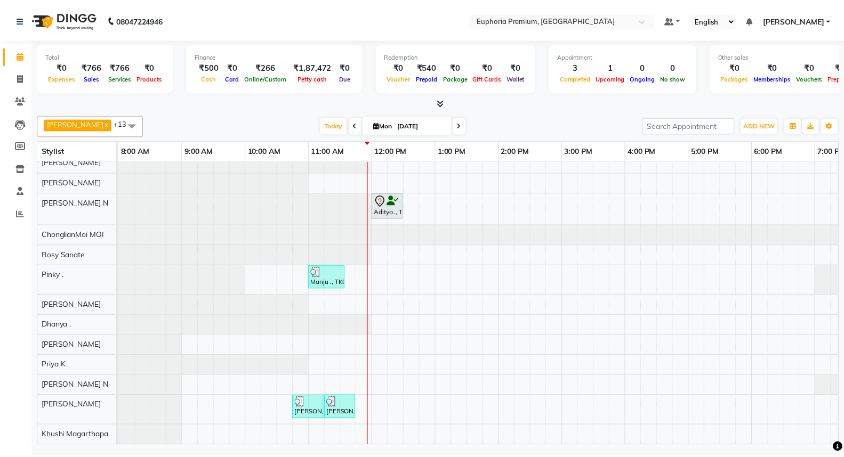
scroll to position [0, 0]
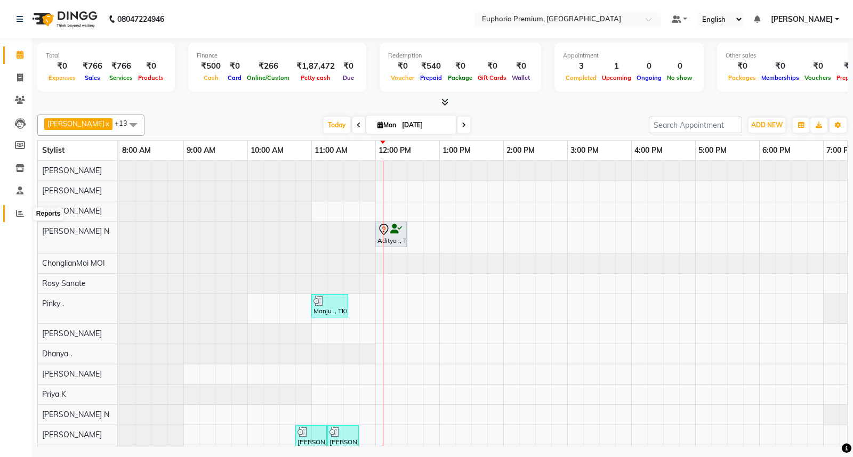
click at [16, 215] on icon at bounding box center [20, 214] width 8 height 8
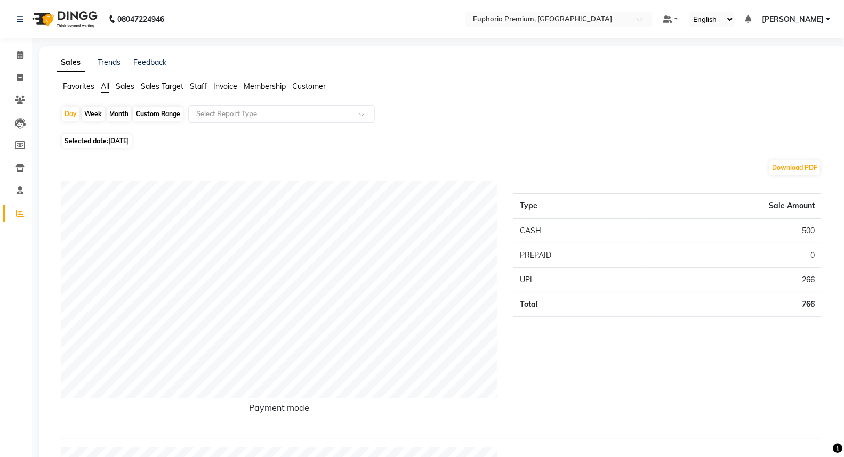
click at [199, 87] on span "Staff" at bounding box center [198, 87] width 17 height 10
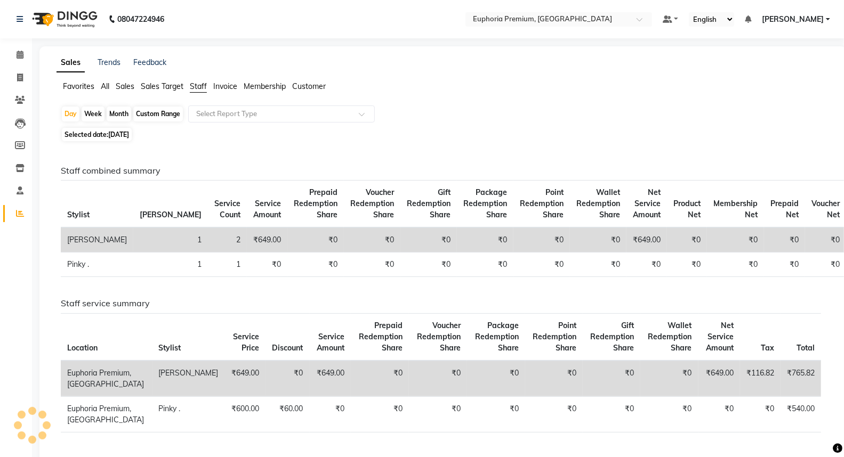
click at [149, 115] on div "Custom Range" at bounding box center [158, 114] width 50 height 15
select select "9"
select select "2025"
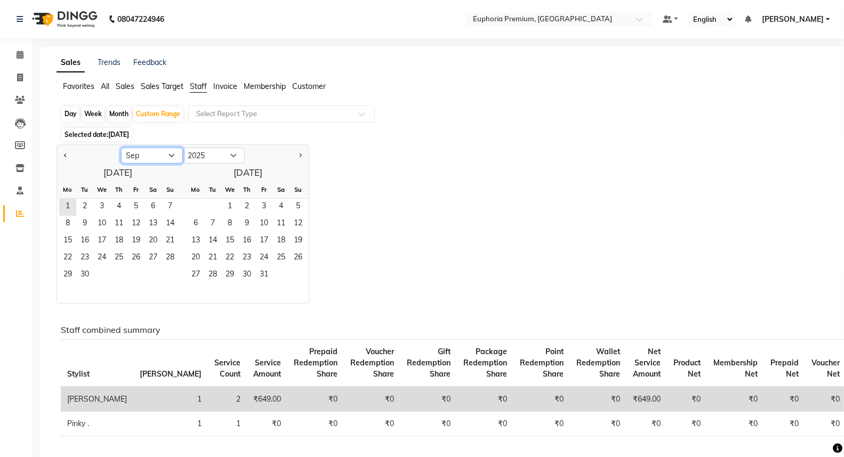
drag, startPoint x: 170, startPoint y: 158, endPoint x: 167, endPoint y: 163, distance: 5.5
click at [170, 158] on select "Jan Feb Mar Apr May Jun [DATE] Aug Sep Oct Nov Dec" at bounding box center [152, 156] width 62 height 16
select select "8"
click at [121, 148] on select "Jan Feb Mar Apr May Jun [DATE] Aug Sep Oct Nov Dec" at bounding box center [152, 156] width 62 height 16
click at [70, 273] on span "25" at bounding box center [67, 275] width 17 height 17
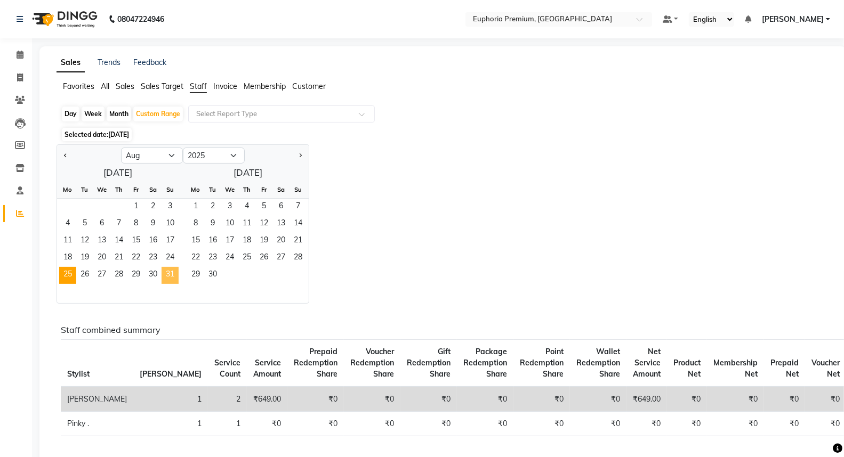
click at [167, 273] on span "31" at bounding box center [170, 275] width 17 height 17
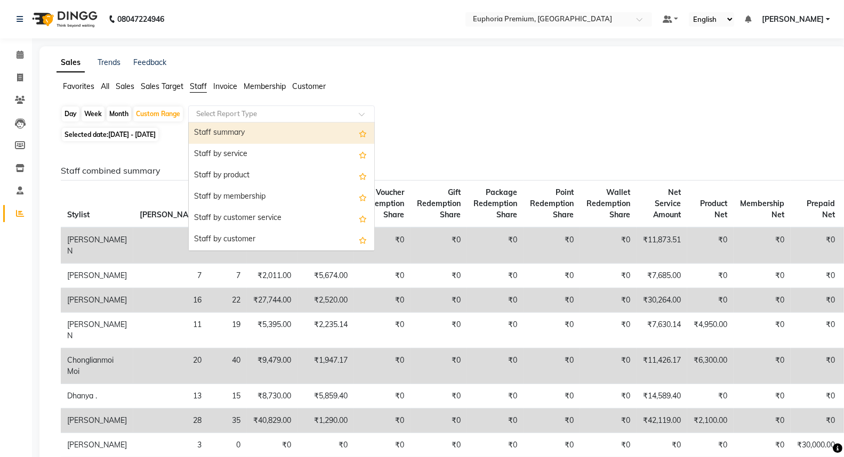
click at [363, 115] on span at bounding box center [365, 117] width 13 height 11
click at [308, 131] on div "Staff summary" at bounding box center [282, 133] width 186 height 21
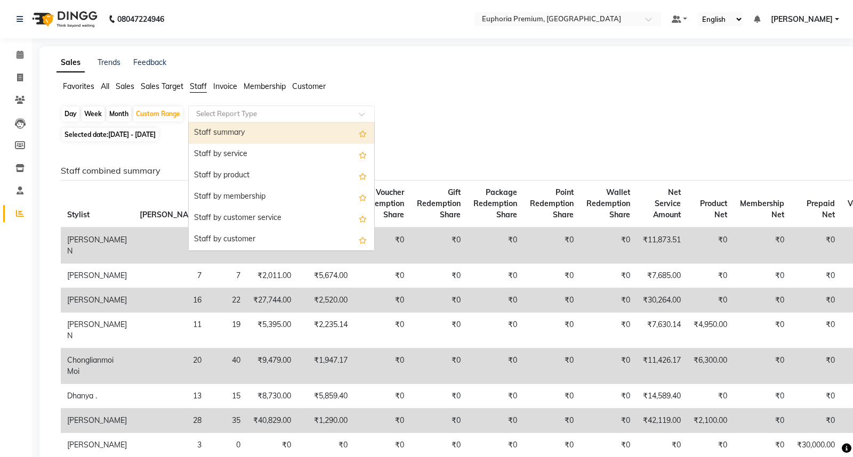
select select "full_report"
select select "csv"
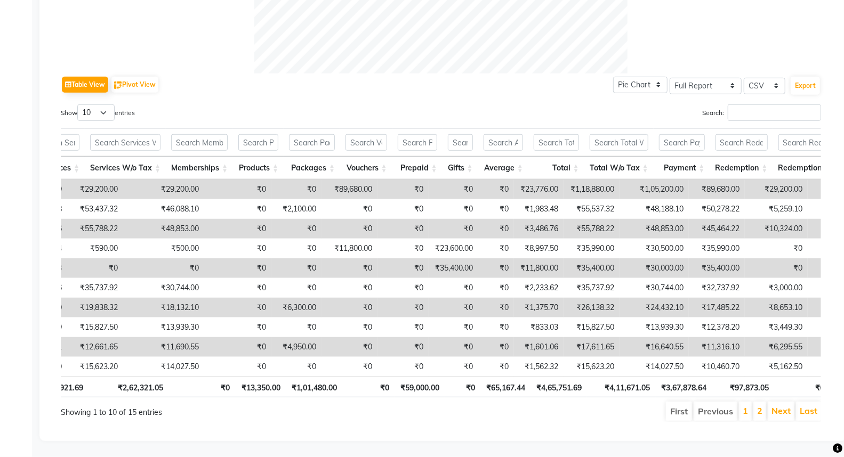
scroll to position [0, 249]
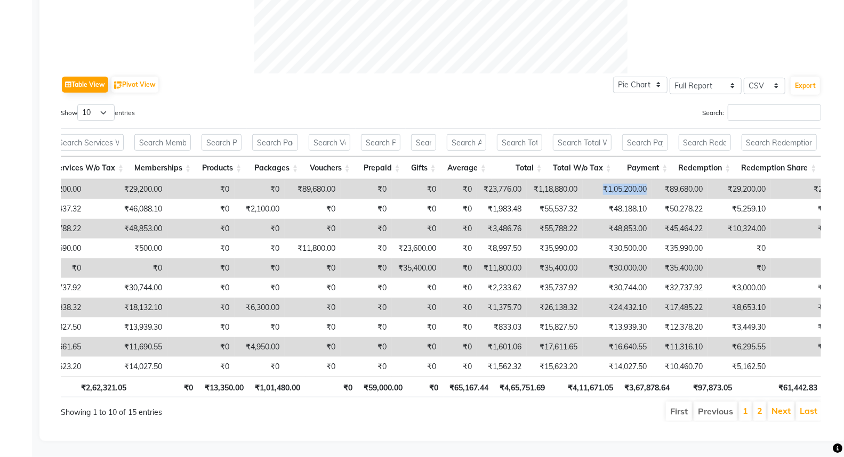
drag, startPoint x: 613, startPoint y: 172, endPoint x: 560, endPoint y: 174, distance: 53.3
click at [583, 180] on td "₹1,05,200.00" at bounding box center [617, 190] width 69 height 20
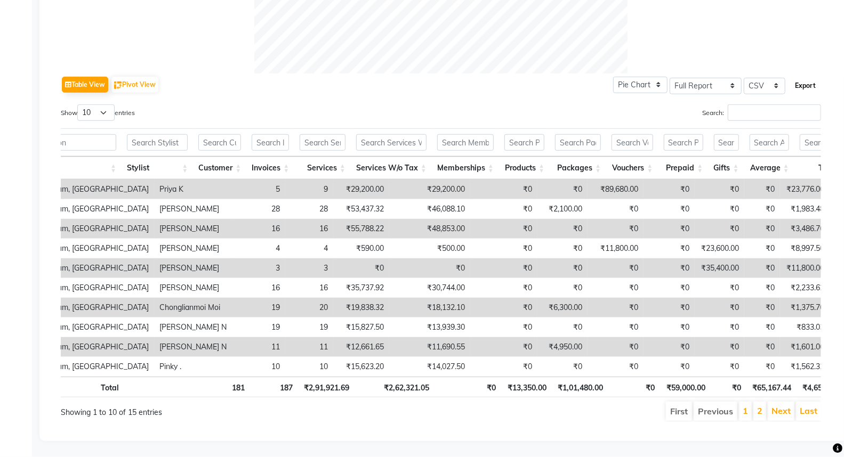
click at [807, 77] on button "Export" at bounding box center [805, 86] width 29 height 18
click at [800, 77] on button "Export" at bounding box center [805, 86] width 29 height 18
click at [804, 77] on button "Export" at bounding box center [805, 86] width 29 height 18
click at [144, 77] on button "Pivot View" at bounding box center [134, 85] width 47 height 16
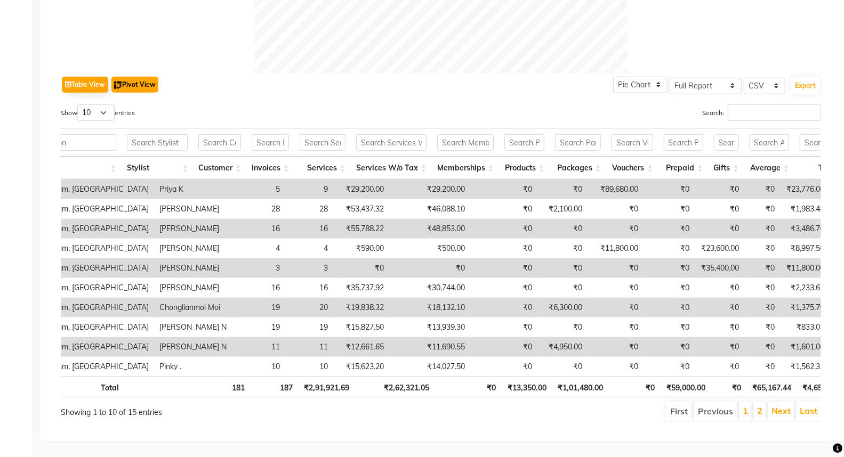
select select "full_report"
select select "csv"
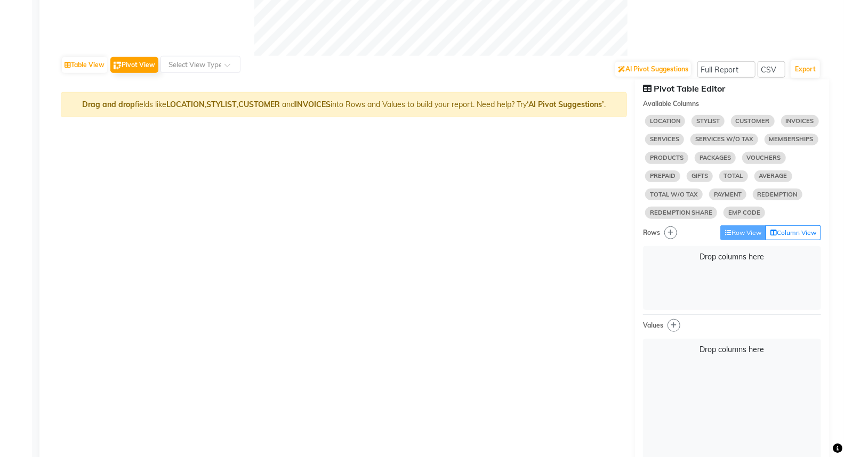
click at [705, 123] on span "STYLIST" at bounding box center [707, 121] width 33 height 12
click at [706, 123] on span "STYLIST" at bounding box center [707, 121] width 33 height 12
select select "10"
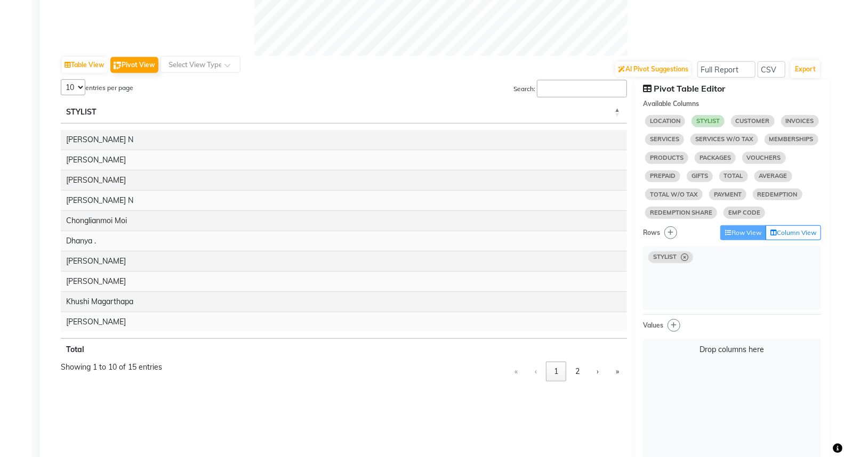
select select "10"
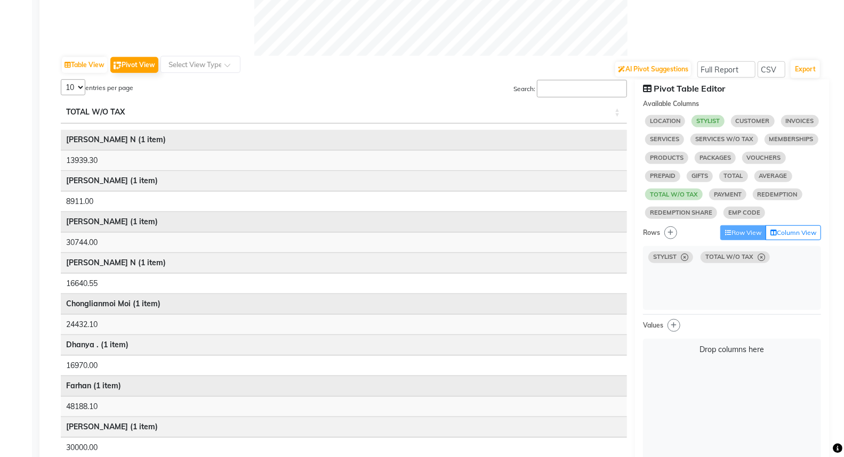
select select "10"
select select "sum"
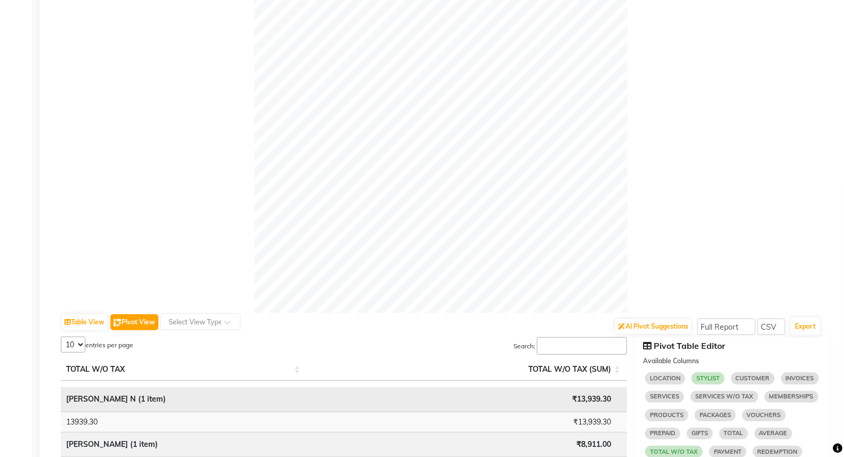
click at [138, 323] on button "Pivot View" at bounding box center [134, 323] width 48 height 16
click at [89, 319] on button "Table View" at bounding box center [84, 323] width 45 height 16
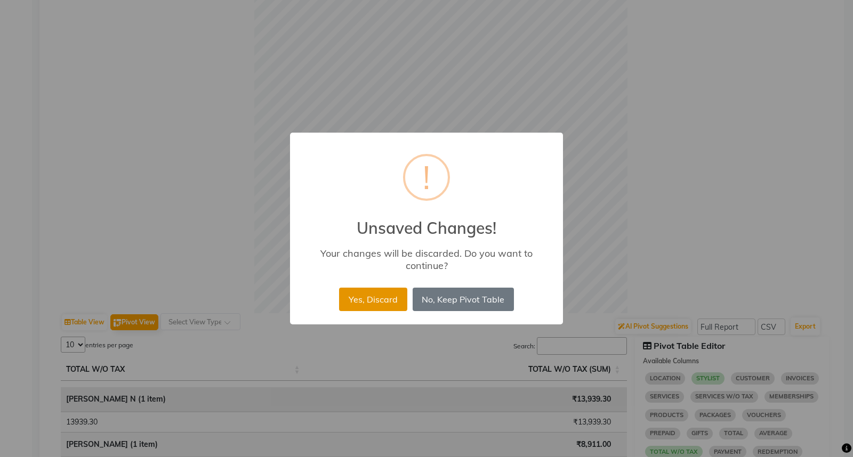
click at [382, 300] on button "Yes, Discard" at bounding box center [373, 299] width 68 height 23
select select "full_report"
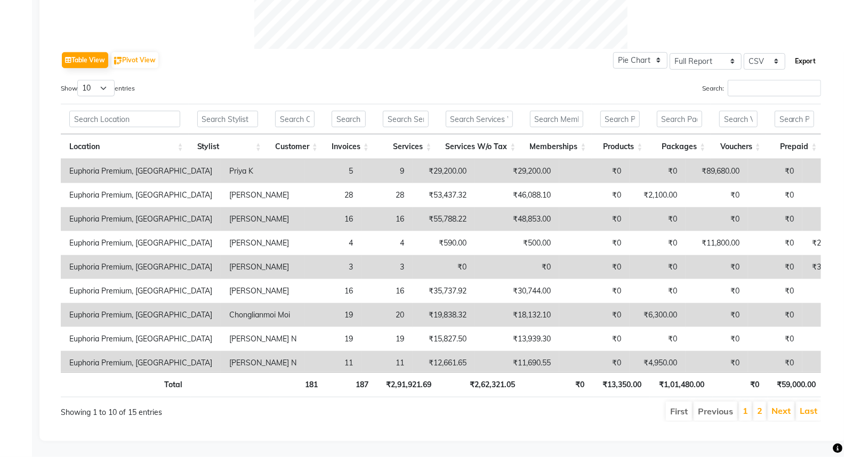
click at [811, 55] on button "Export" at bounding box center [805, 61] width 29 height 18
click at [779, 53] on select "Select CSV PDF" at bounding box center [765, 61] width 42 height 17
click at [744, 53] on select "Select CSV PDF" at bounding box center [765, 61] width 42 height 17
click at [776, 53] on select "Select CSV PDF" at bounding box center [765, 61] width 42 height 17
select select "csv"
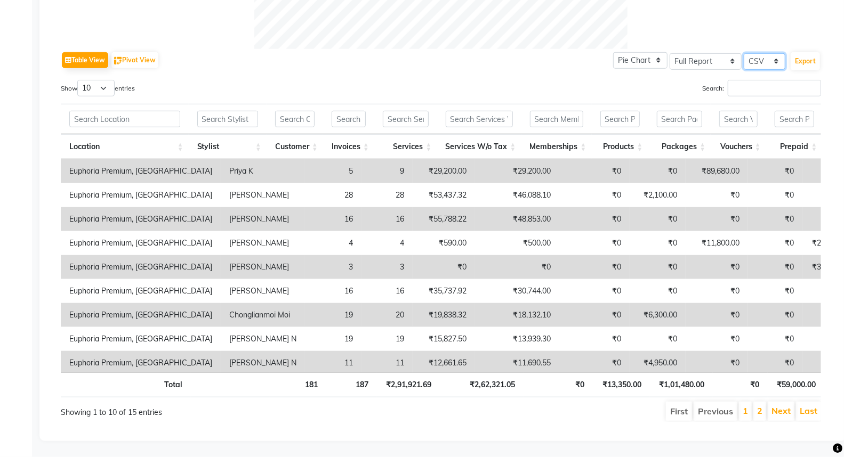
click at [744, 53] on select "Select CSV PDF" at bounding box center [765, 61] width 42 height 17
click at [805, 55] on button "Export" at bounding box center [805, 61] width 29 height 18
click at [804, 52] on button "Export" at bounding box center [805, 61] width 29 height 18
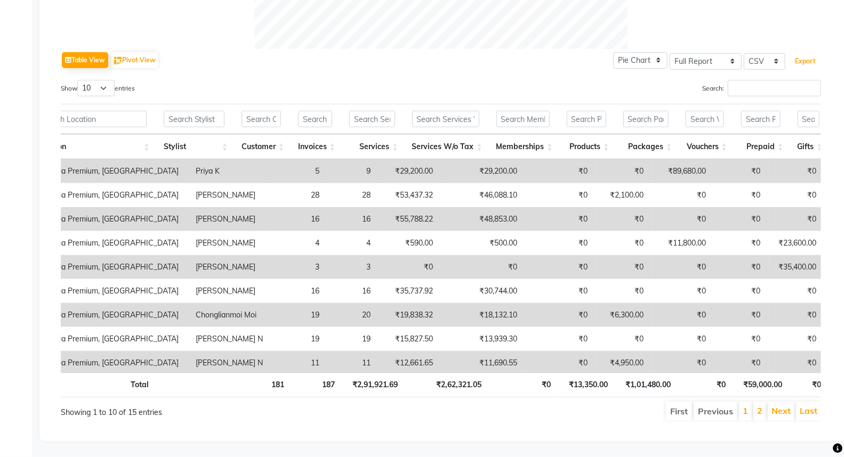
scroll to position [0, 0]
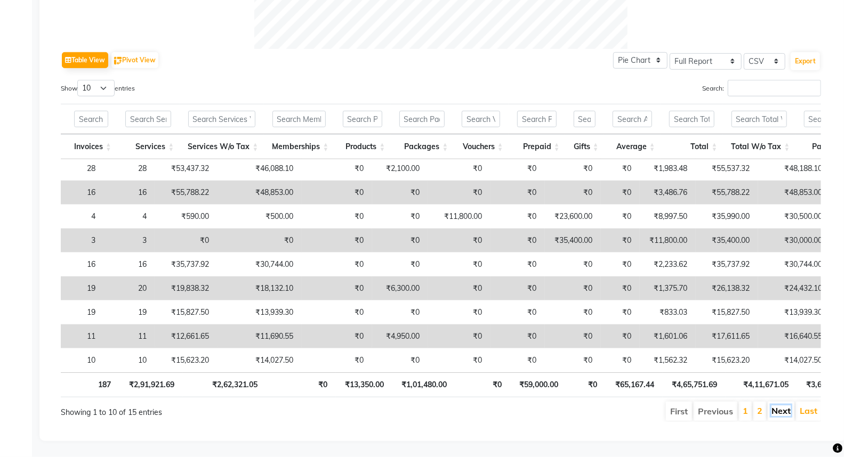
click at [784, 406] on link "Next" at bounding box center [780, 411] width 19 height 11
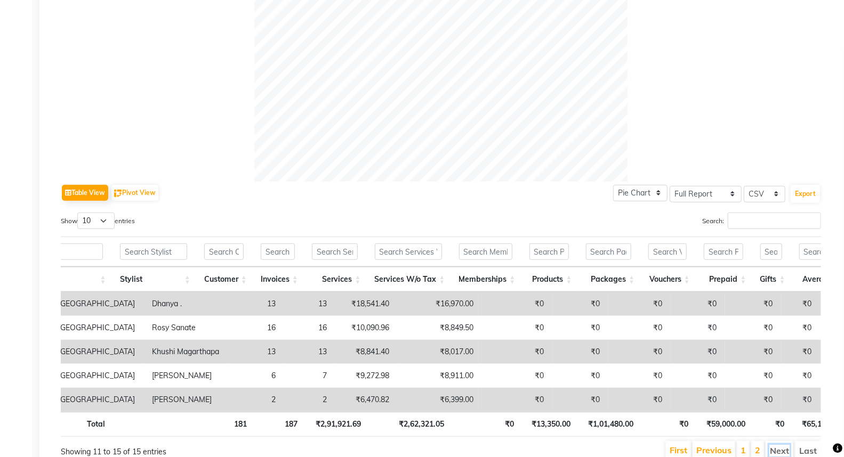
scroll to position [237, 0]
